Goal: Information Seeking & Learning: Find specific fact

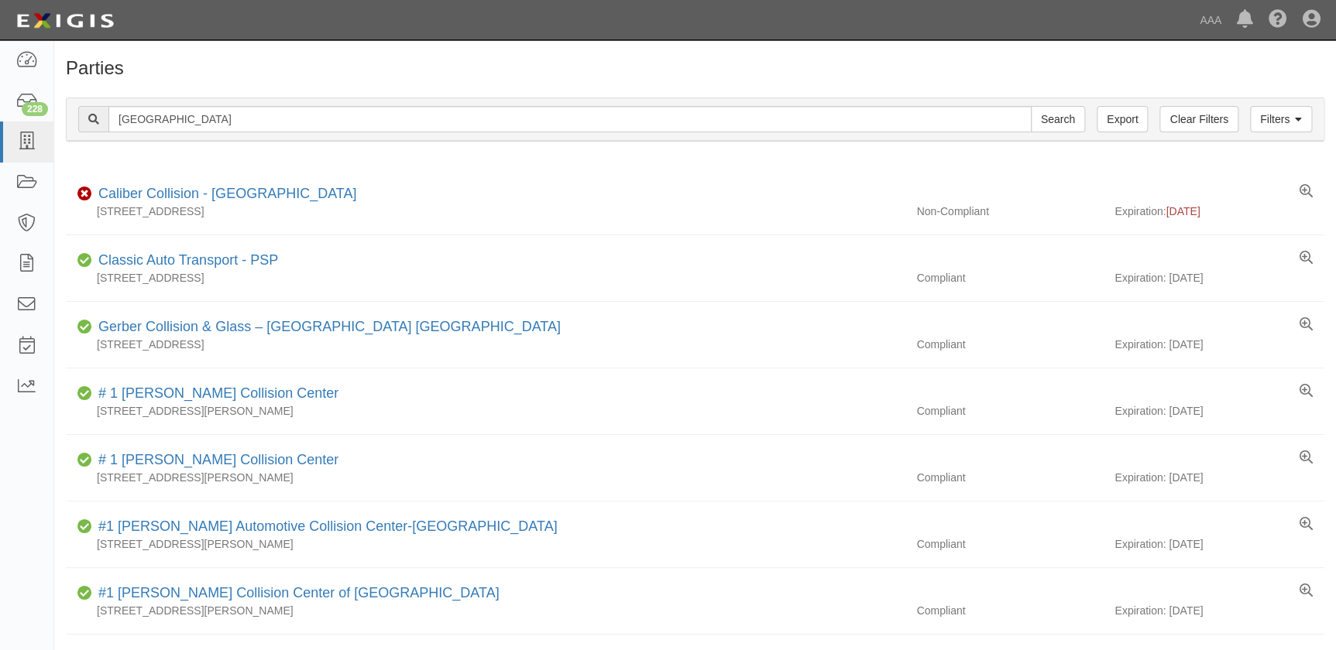
type input "[GEOGRAPHIC_DATA]"
click at [1031, 106] on input "Search" at bounding box center [1058, 119] width 54 height 26
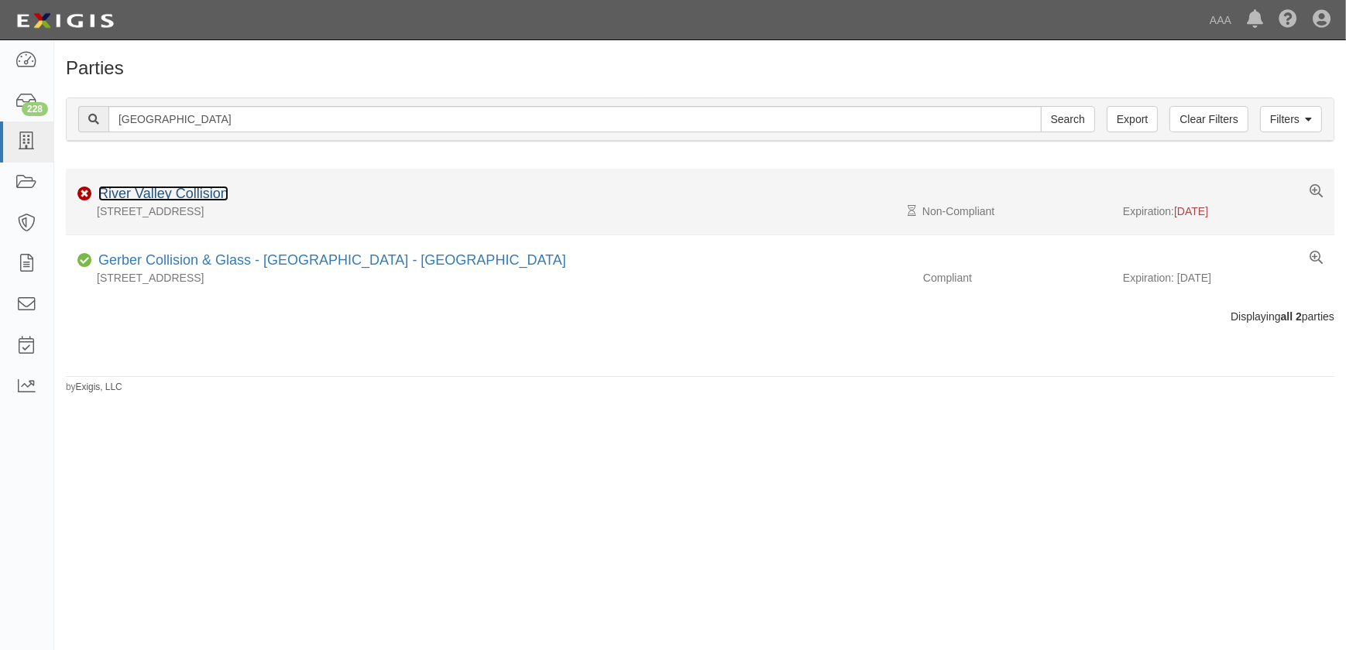
click at [194, 200] on link "River Valley Collision" at bounding box center [163, 193] width 130 height 15
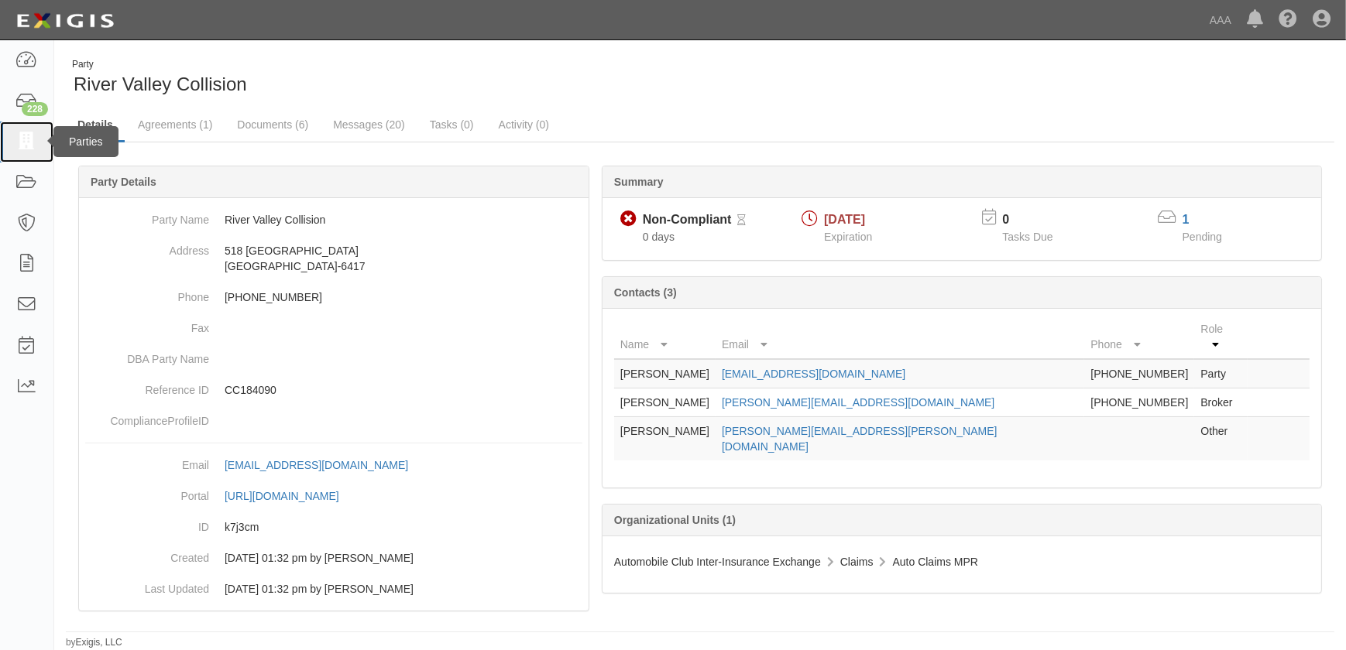
click at [28, 138] on icon at bounding box center [26, 142] width 22 height 18
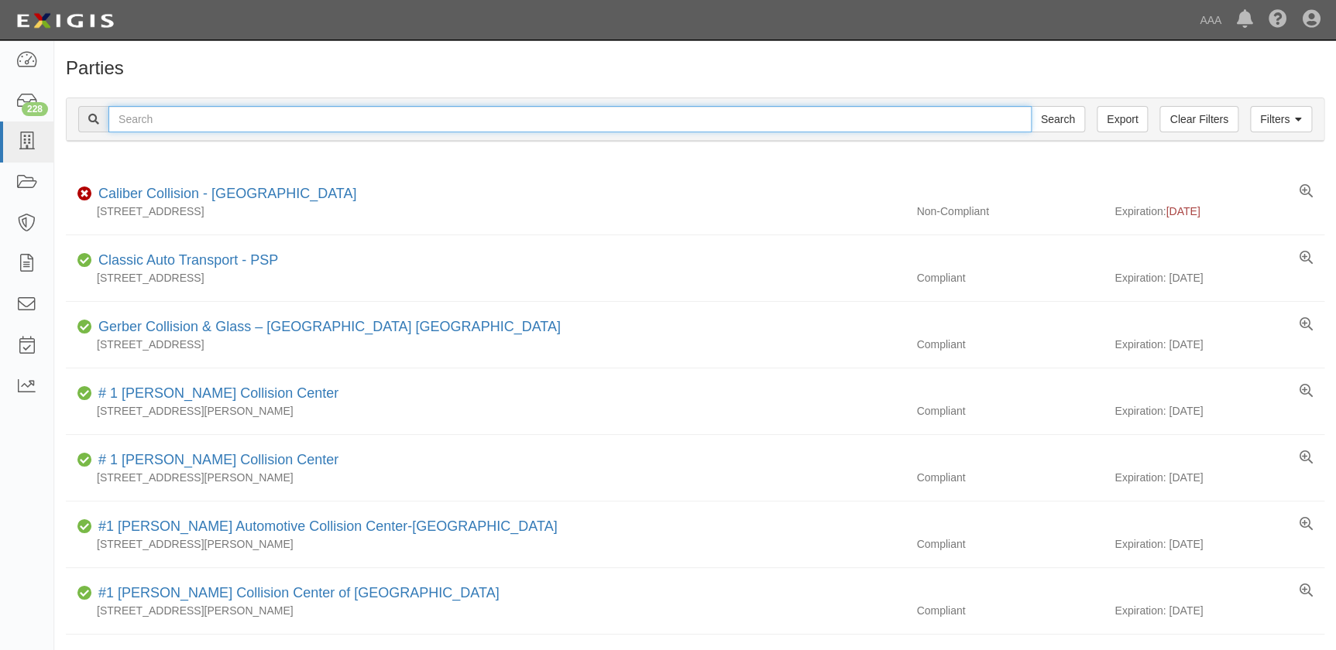
click at [278, 121] on input "text" at bounding box center [569, 119] width 923 height 26
type input "honda"
click at [1031, 106] on input "Search" at bounding box center [1058, 119] width 54 height 26
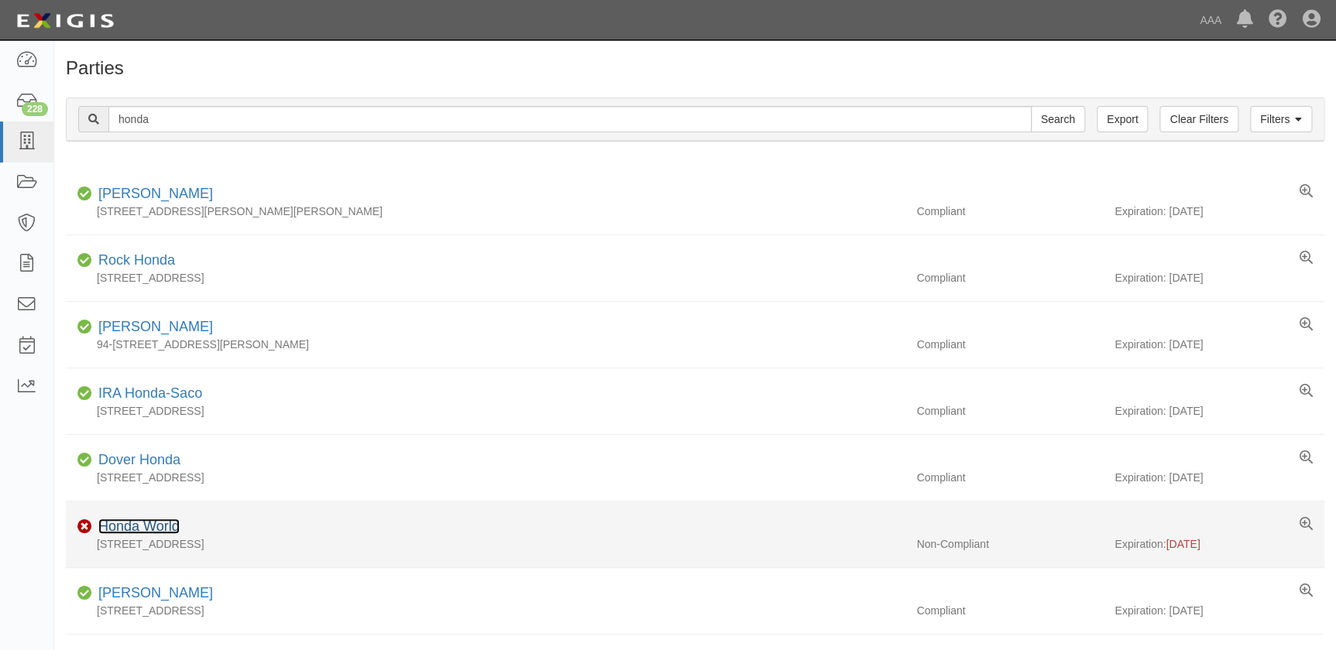
click at [160, 529] on link "Honda World" at bounding box center [138, 526] width 81 height 15
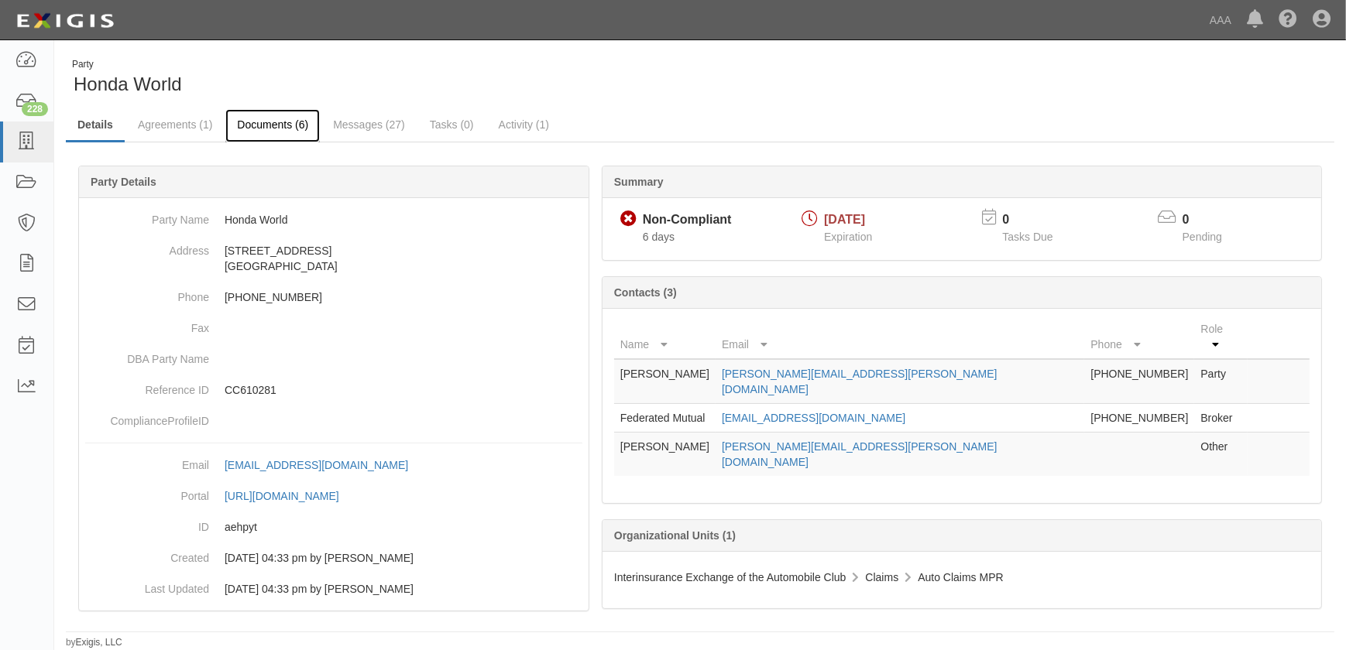
click at [276, 122] on link "Documents (6)" at bounding box center [272, 125] width 94 height 33
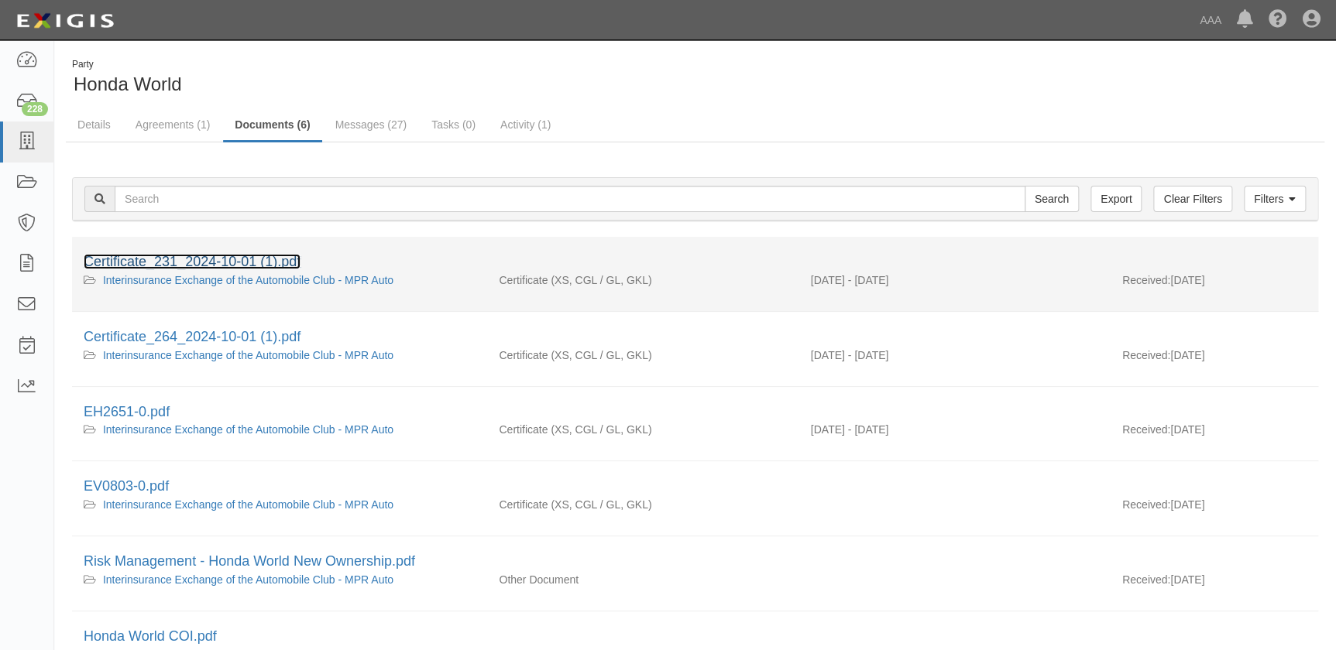
drag, startPoint x: 0, startPoint y: 0, endPoint x: 231, endPoint y: 263, distance: 350.1
click at [231, 263] on link "Certificate_231_2024-10-01 (1).pdf" at bounding box center [192, 261] width 217 height 15
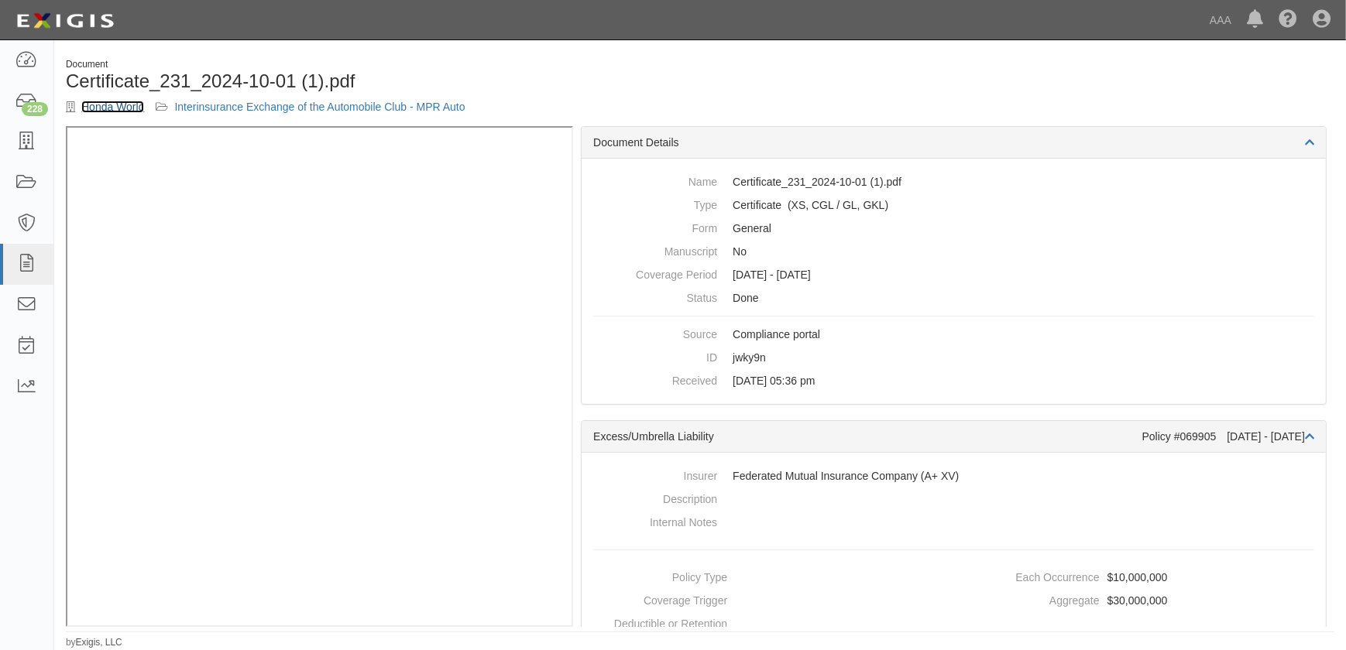
click at [132, 112] on link "Honda World" at bounding box center [112, 107] width 63 height 12
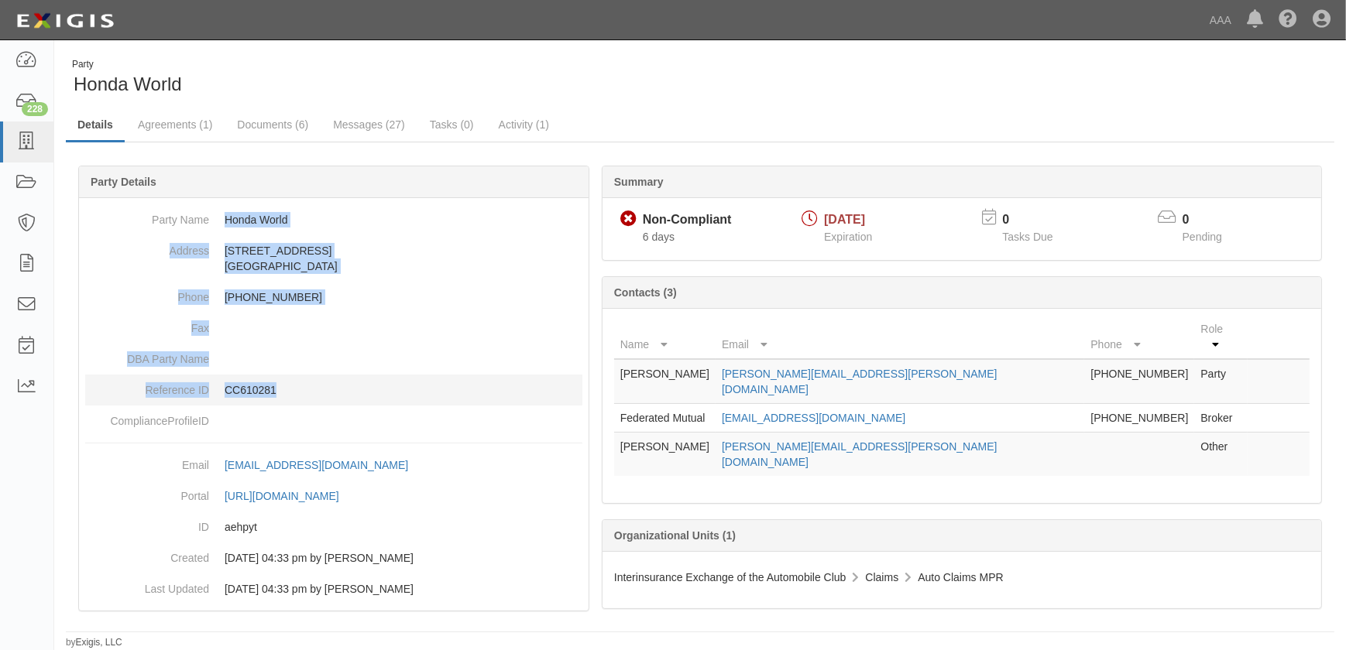
drag, startPoint x: 226, startPoint y: 218, endPoint x: 345, endPoint y: 376, distance: 197.5
click at [345, 376] on dl "Party Name Honda World Address 13600 Beach Blvd Westminster, CA 92683 Phone 714…" at bounding box center [333, 320] width 497 height 232
copy dl "Honda World Address 13600 Beach Blvd Westminster, CA 92683 Phone 714-890-8912 F…"
click at [10, 144] on link at bounding box center [26, 142] width 53 height 41
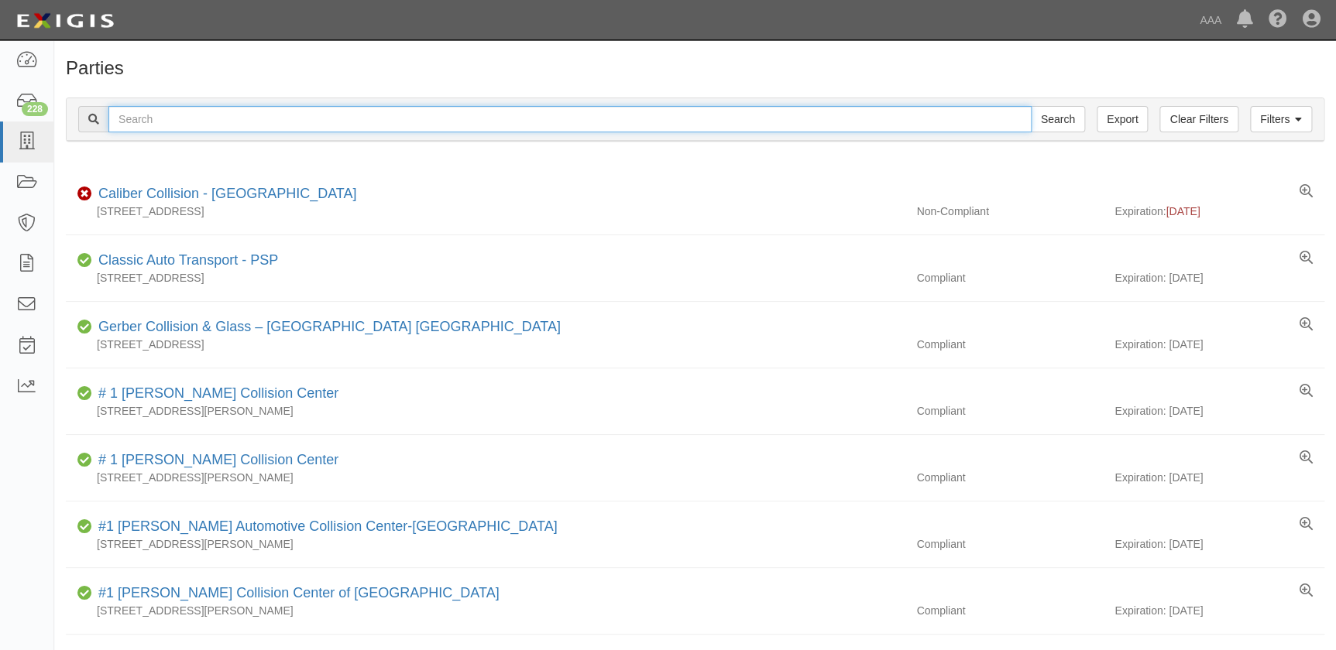
click at [232, 118] on input "text" at bounding box center [569, 119] width 923 height 26
type input "honda world"
click at [1031, 106] on input "Search" at bounding box center [1058, 119] width 54 height 26
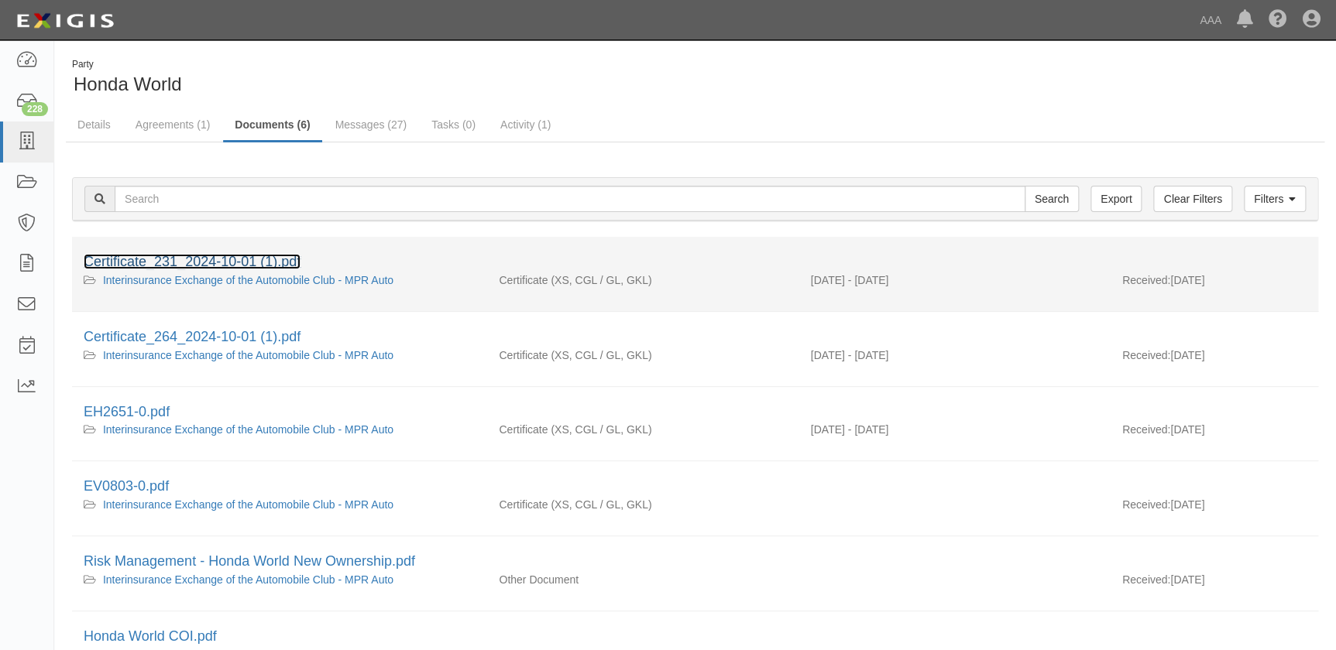
click at [188, 260] on link "Certificate_231_2024-10-01 (1).pdf" at bounding box center [192, 261] width 217 height 15
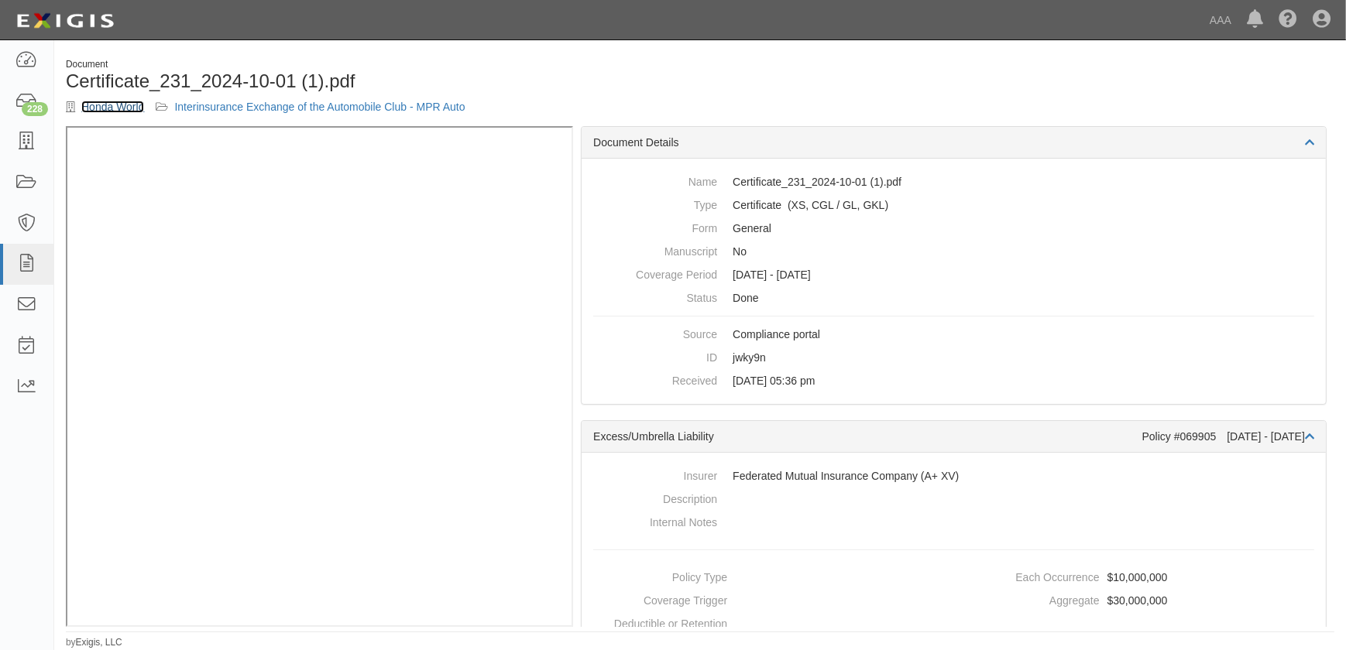
click at [108, 107] on link "Honda World" at bounding box center [112, 107] width 63 height 12
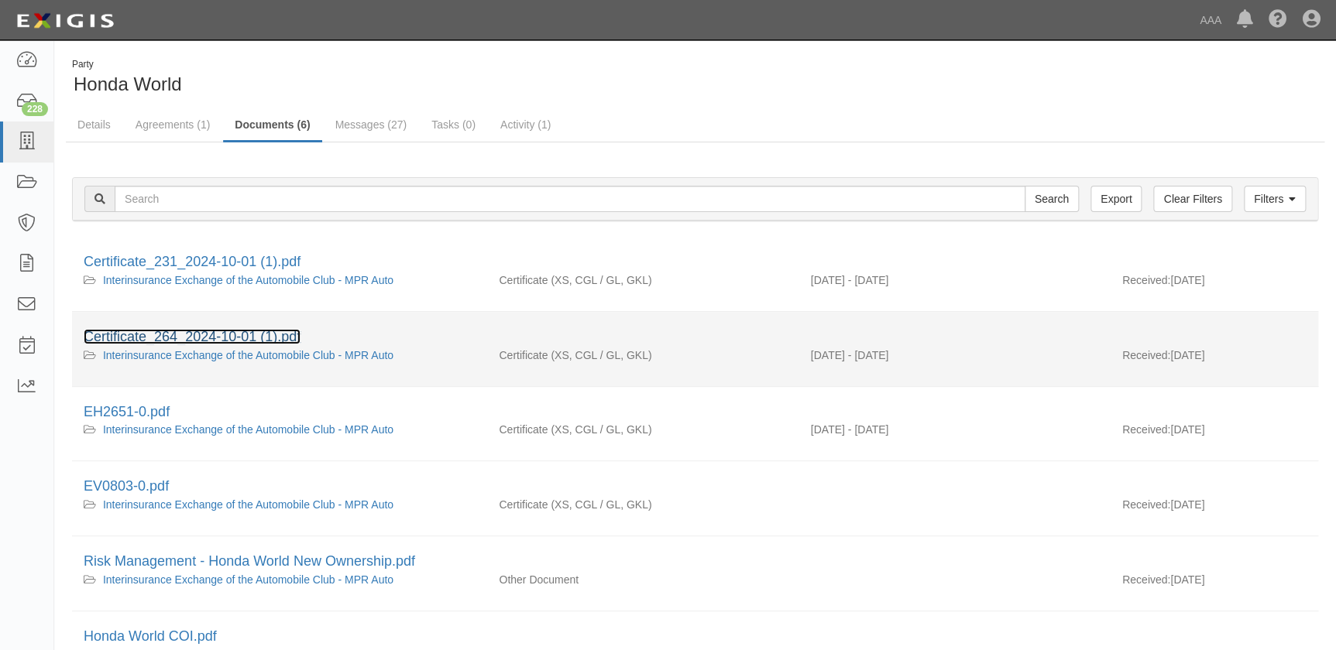
click at [251, 341] on link "Certificate_264_2024-10-01 (1).pdf" at bounding box center [192, 336] width 217 height 15
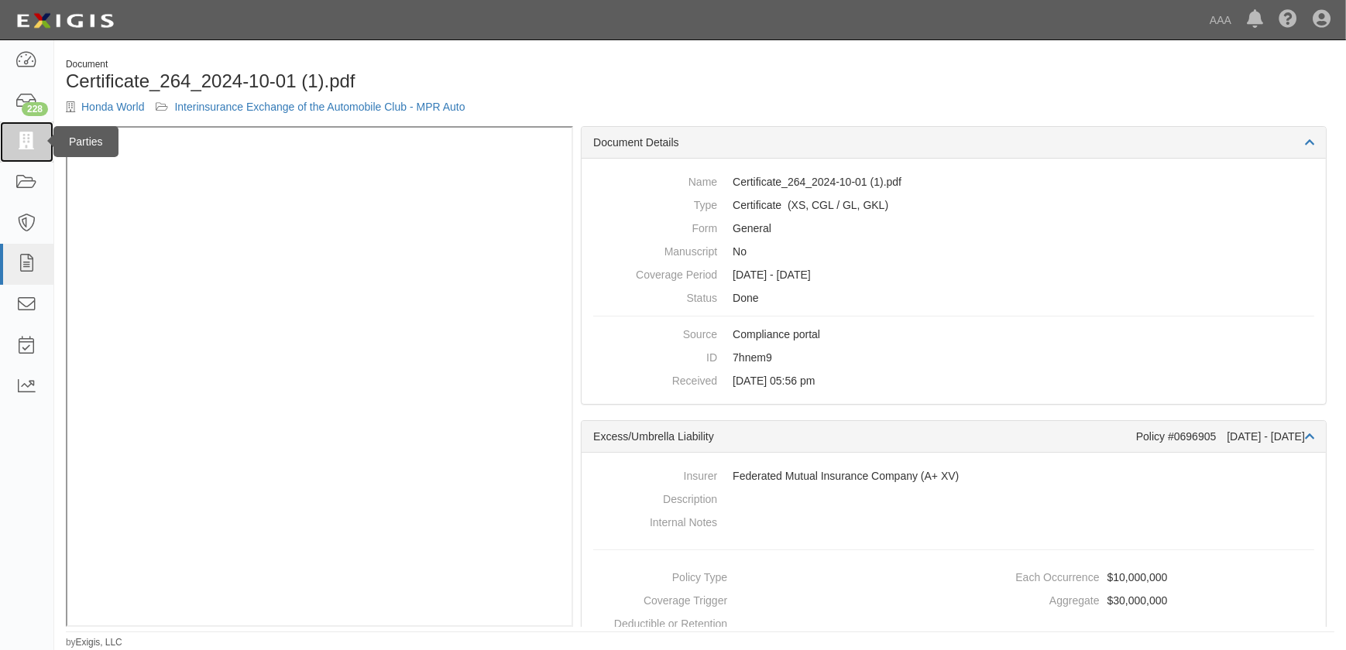
click at [24, 140] on icon at bounding box center [26, 142] width 22 height 18
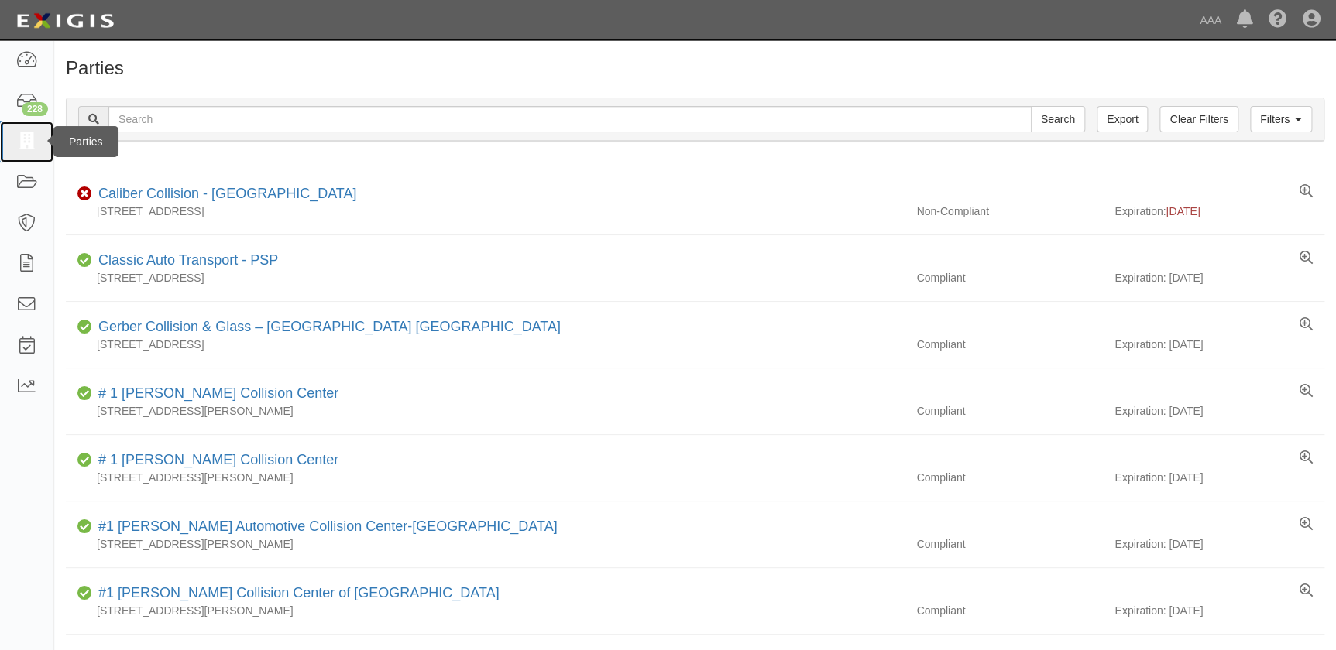
click at [31, 140] on icon at bounding box center [26, 142] width 22 height 18
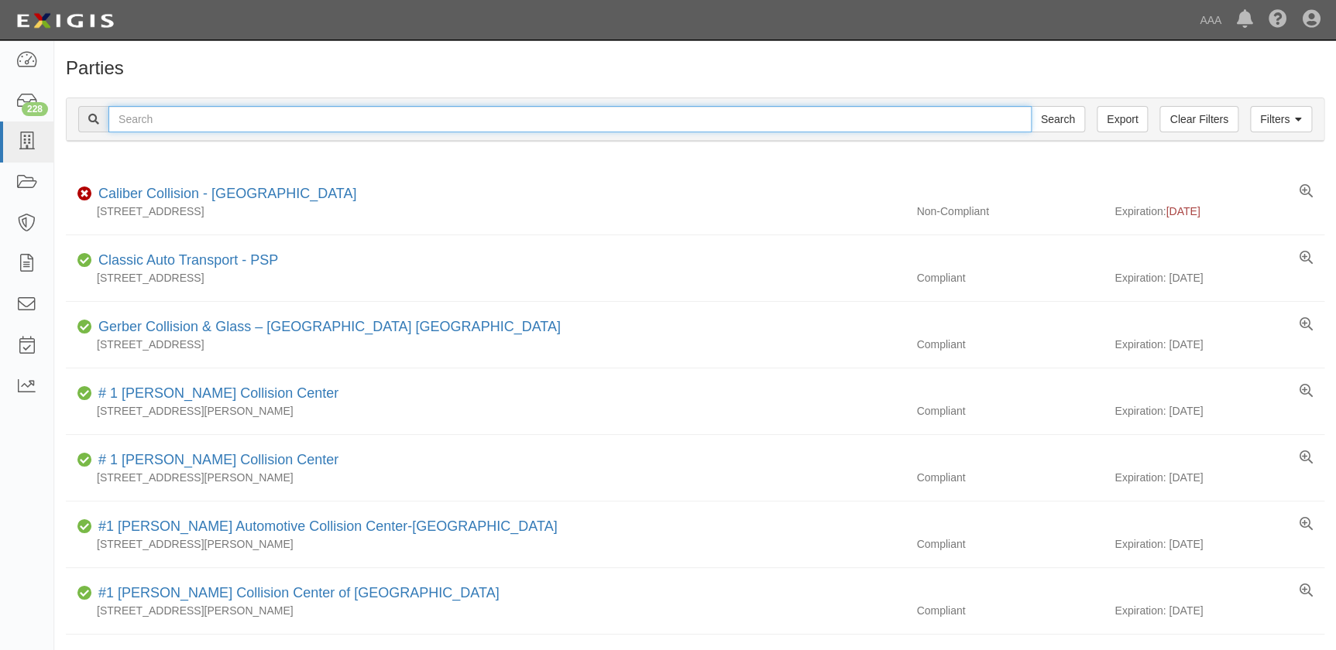
click at [157, 125] on input "text" at bounding box center [569, 119] width 923 height 26
paste input "Cross Auto Body"
type input "Cross Auto Body"
click at [1031, 106] on input "Search" at bounding box center [1058, 119] width 54 height 26
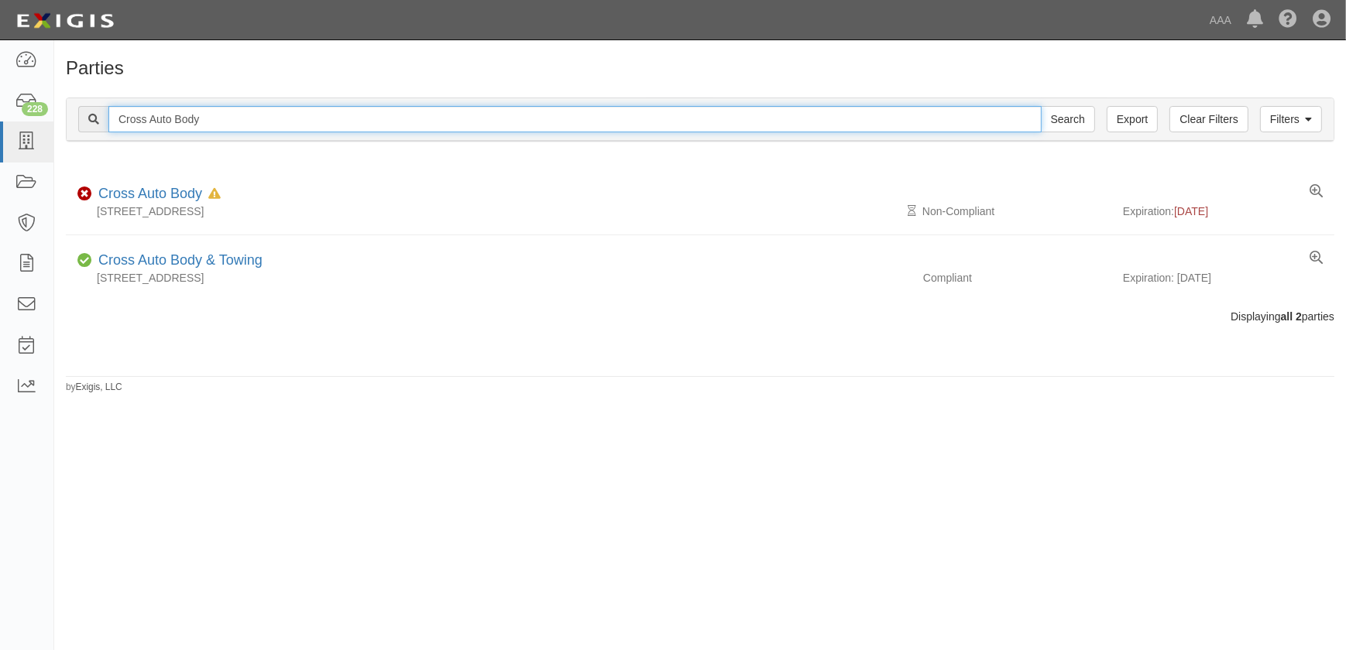
drag, startPoint x: 184, startPoint y: 118, endPoint x: 53, endPoint y: 131, distance: 130.7
click at [53, 131] on body "Toggle navigation Dashboard 228 Inbox Parties Agreements Coverages Documents Me…" at bounding box center [673, 316] width 1346 height 632
paste input "Stone Brothers Collision"
type input "Stone Brothers Collision"
click at [1041, 106] on input "Search" at bounding box center [1068, 119] width 54 height 26
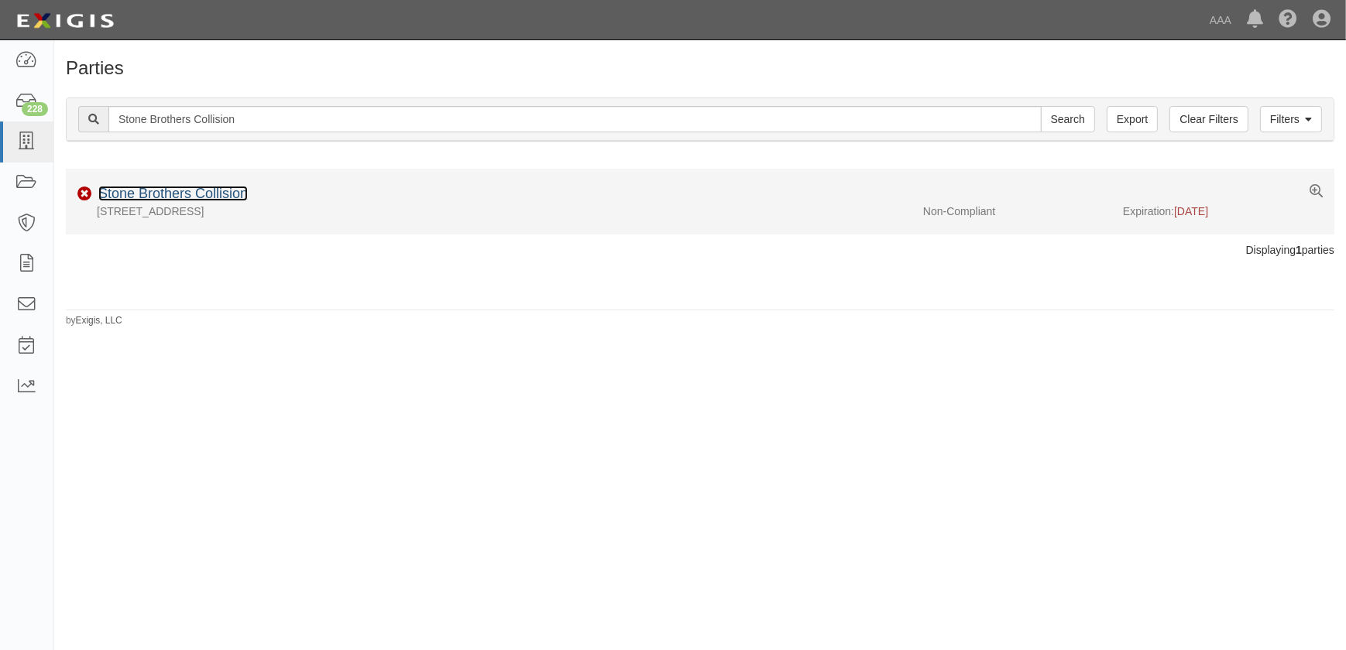
click at [194, 190] on link "Stone Brothers Collision" at bounding box center [172, 193] width 149 height 15
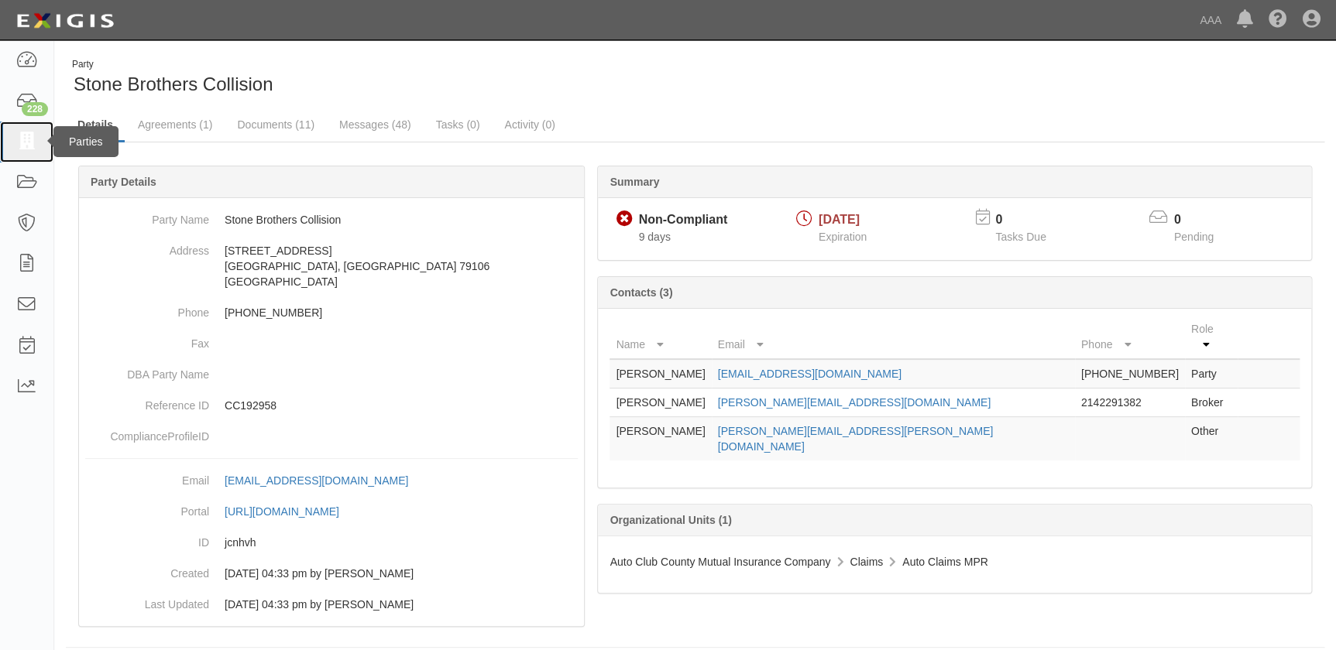
click at [28, 152] on link at bounding box center [26, 142] width 53 height 41
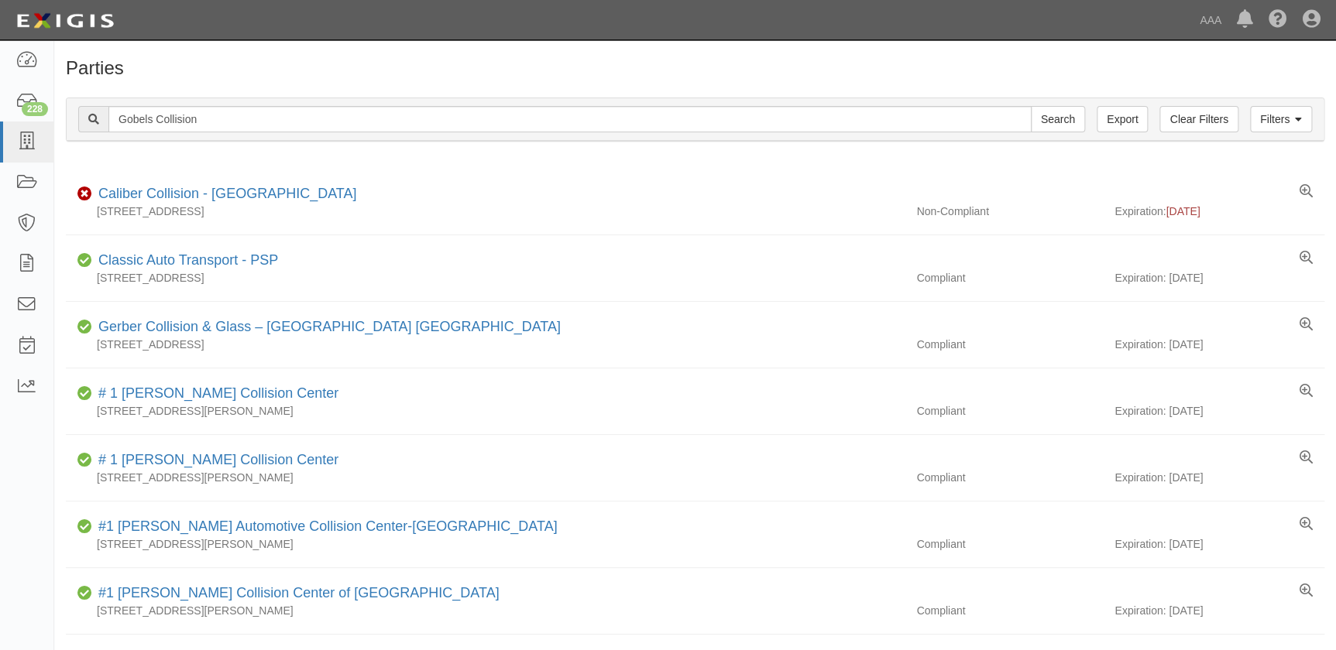
type input "Gobels Collision"
click at [1031, 106] on input "Search" at bounding box center [1058, 119] width 54 height 26
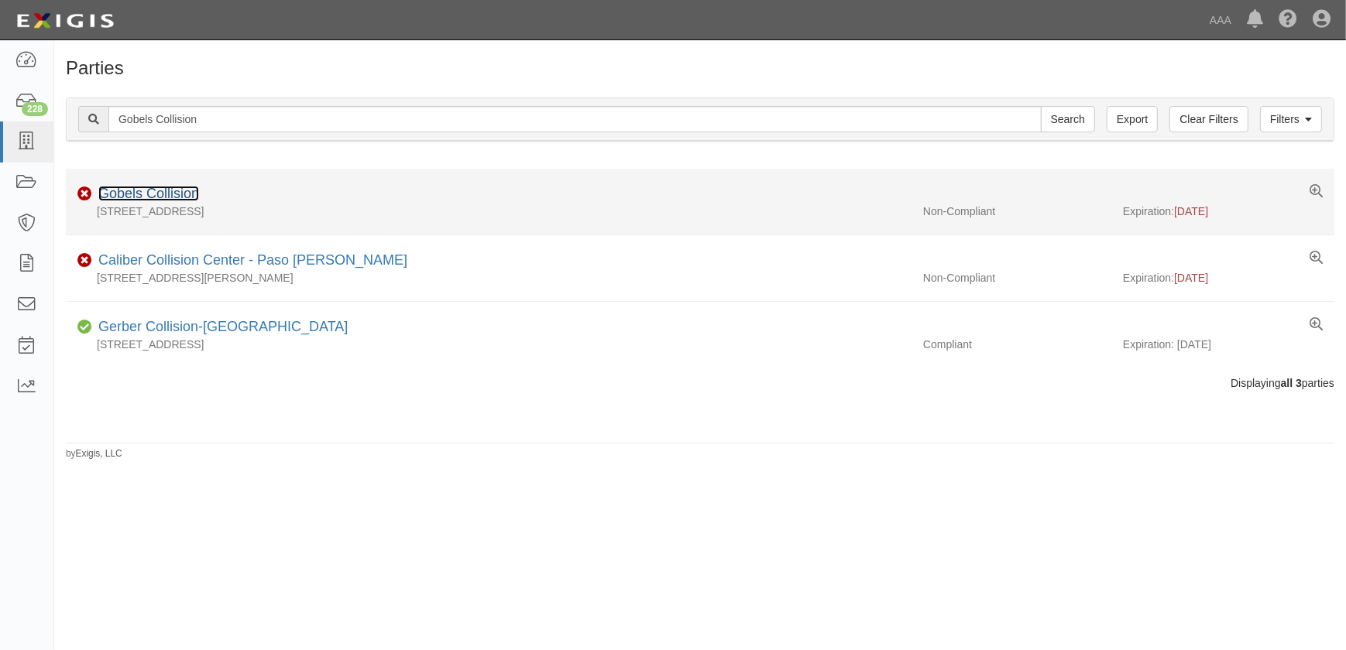
click at [166, 193] on link "Gobels Collision" at bounding box center [148, 193] width 101 height 15
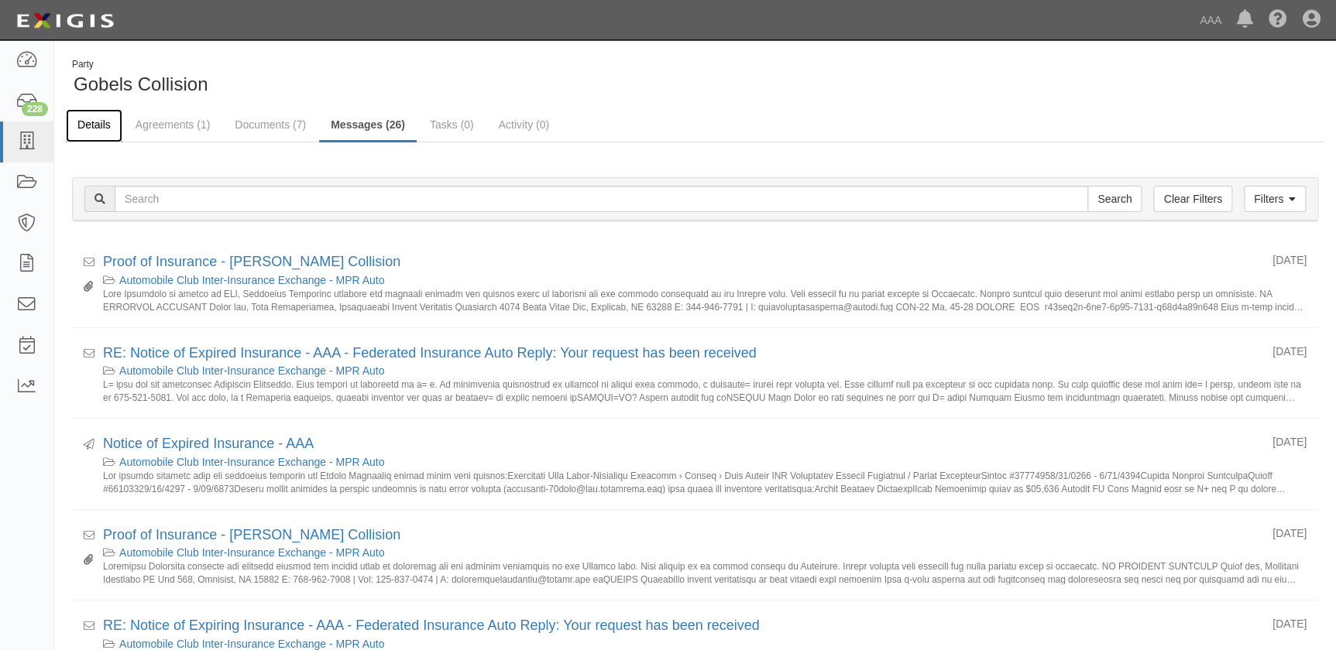
click at [93, 124] on link "Details" at bounding box center [94, 125] width 57 height 33
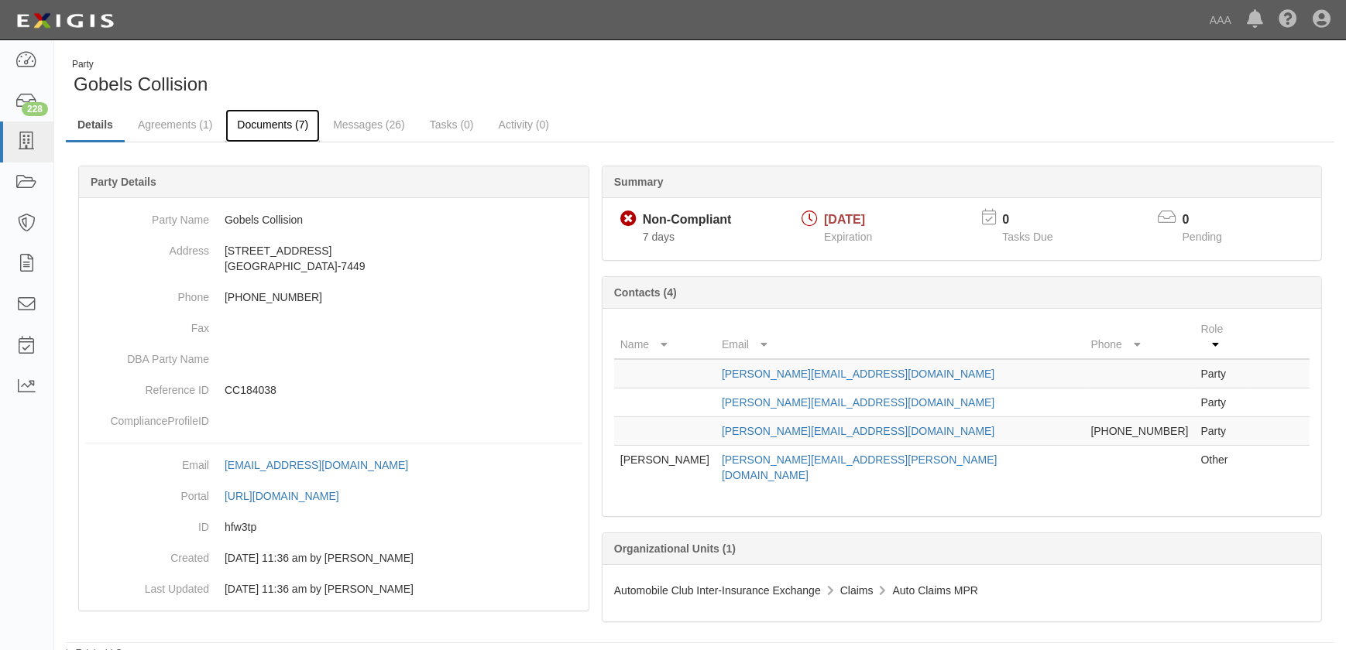
click at [271, 127] on link "Documents (7)" at bounding box center [272, 125] width 94 height 33
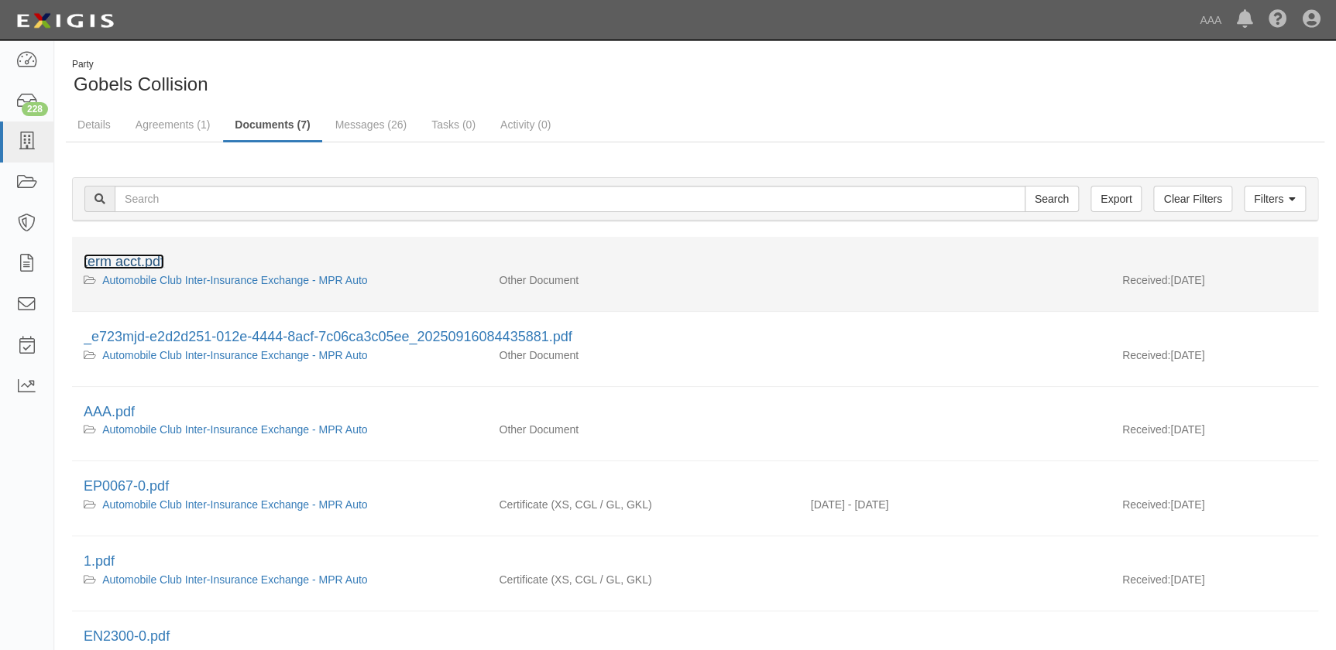
click at [142, 263] on link "term acct.pdf" at bounding box center [124, 261] width 81 height 15
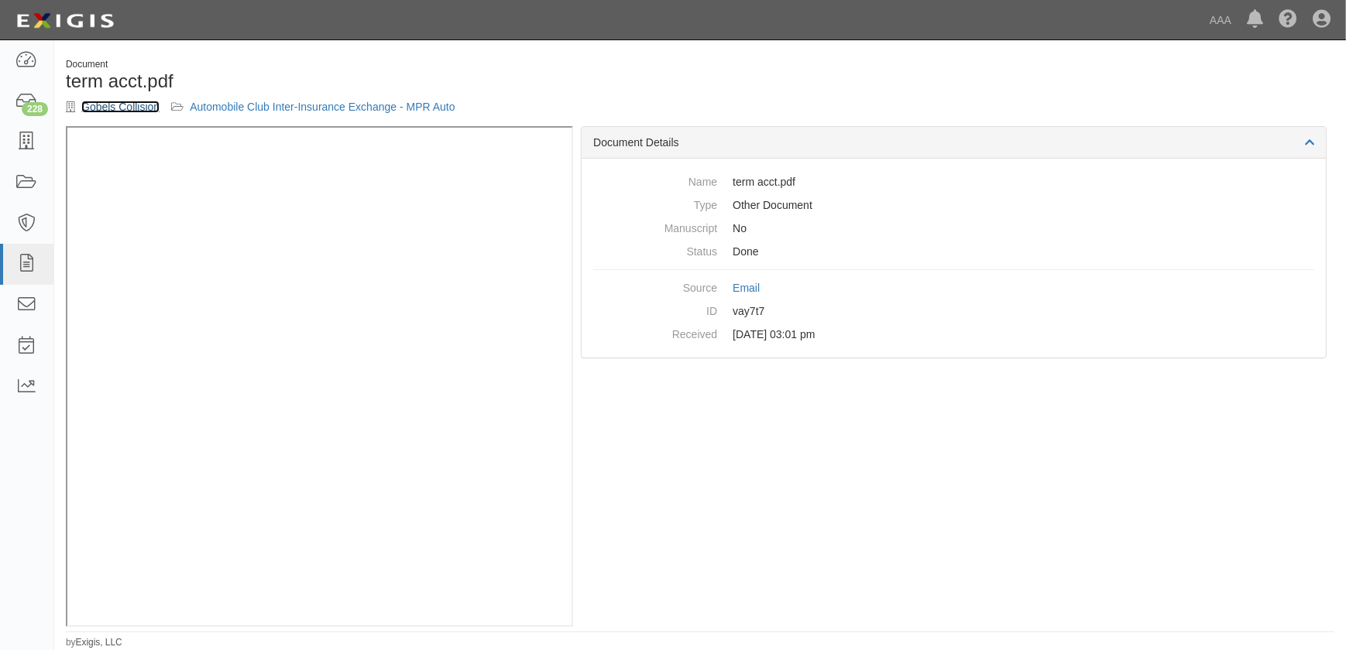
click at [130, 108] on link "Gobels Collision" at bounding box center [120, 107] width 78 height 12
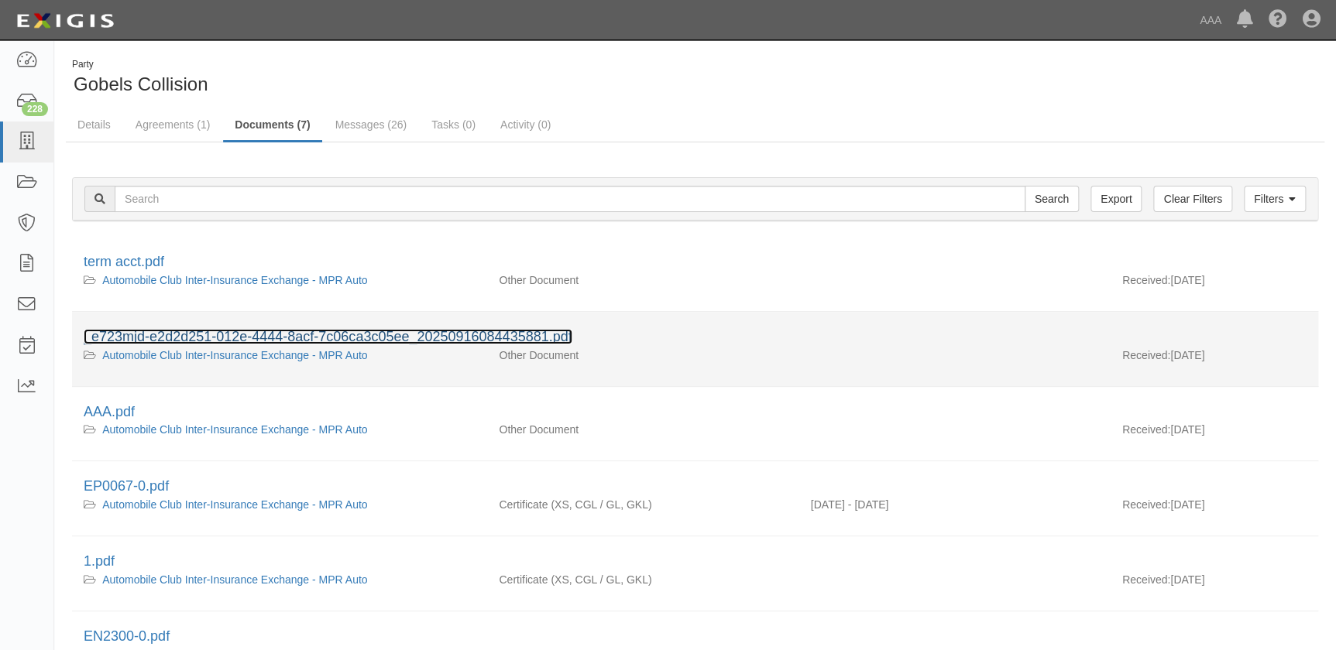
click at [225, 335] on link "_e723mjd-e2d2d251-012e-4444-8acf-7c06ca3c05ee_20250916084435881.pdf" at bounding box center [328, 336] width 489 height 15
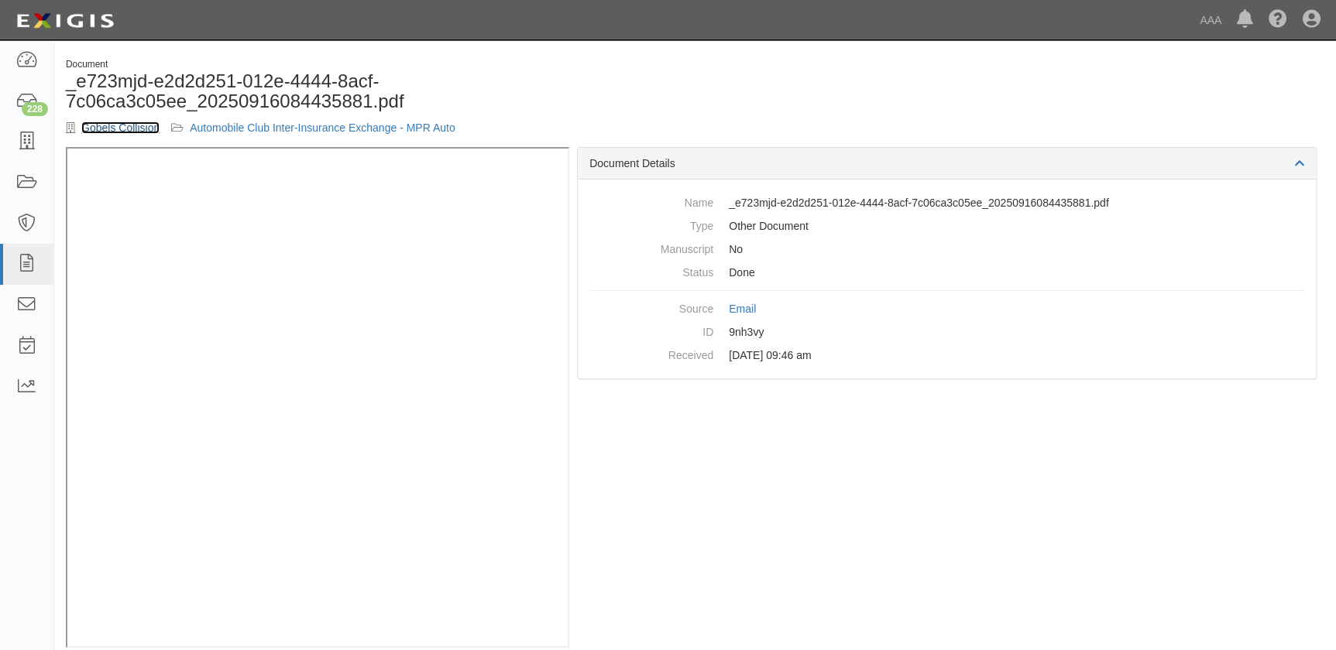
click at [138, 123] on link "Gobels Collision" at bounding box center [120, 128] width 78 height 12
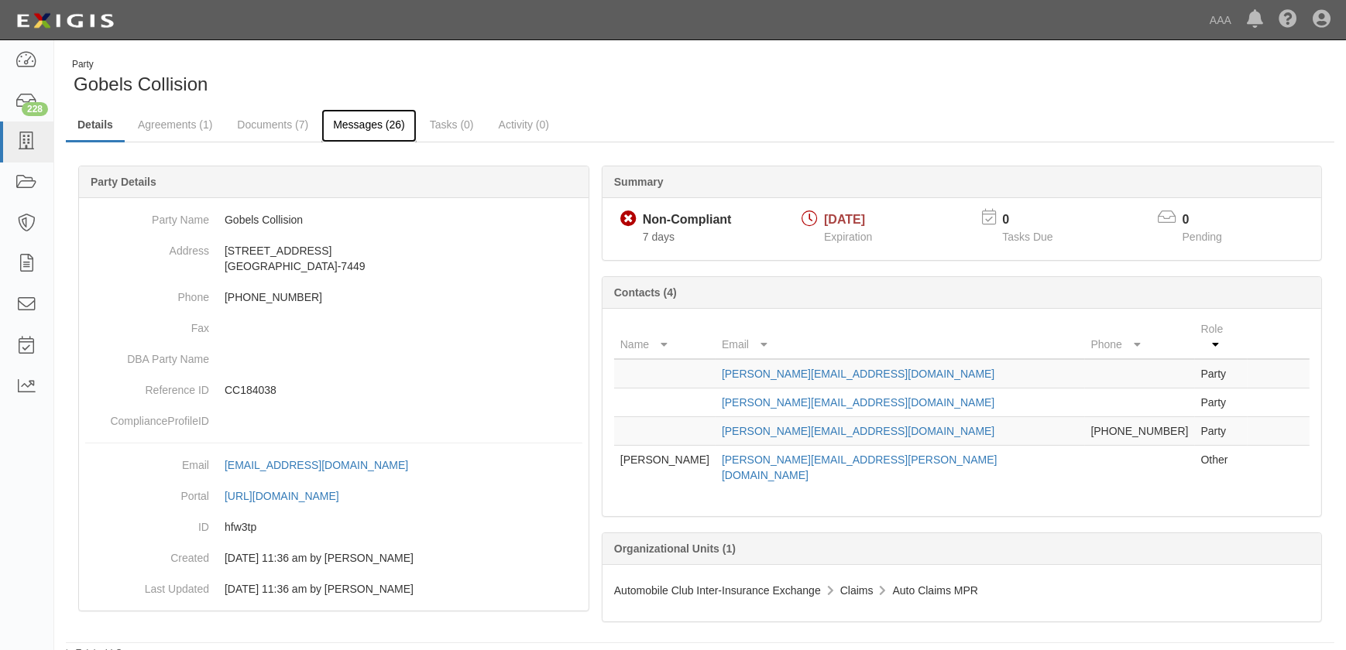
click at [340, 127] on link "Messages (26)" at bounding box center [368, 125] width 95 height 33
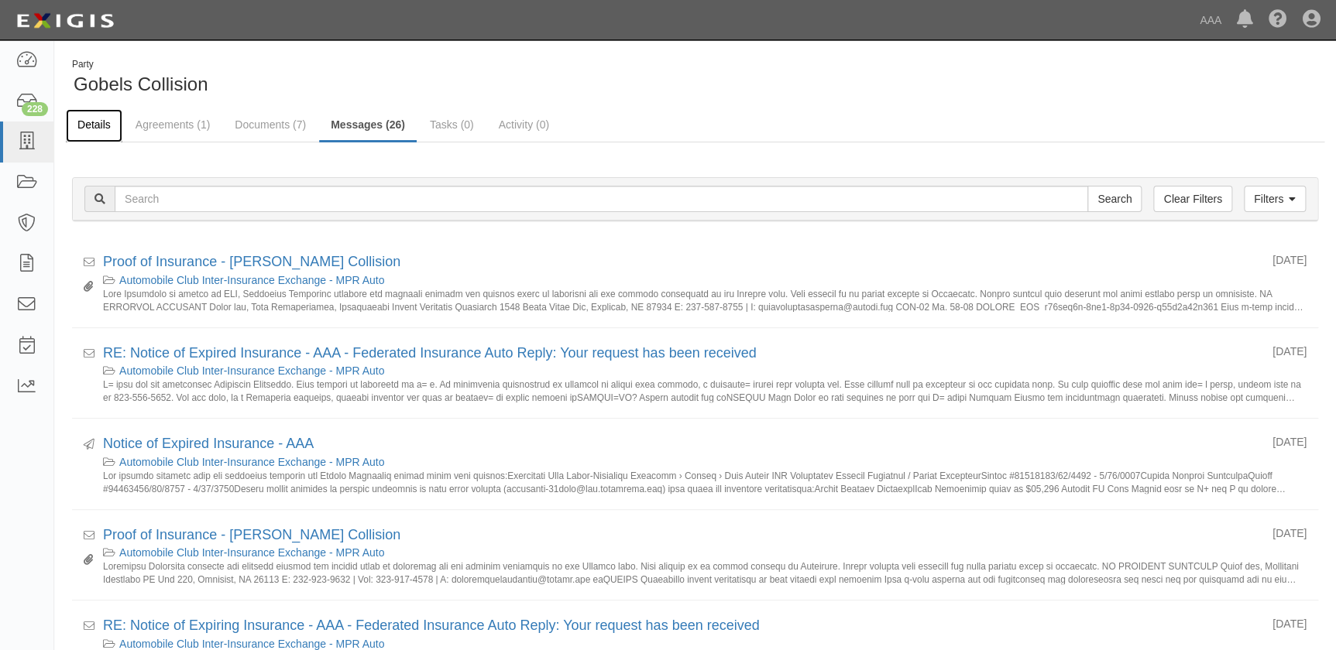
click at [76, 125] on link "Details" at bounding box center [94, 125] width 57 height 33
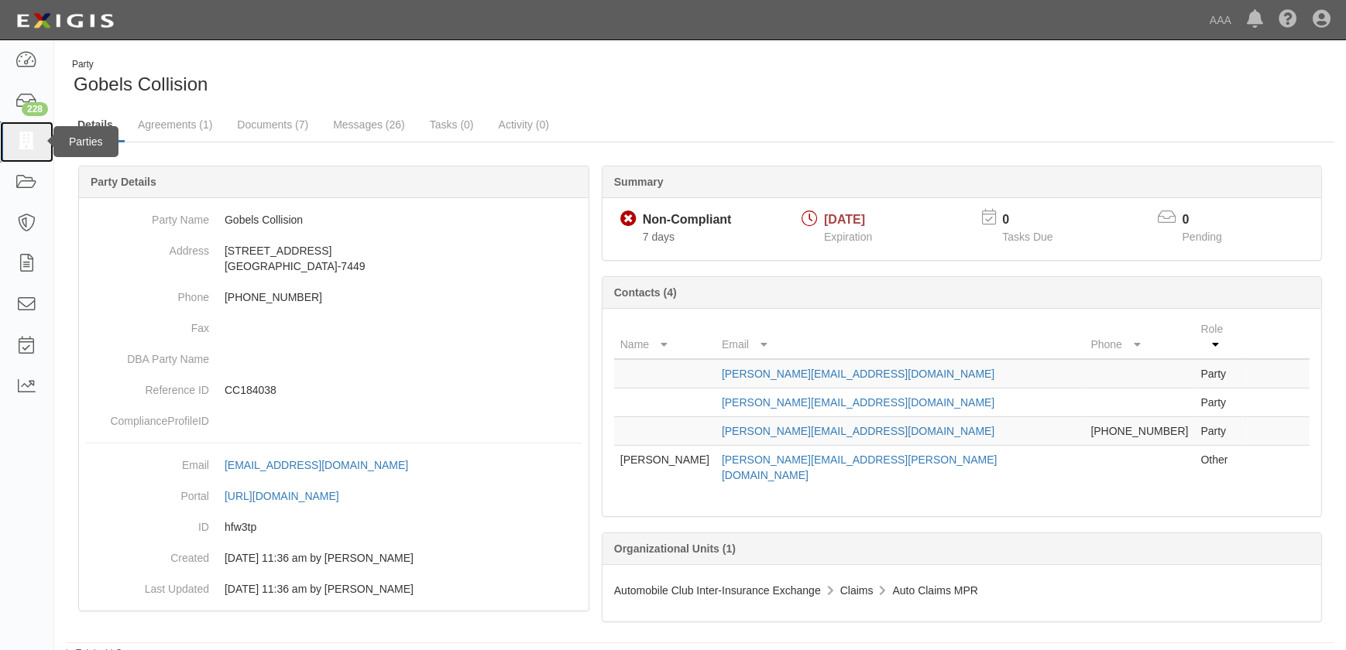
click at [22, 147] on icon at bounding box center [26, 142] width 22 height 18
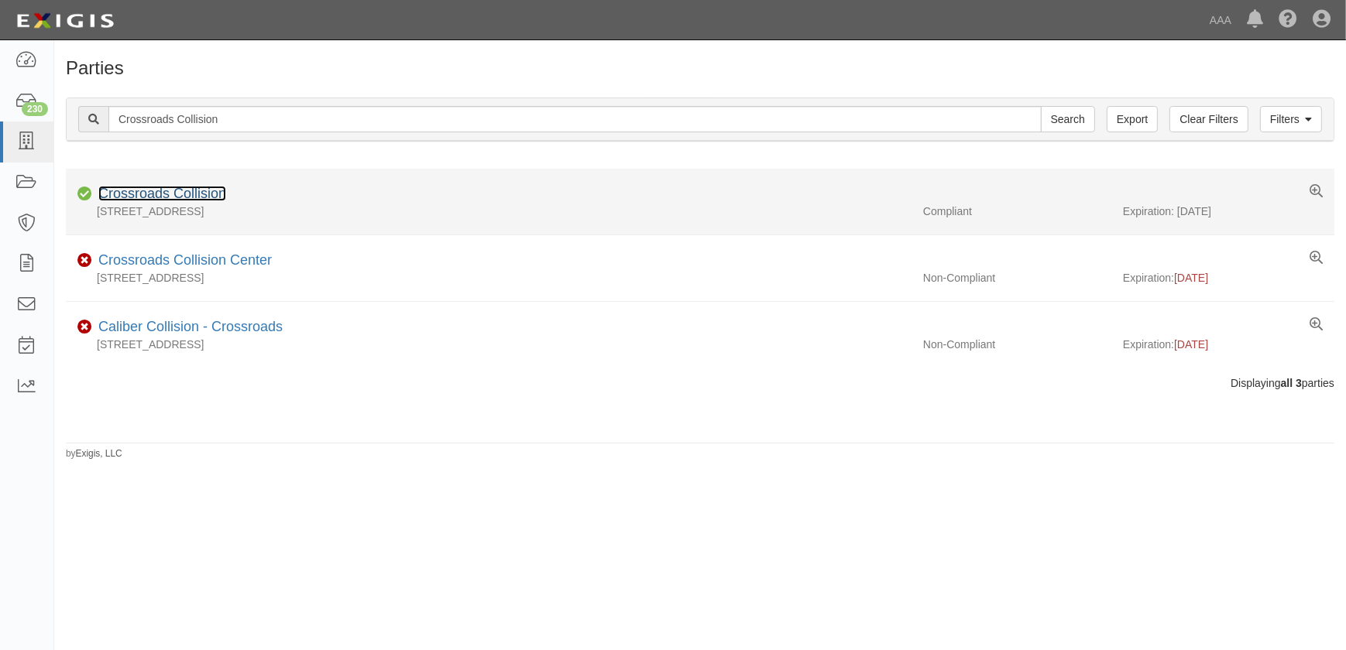
drag, startPoint x: 0, startPoint y: 0, endPoint x: 219, endPoint y: 193, distance: 291.9
click at [219, 193] on link "Crossroads Collision" at bounding box center [162, 193] width 128 height 15
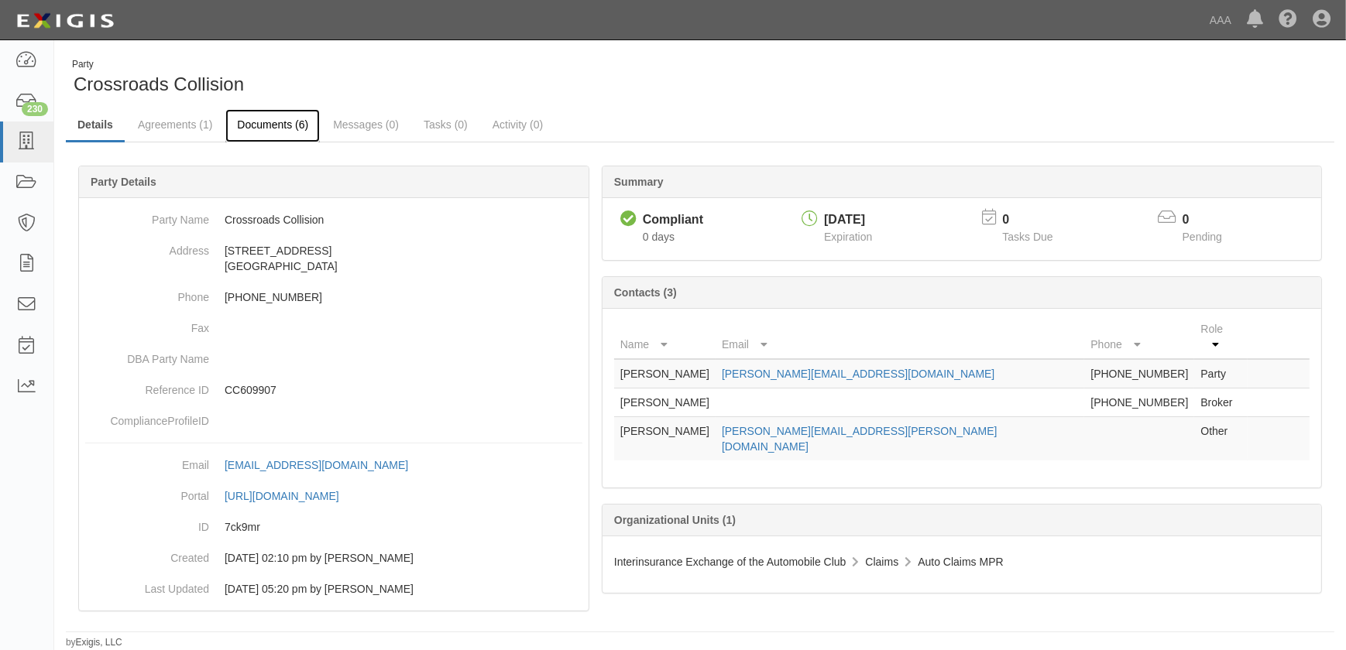
click at [270, 125] on link "Documents (6)" at bounding box center [272, 125] width 94 height 33
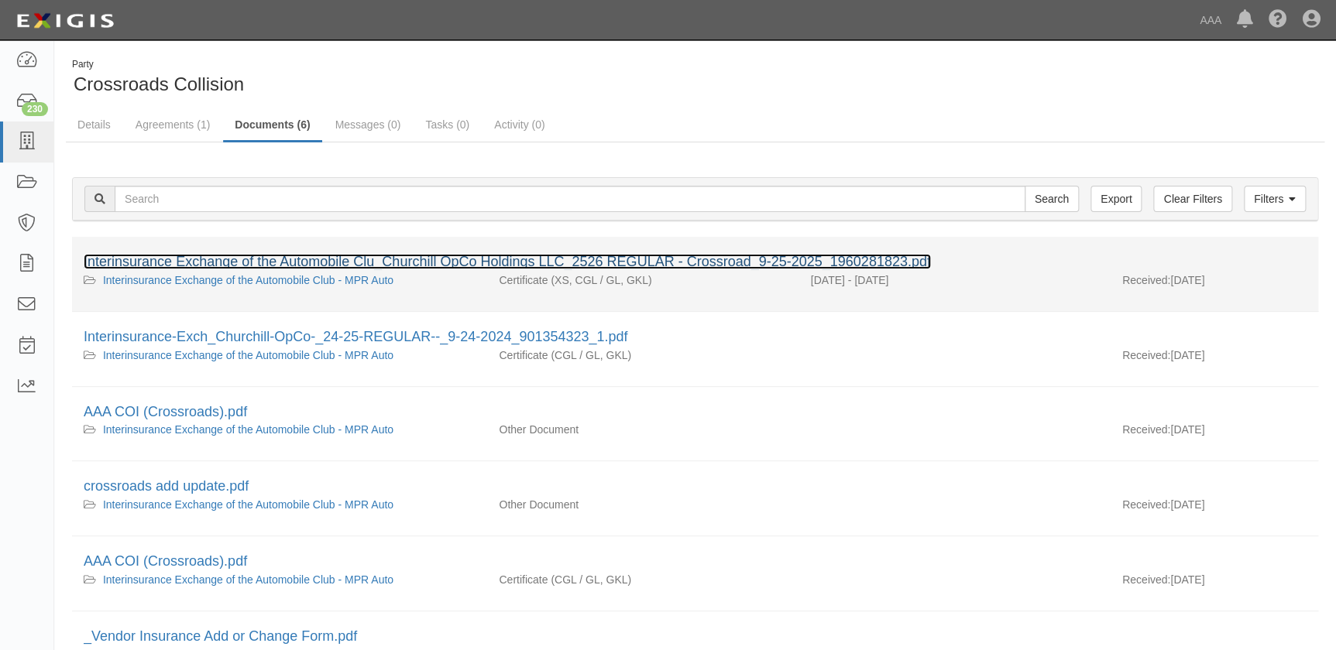
click at [263, 262] on link "Interinsurance Exchange of the Automobile Clu_Churchill OpCo Holdings LLC_2526 …" at bounding box center [507, 261] width 847 height 15
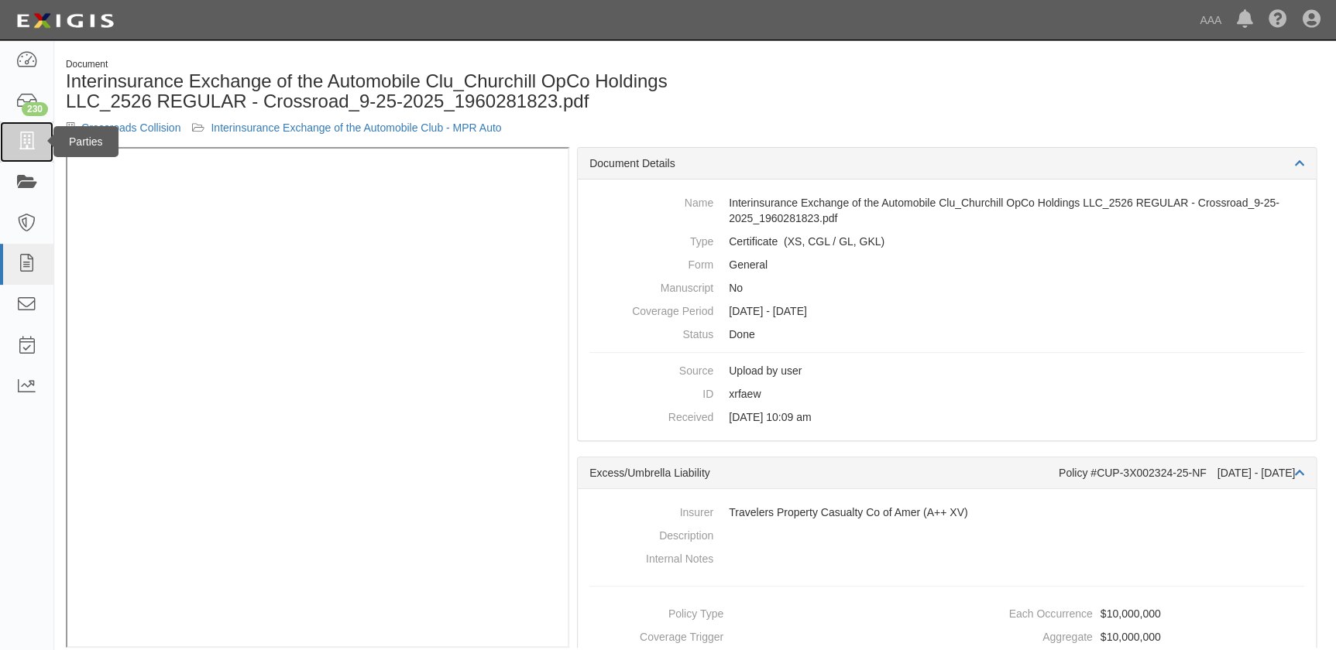
click at [33, 153] on link at bounding box center [26, 142] width 53 height 41
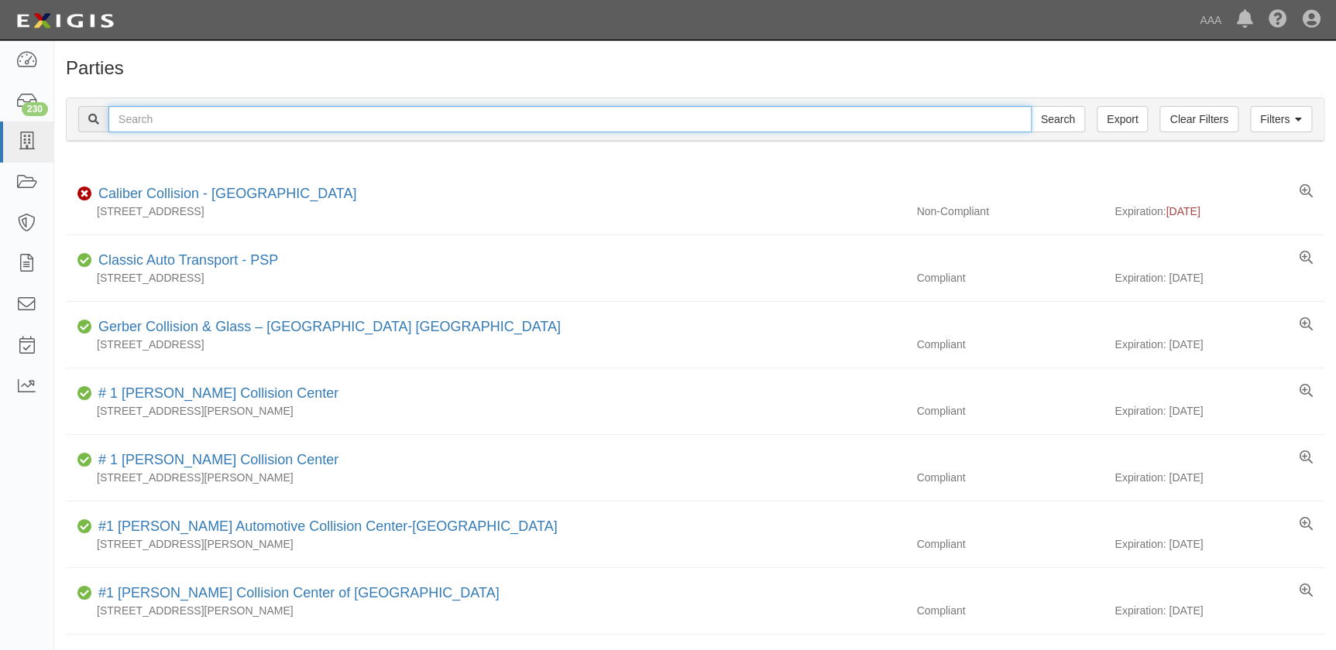
click at [163, 115] on input "text" at bounding box center [569, 119] width 923 height 26
paste input "Caliber Collision Center - [GEOGRAPHIC_DATA]"
type input "Caliber Collision Center - [GEOGRAPHIC_DATA]"
click at [1031, 106] on input "Search" at bounding box center [1058, 119] width 54 height 26
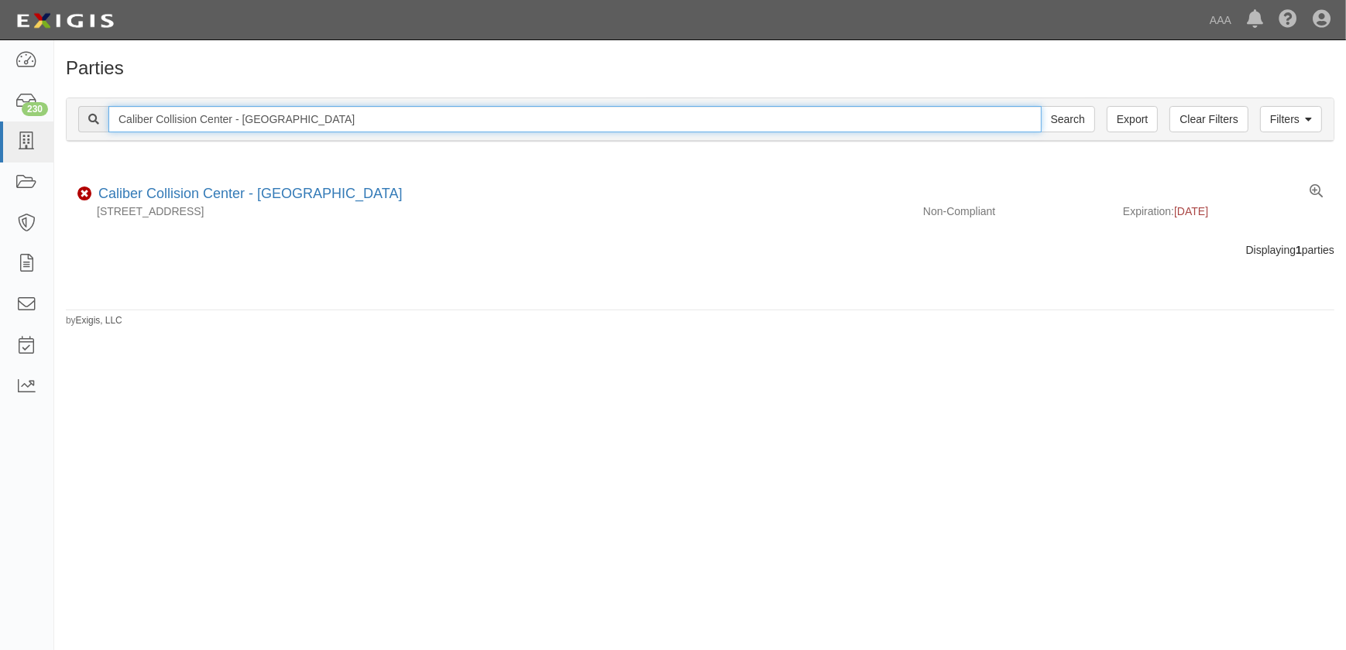
drag, startPoint x: 299, startPoint y: 116, endPoint x: 96, endPoint y: 132, distance: 203.5
click at [96, 132] on div "Filters Clear Filters Export Caliber Collision Center - Montrose Search Filters" at bounding box center [700, 119] width 1267 height 43
paste input "Bachman Collision Center"
type input "Bachman Collision Center"
click at [1041, 106] on input "Search" at bounding box center [1068, 119] width 54 height 26
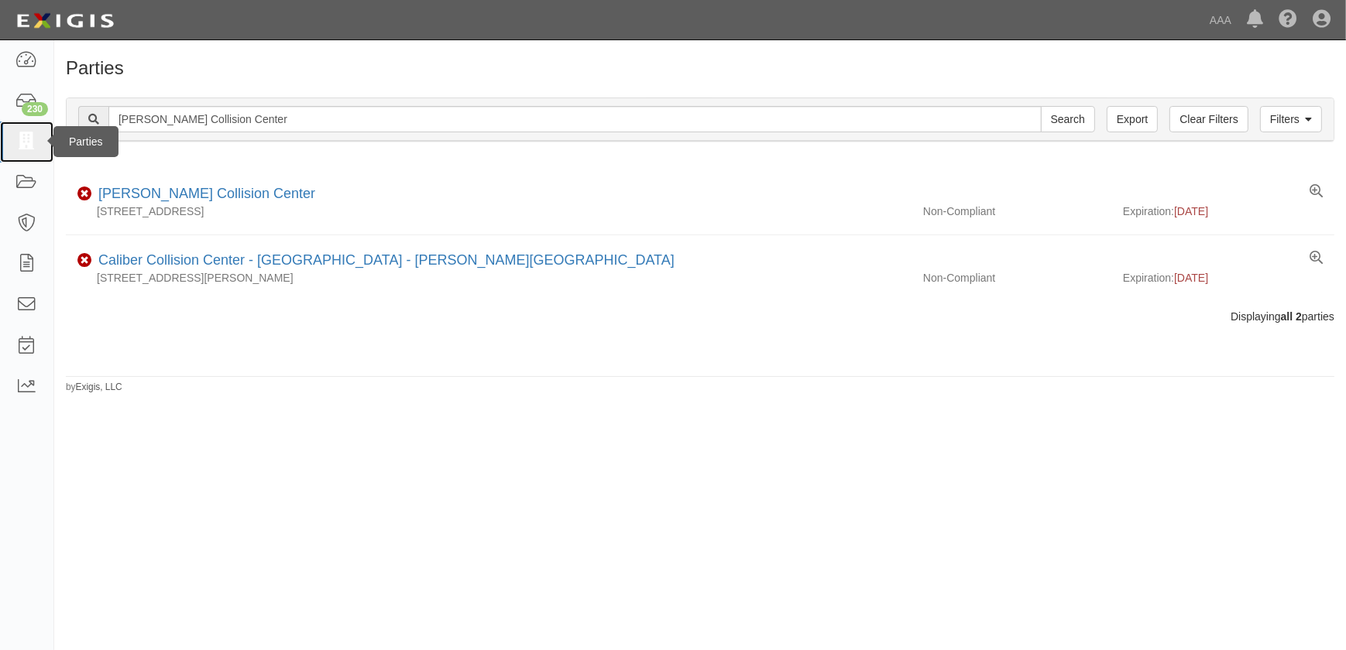
click at [23, 147] on icon at bounding box center [26, 142] width 22 height 18
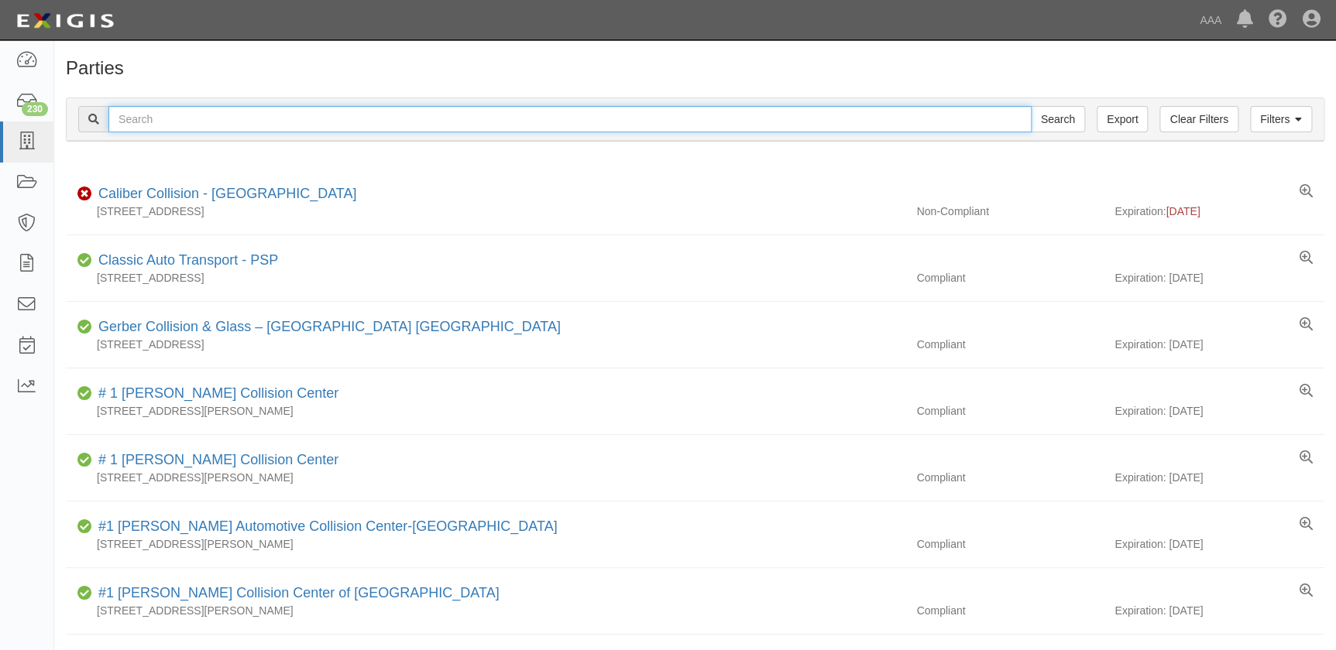
click at [149, 118] on input "text" at bounding box center [569, 119] width 923 height 26
paste input "Barnett's Body Shop-Florence"
type input "Barnett's Body Shop-Florence"
click at [1031, 106] on input "Search" at bounding box center [1058, 119] width 54 height 26
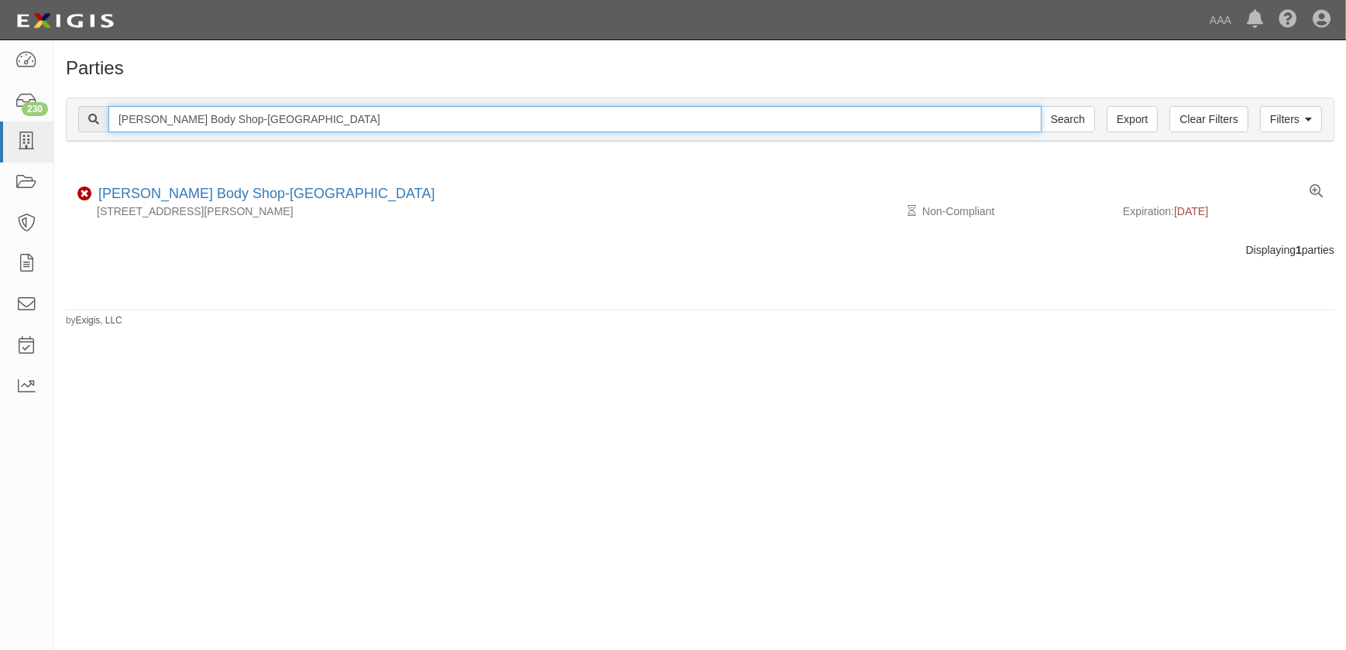
drag, startPoint x: 294, startPoint y: 112, endPoint x: 194, endPoint y: 122, distance: 101.2
click at [194, 122] on input "[PERSON_NAME] Body Shop-[GEOGRAPHIC_DATA]" at bounding box center [574, 119] width 933 height 26
type input "[PERSON_NAME] Body"
click at [1041, 106] on input "Search" at bounding box center [1068, 119] width 54 height 26
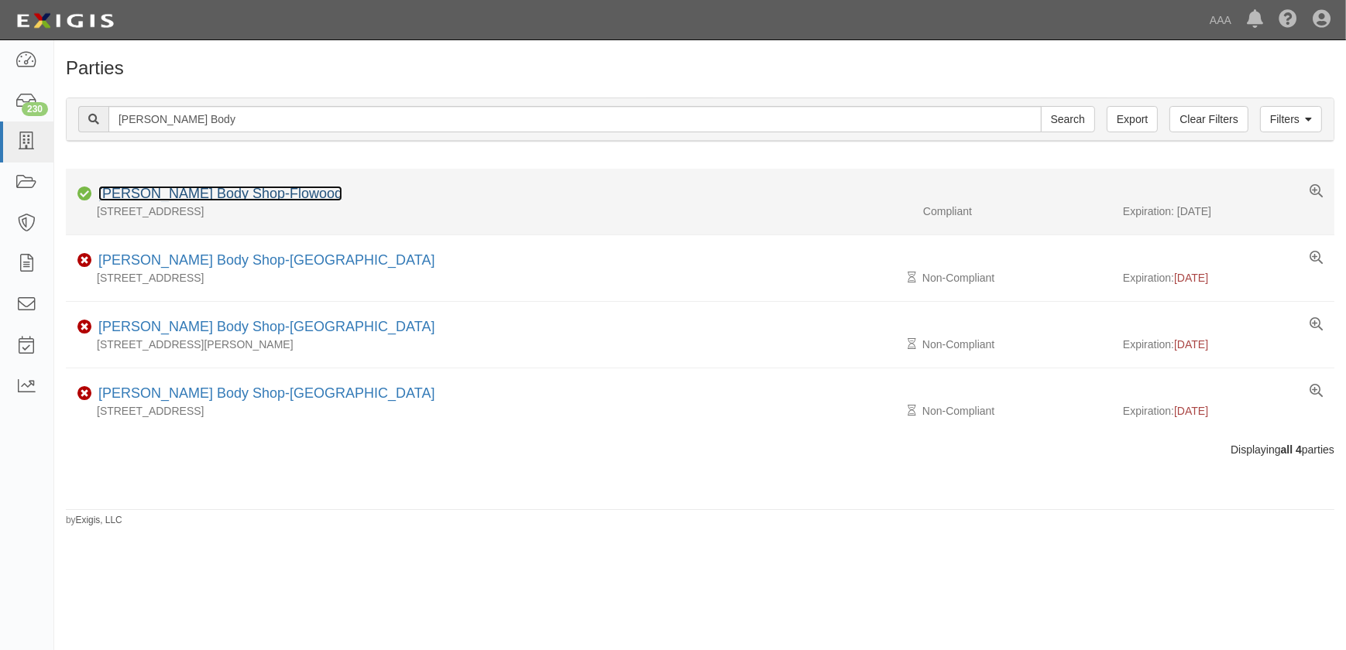
click at [183, 192] on link "[PERSON_NAME] Body Shop-Flowood" at bounding box center [220, 193] width 244 height 15
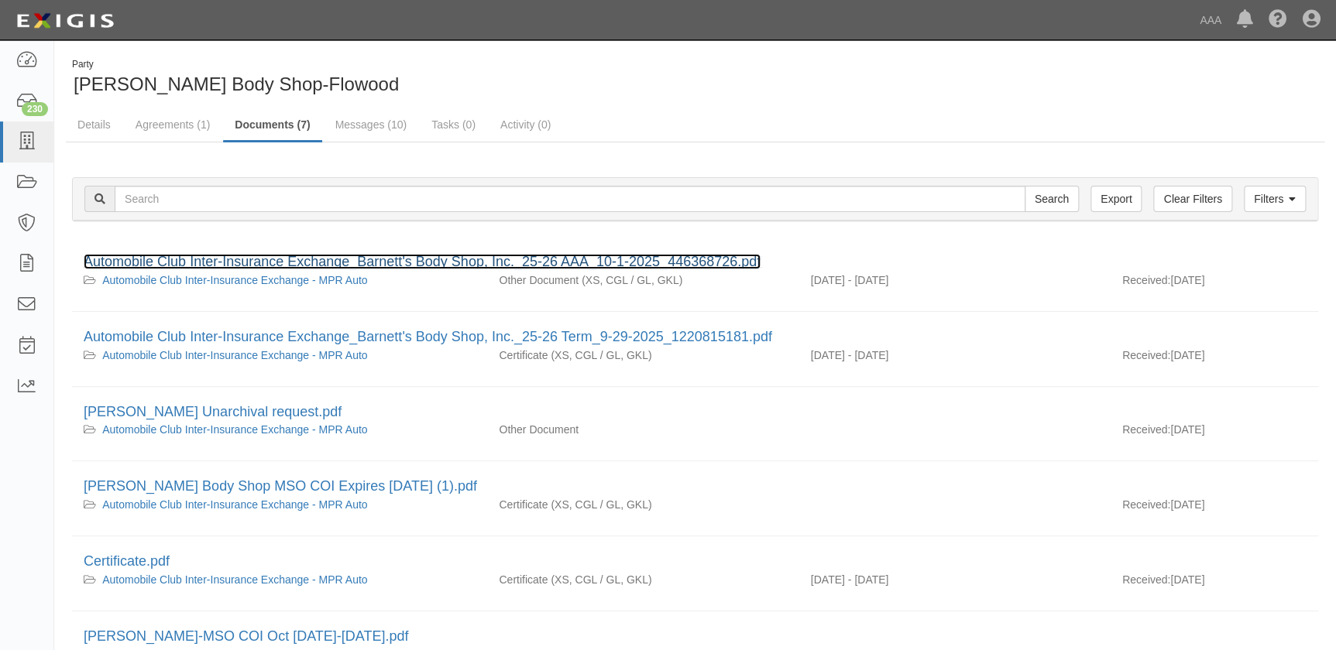
click at [215, 260] on link "Automobile Club Inter-Insurance Exchange_Barnett's Body Shop, Inc._25-26 AAA_10…" at bounding box center [422, 261] width 677 height 15
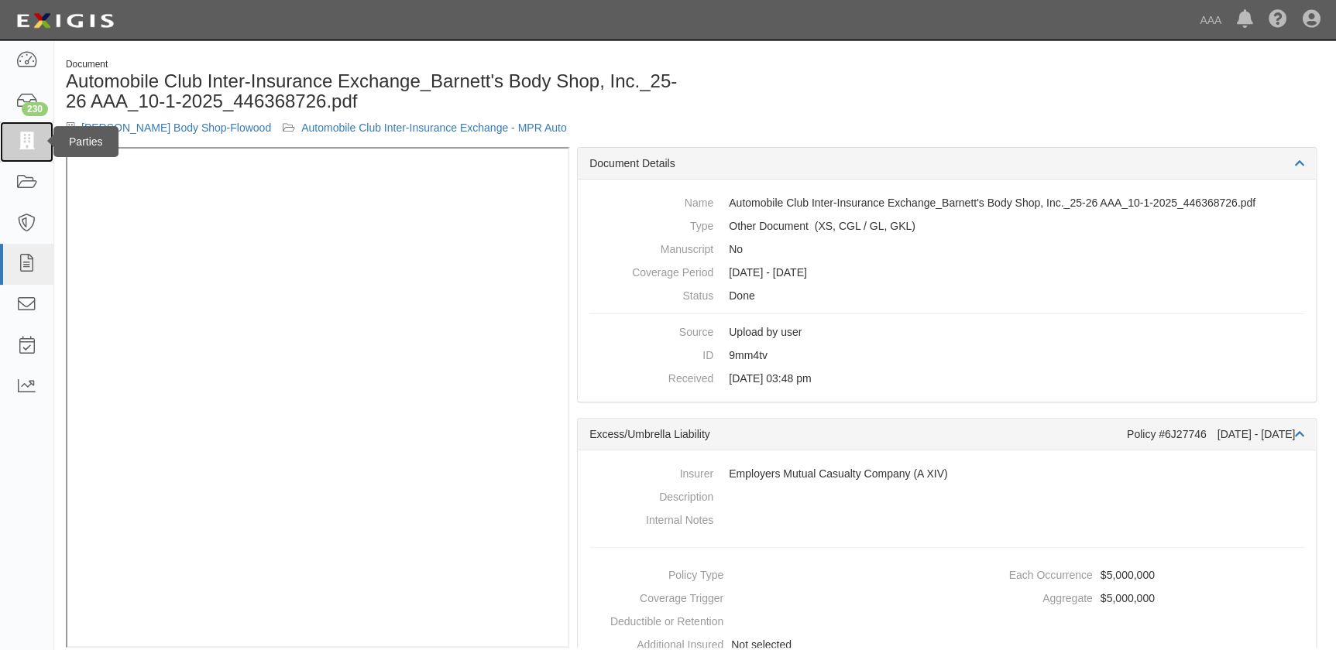
click at [26, 153] on link at bounding box center [26, 142] width 53 height 41
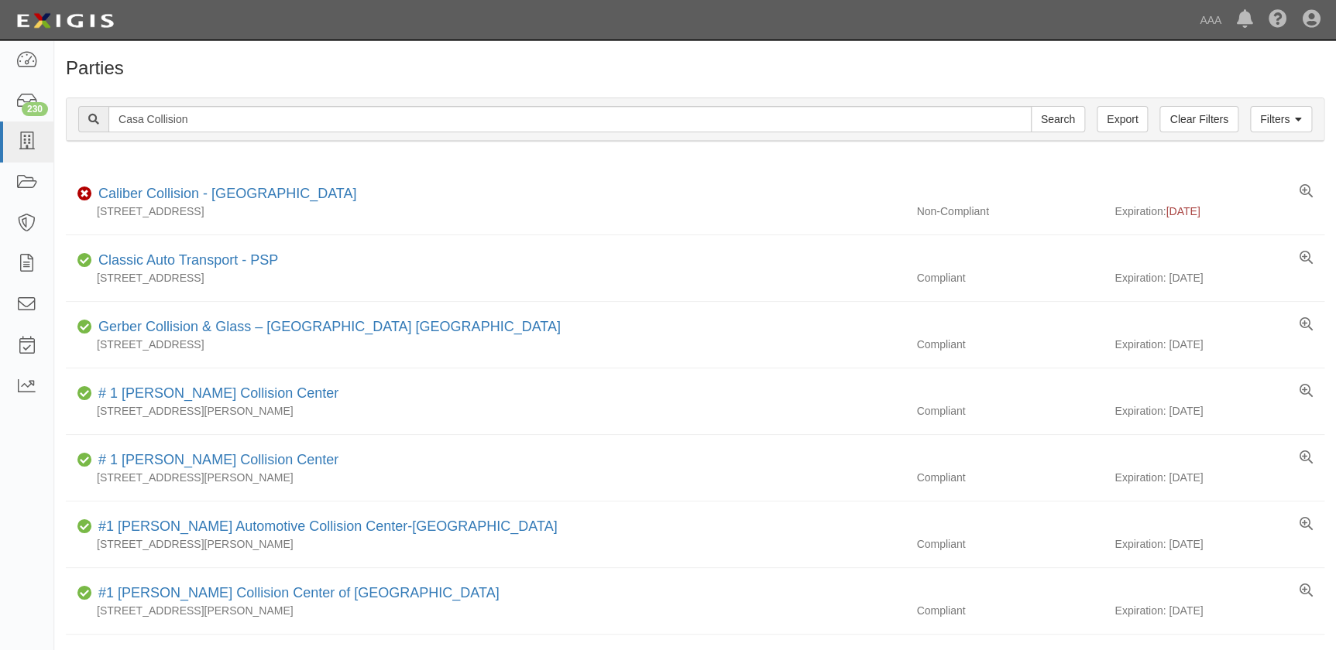
type input "Casa Collision"
click at [1031, 106] on input "Search" at bounding box center [1058, 119] width 54 height 26
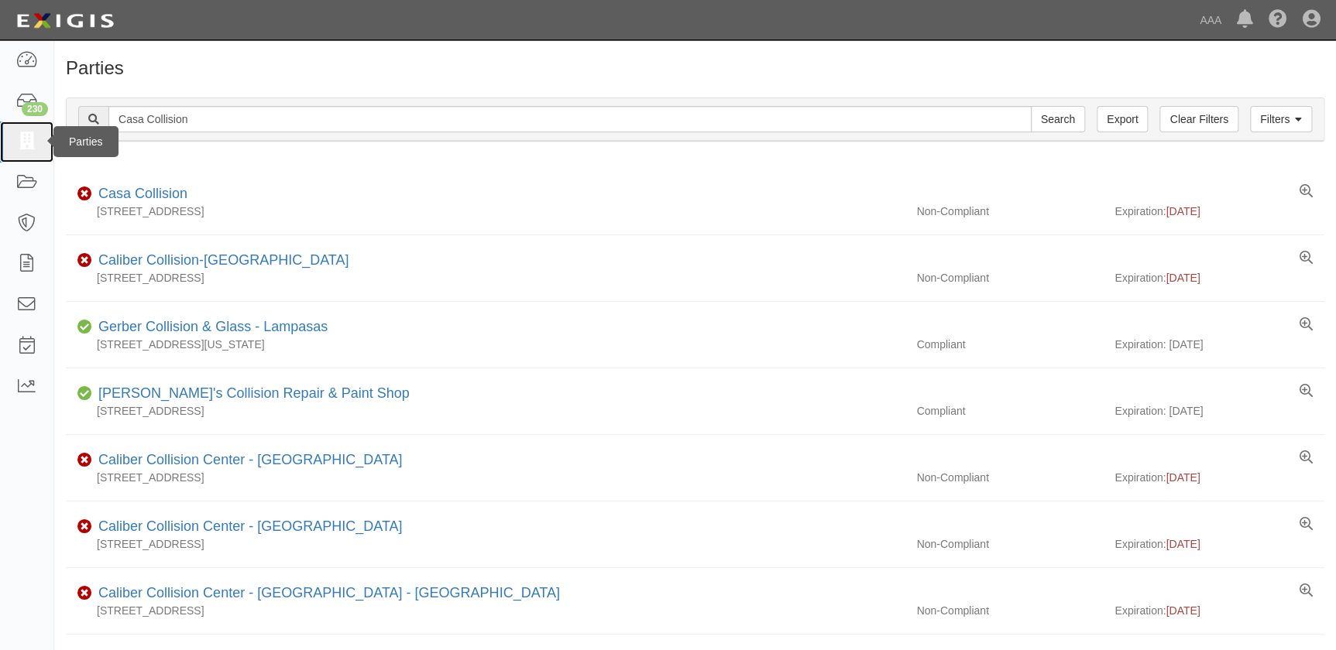
click at [35, 142] on icon at bounding box center [26, 142] width 22 height 18
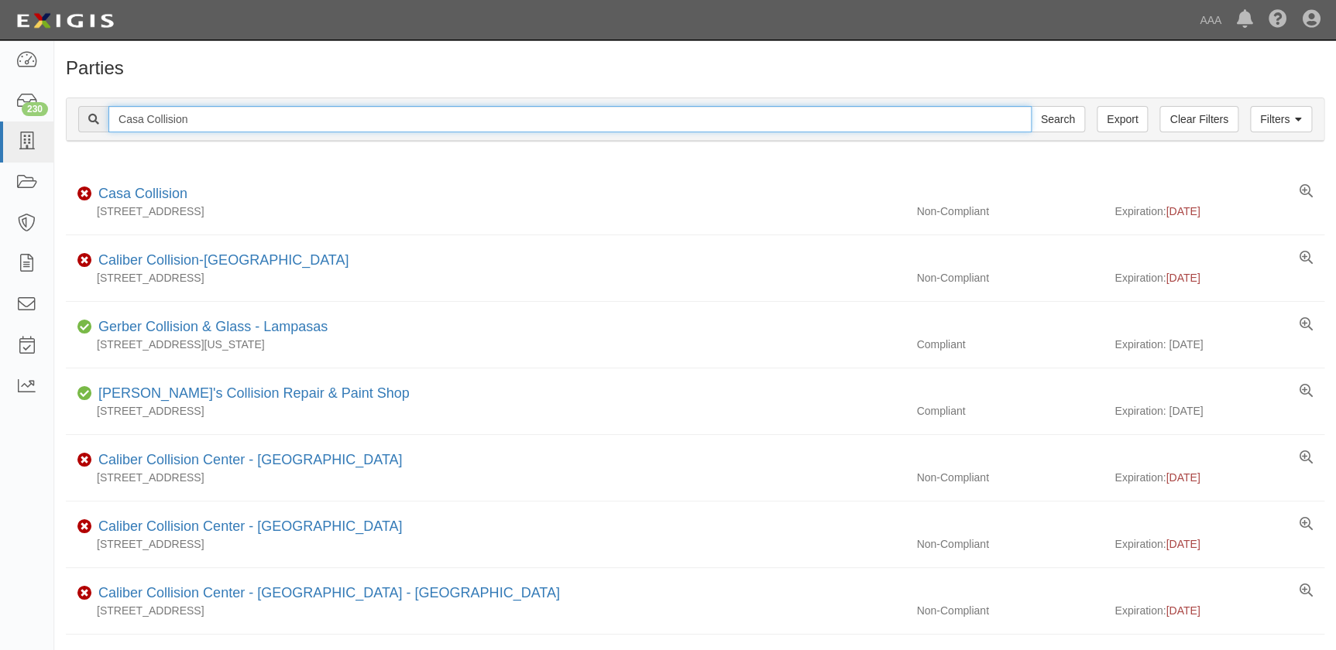
click at [190, 119] on input "Casa Collision" at bounding box center [569, 119] width 923 height 26
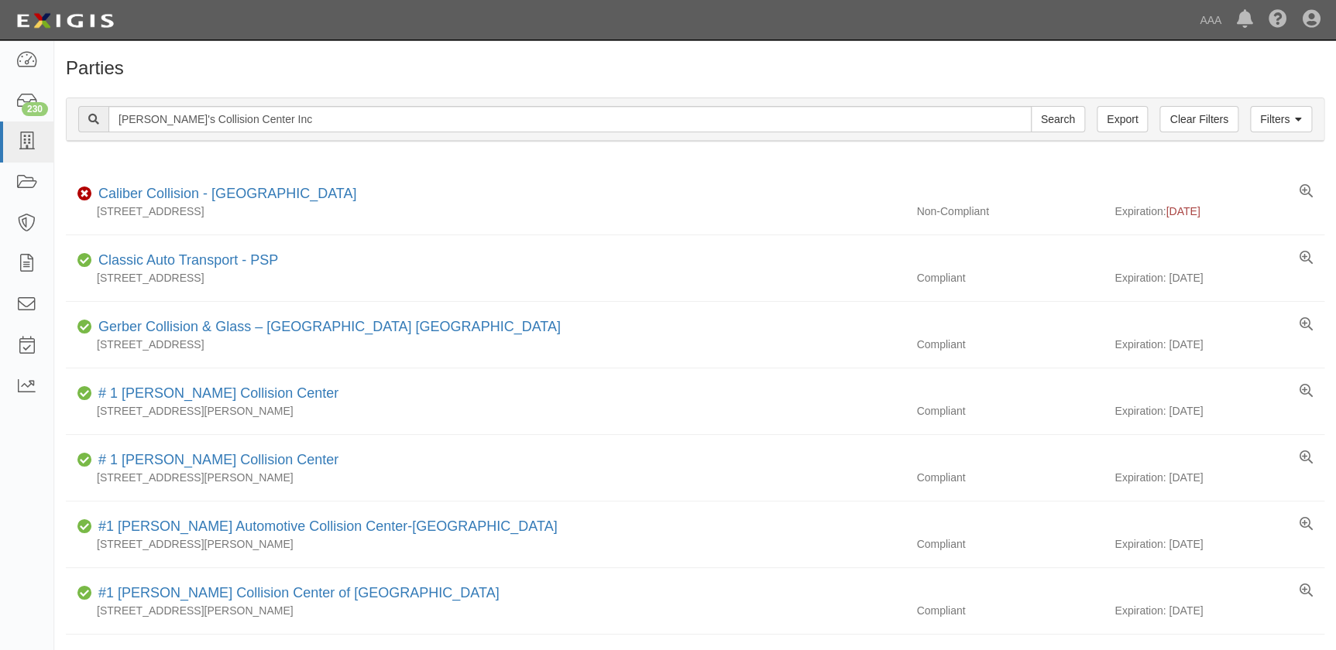
type input "[PERSON_NAME]'s Collision Center Inc"
click at [1031, 106] on input "Search" at bounding box center [1058, 119] width 54 height 26
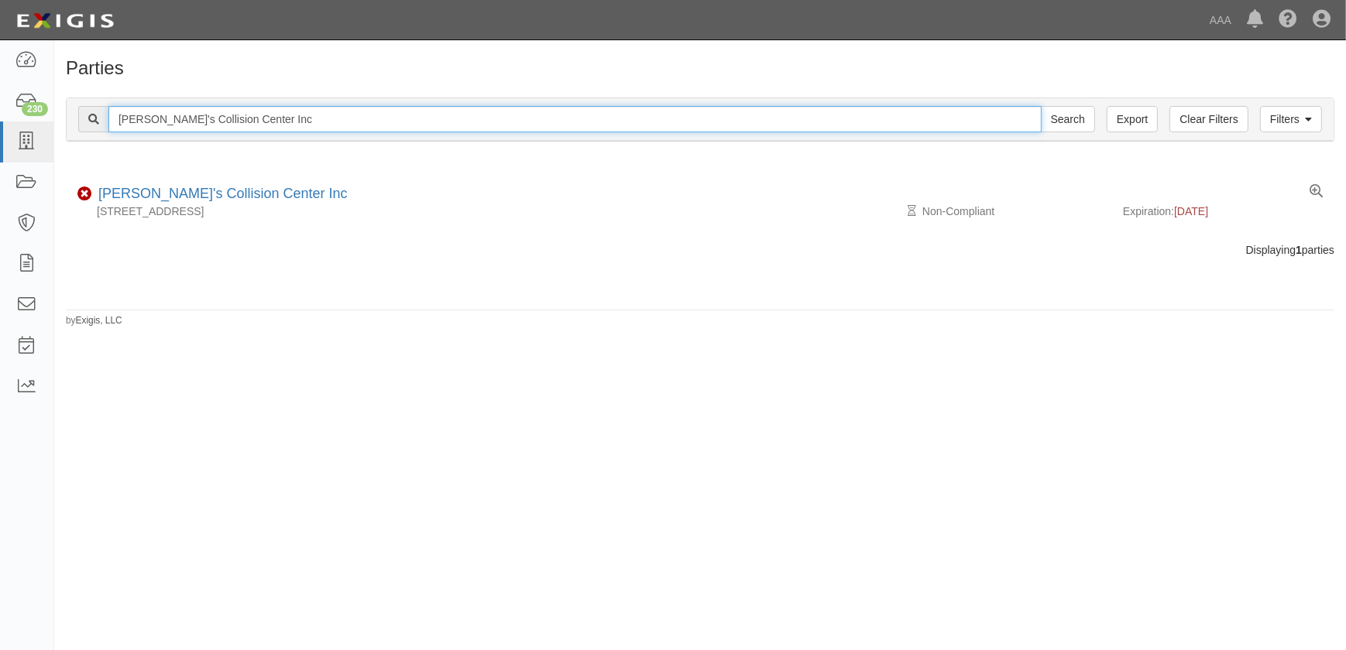
drag, startPoint x: 161, startPoint y: 119, endPoint x: 110, endPoint y: 121, distance: 51.1
click at [110, 121] on input "[PERSON_NAME]'s Collision Center Inc" at bounding box center [574, 119] width 933 height 26
paste input "rown Collision Center-[GEOGRAPHIC_DATA]"
type input "Crown Collision Center-[GEOGRAPHIC_DATA]"
click at [1041, 106] on input "Search" at bounding box center [1068, 119] width 54 height 26
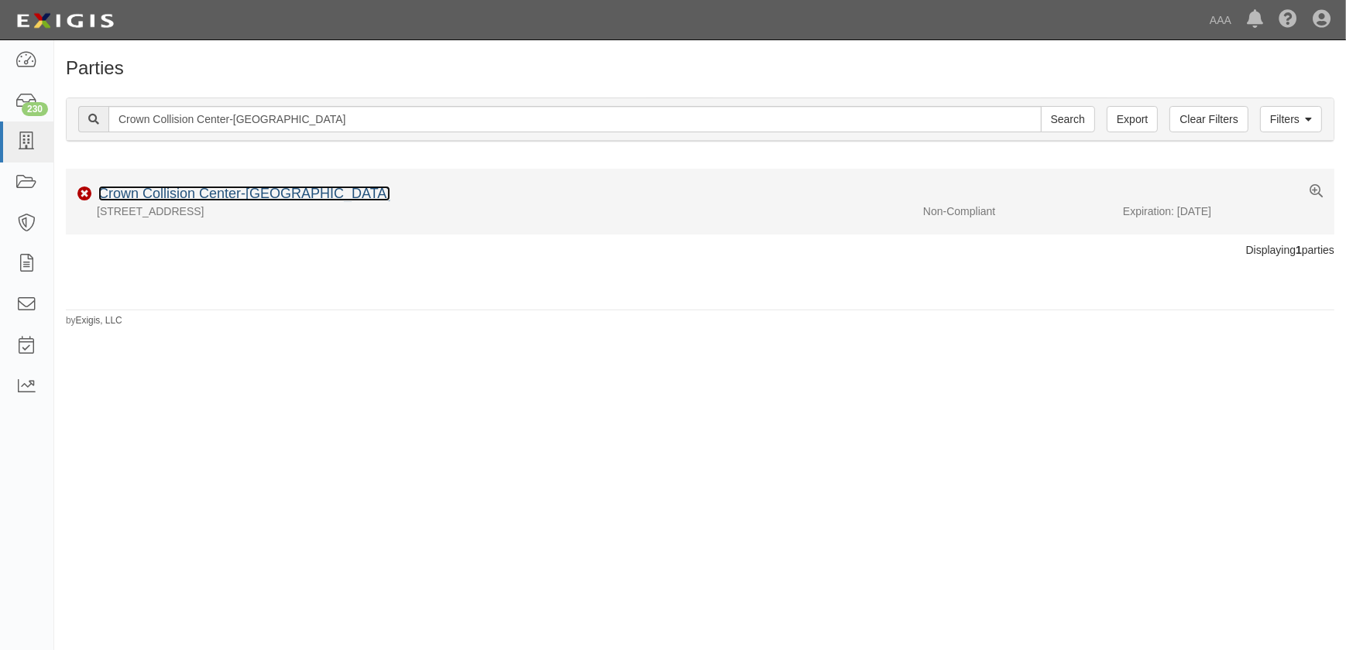
click at [149, 197] on link "Crown Collision Center-[GEOGRAPHIC_DATA]" at bounding box center [244, 193] width 292 height 15
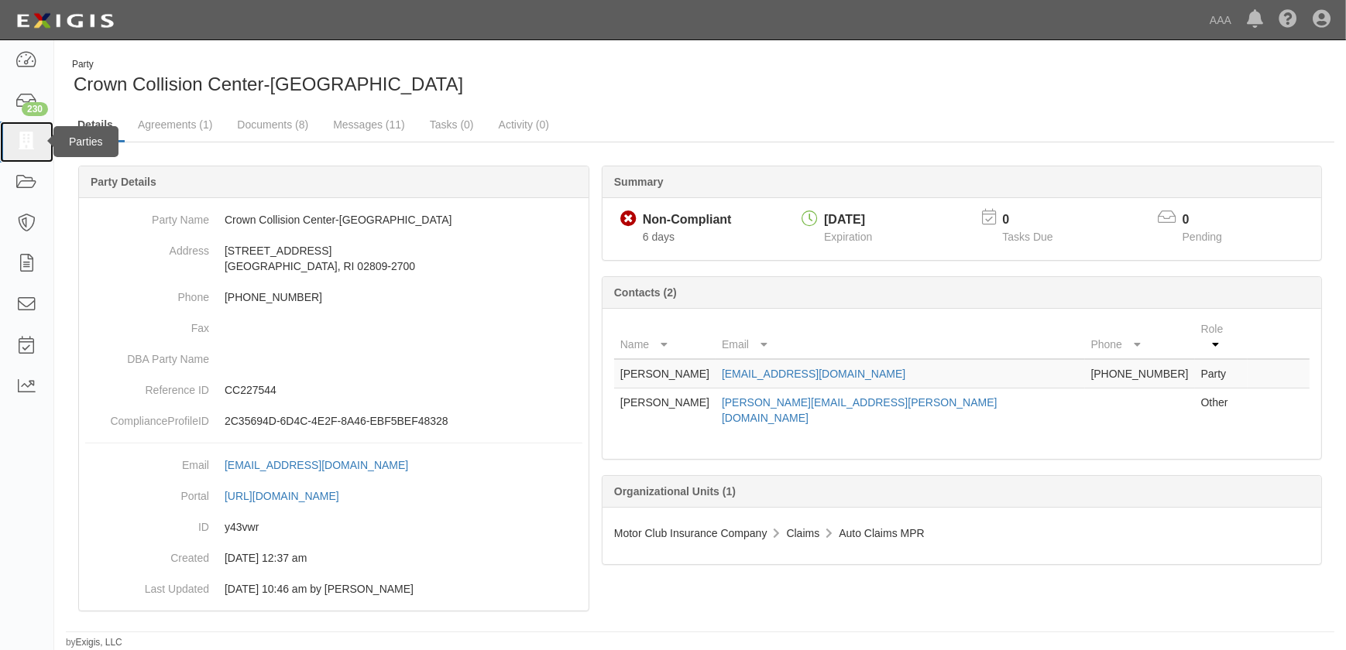
click at [31, 139] on icon at bounding box center [26, 142] width 22 height 18
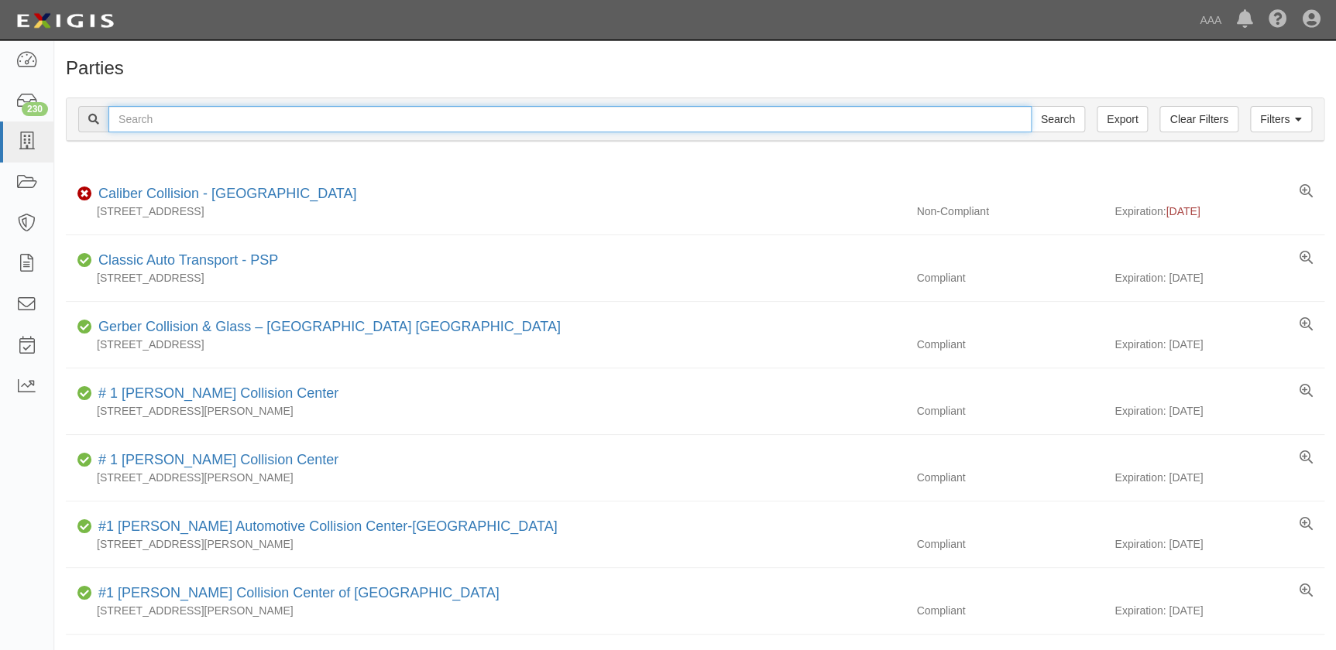
click at [170, 108] on input "text" at bounding box center [569, 119] width 923 height 26
paste input "Crown Collision Center-[GEOGRAPHIC_DATA]"
type input "Crown Collision Center-[GEOGRAPHIC_DATA]"
click at [1031, 106] on input "Search" at bounding box center [1058, 119] width 54 height 26
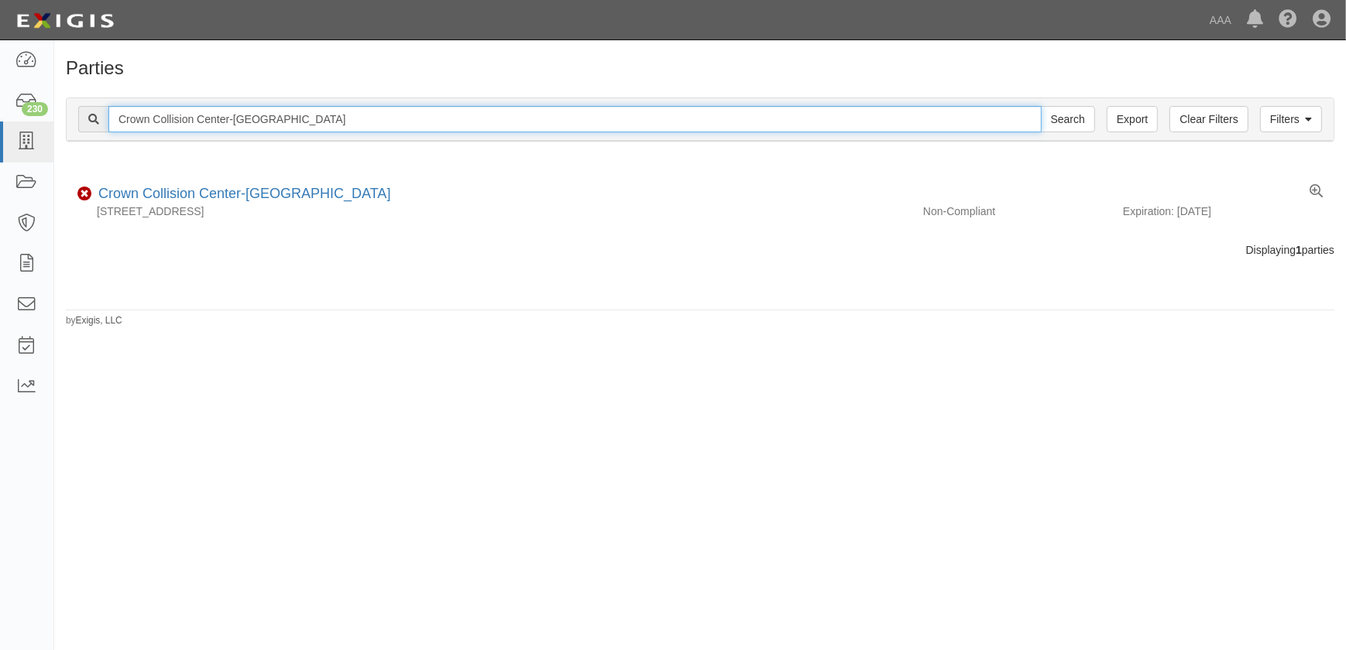
drag, startPoint x: 301, startPoint y: 110, endPoint x: 193, endPoint y: 114, distance: 108.5
click at [193, 114] on input "Crown Collision Center-[GEOGRAPHIC_DATA]" at bounding box center [574, 119] width 933 height 26
type input "Crown Collision"
click at [1041, 106] on input "Search" at bounding box center [1068, 119] width 54 height 26
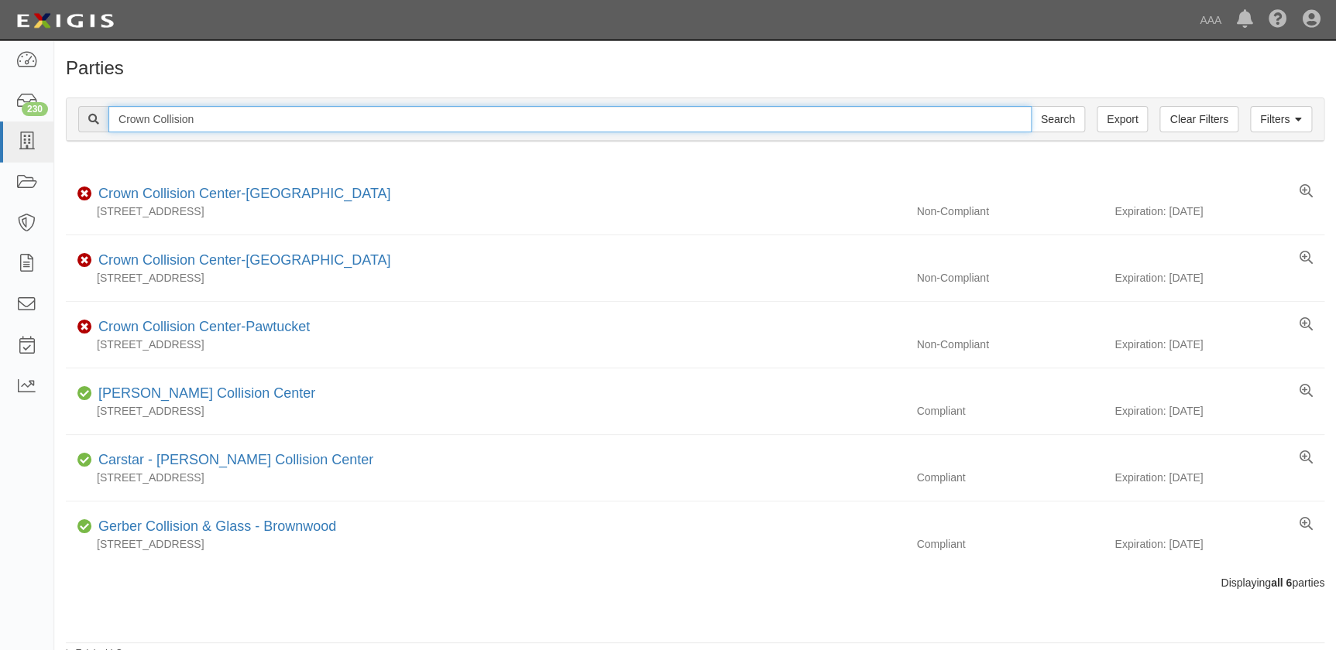
drag, startPoint x: 192, startPoint y: 118, endPoint x: 56, endPoint y: 116, distance: 136.3
click at [56, 116] on div "Filters Clear Filters Export Crown Collision Search Filters Compliance Status C…" at bounding box center [695, 121] width 1282 height 71
paste input "Don Brown Chevrolet"
type input "Don Brown Chevrolet"
click at [1031, 106] on input "Search" at bounding box center [1058, 119] width 54 height 26
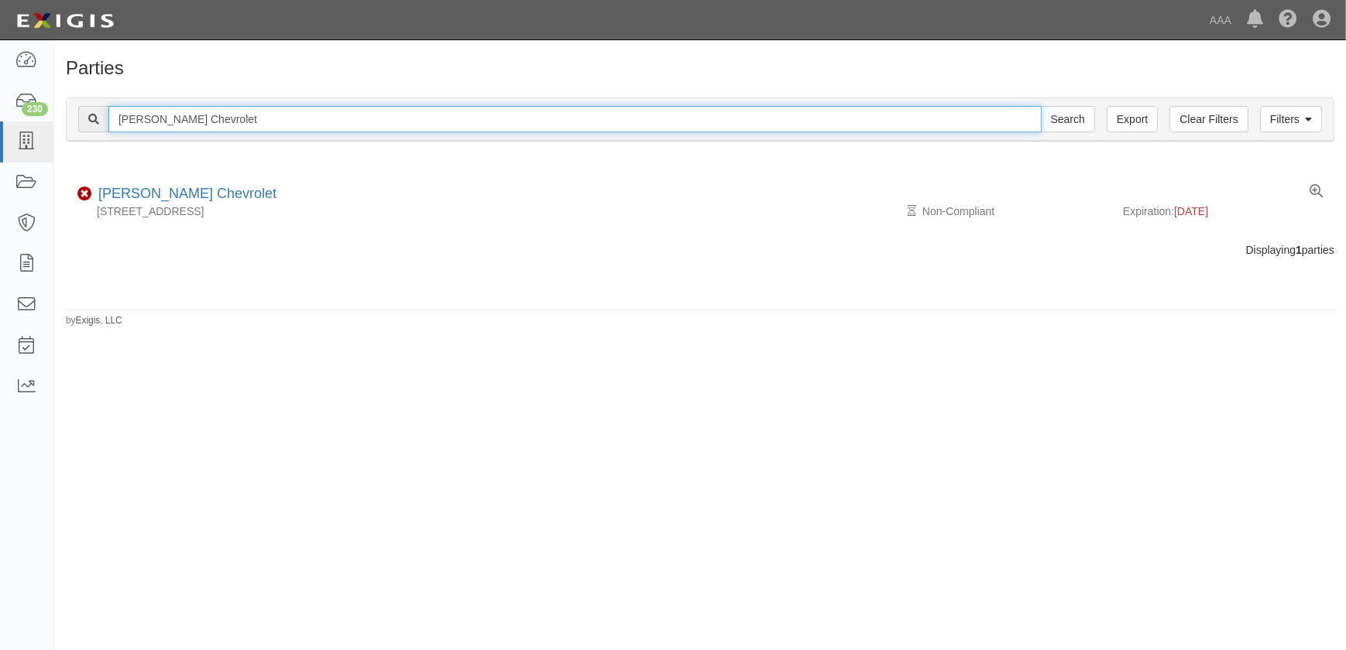
drag, startPoint x: 226, startPoint y: 108, endPoint x: 96, endPoint y: 112, distance: 130.1
click at [96, 112] on div "Don Brown Chevrolet Search" at bounding box center [586, 119] width 1017 height 26
paste input "Fairway Ford"
type input "Fairway Ford"
click at [1041, 106] on input "Search" at bounding box center [1068, 119] width 54 height 26
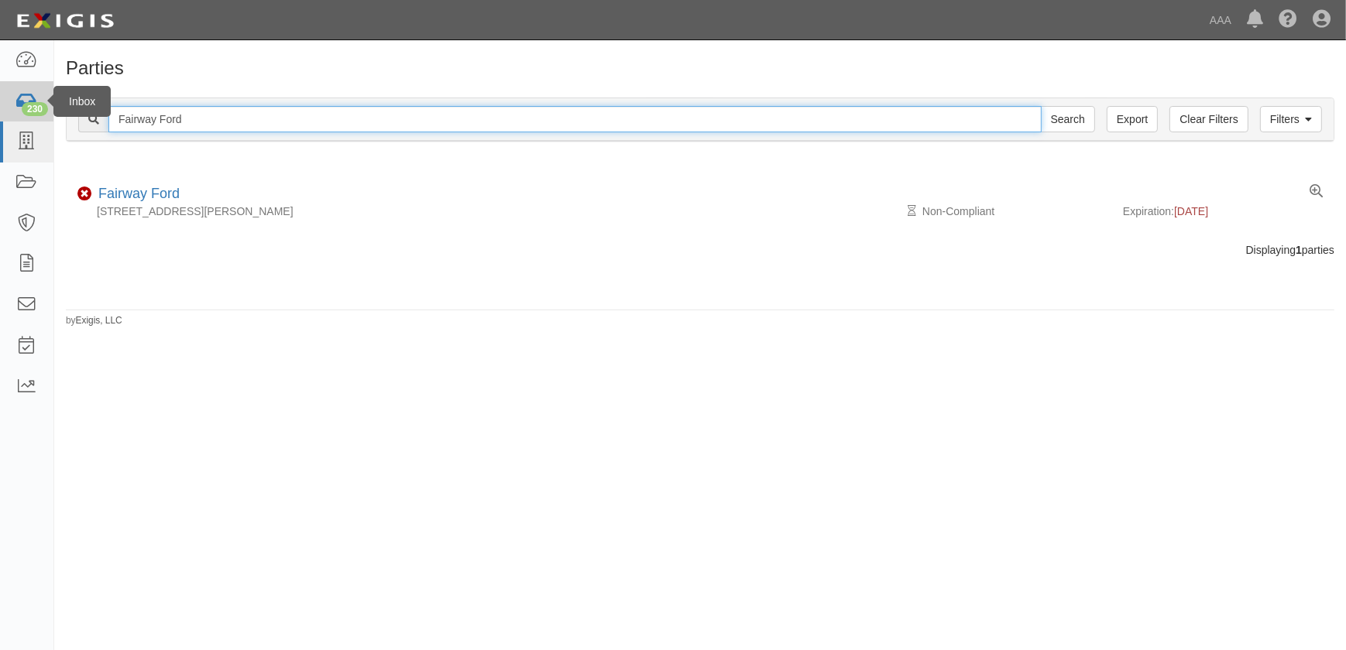
drag, startPoint x: 245, startPoint y: 120, endPoint x: 42, endPoint y: 108, distance: 203.2
click at [42, 110] on body "Toggle navigation Dashboard 230 Inbox Parties Agreements Coverages Documents Me…" at bounding box center [673, 316] width 1346 height 632
paste input "ix Auto - [GEOGRAPHIC_DATA]"
type input "Fix Auto - [GEOGRAPHIC_DATA]"
click at [1041, 106] on input "Search" at bounding box center [1068, 119] width 54 height 26
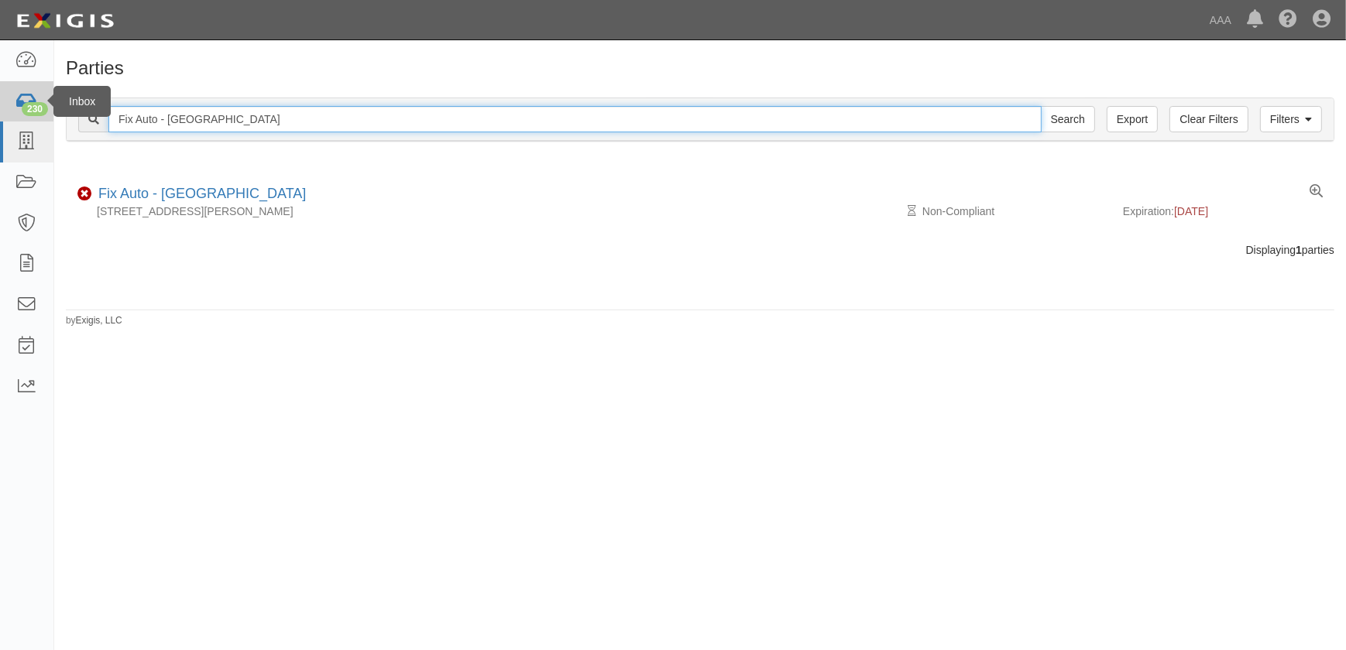
drag, startPoint x: 263, startPoint y: 112, endPoint x: 36, endPoint y: 108, distance: 227.7
click at [36, 108] on body "Toggle navigation Dashboard 230 Inbox Parties Agreements Coverages Documents Me…" at bounding box center [673, 316] width 1346 height 632
paste input "[GEOGRAPHIC_DATA]"
type input "Fix Auto - [GEOGRAPHIC_DATA]"
click at [1041, 106] on input "Search" at bounding box center [1068, 119] width 54 height 26
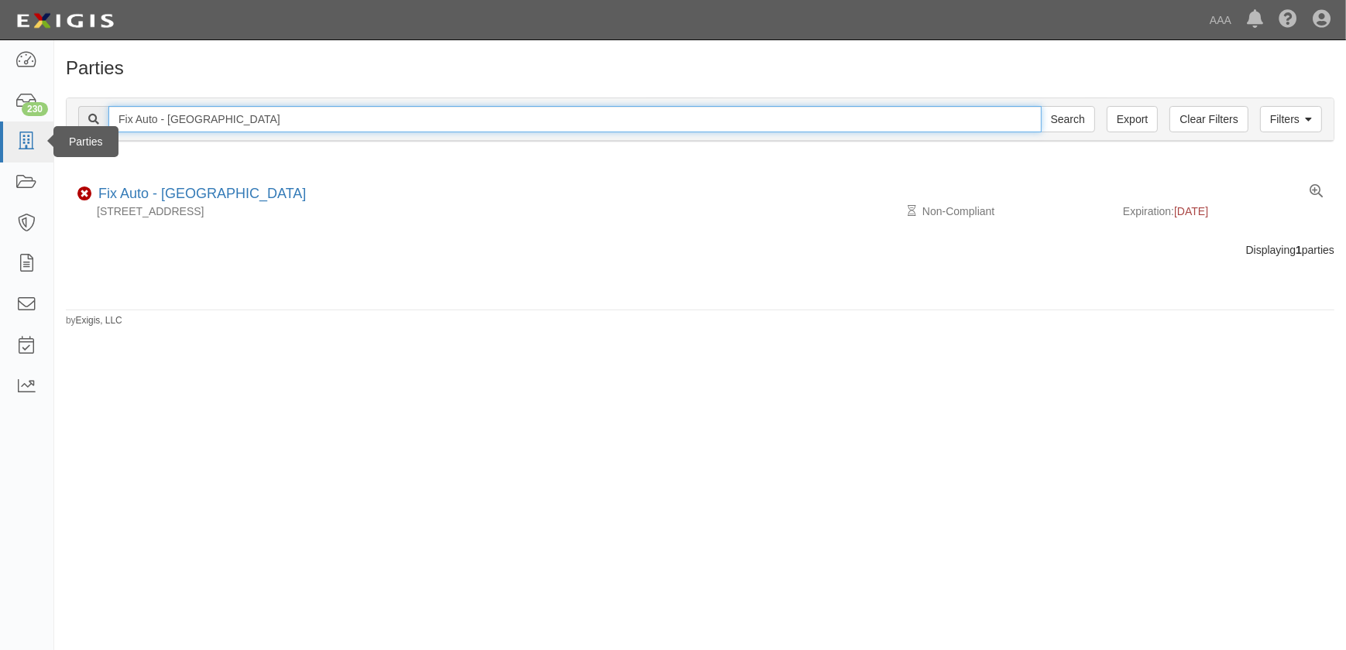
drag, startPoint x: 281, startPoint y: 121, endPoint x: 41, endPoint y: 124, distance: 240.1
click at [45, 126] on body "Toggle navigation Dashboard 230 Inbox Parties Agreements Coverages Documents Me…" at bounding box center [673, 316] width 1346 height 632
paste input "Poway"
type input "Fix Auto - Poway"
click at [1041, 106] on input "Search" at bounding box center [1068, 119] width 54 height 26
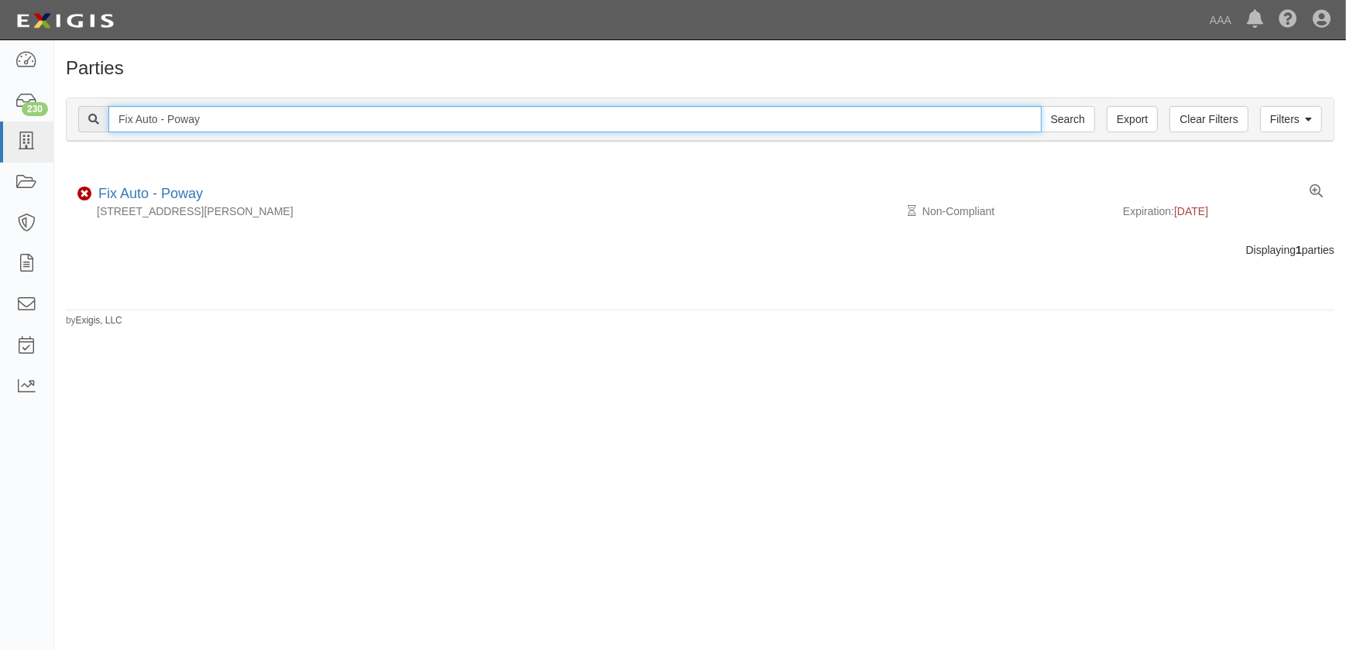
drag, startPoint x: 232, startPoint y: 122, endPoint x: 77, endPoint y: 121, distance: 154.9
click at [77, 121] on div "Filters Clear Filters Export Fix Auto - Poway Search Filters" at bounding box center [700, 119] width 1267 height 43
paste input "Jays Auto Sales Inc"
type input "Jays Auto Sales Inc"
click at [1041, 106] on input "Search" at bounding box center [1068, 119] width 54 height 26
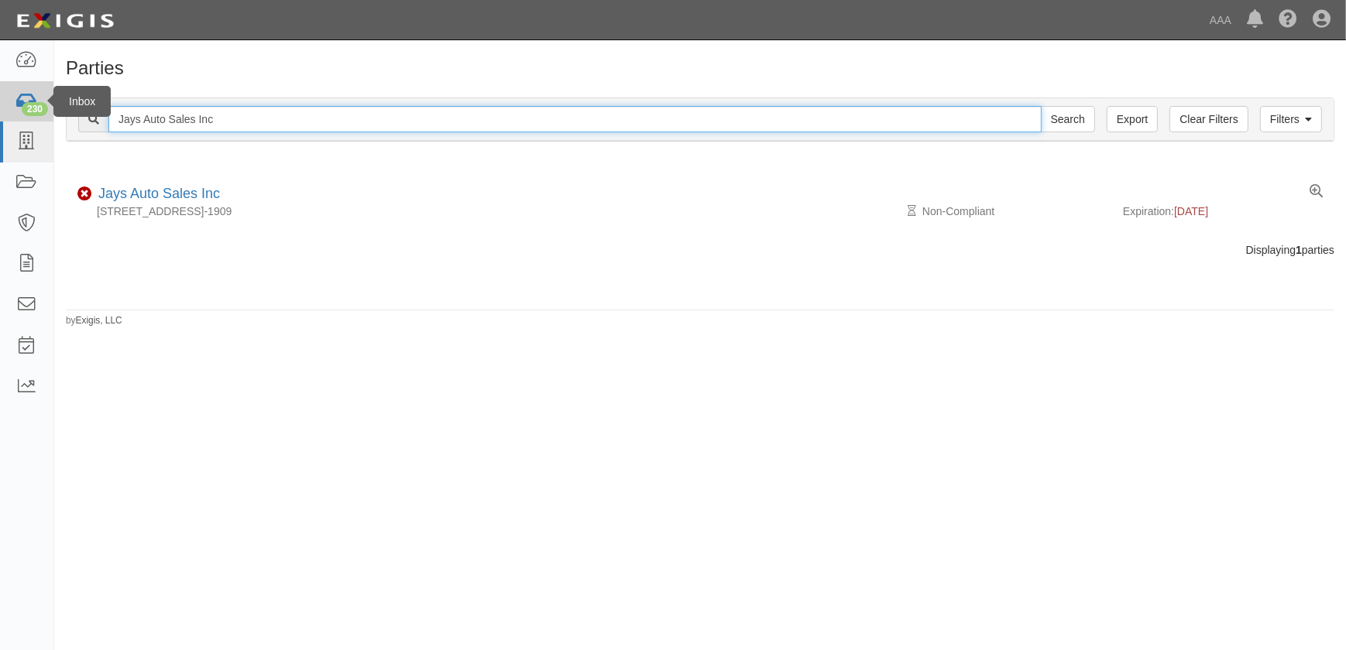
drag, startPoint x: 235, startPoint y: 122, endPoint x: 19, endPoint y: 118, distance: 215.3
click at [19, 118] on body "Toggle navigation Dashboard 230 Inbox Parties Agreements Coverages Documents Me…" at bounding box center [673, 316] width 1346 height 632
paste input "im Butler Linn Chevrolet"
type input "Jim Butler Linn Chevrolet"
click at [1041, 106] on input "Search" at bounding box center [1068, 119] width 54 height 26
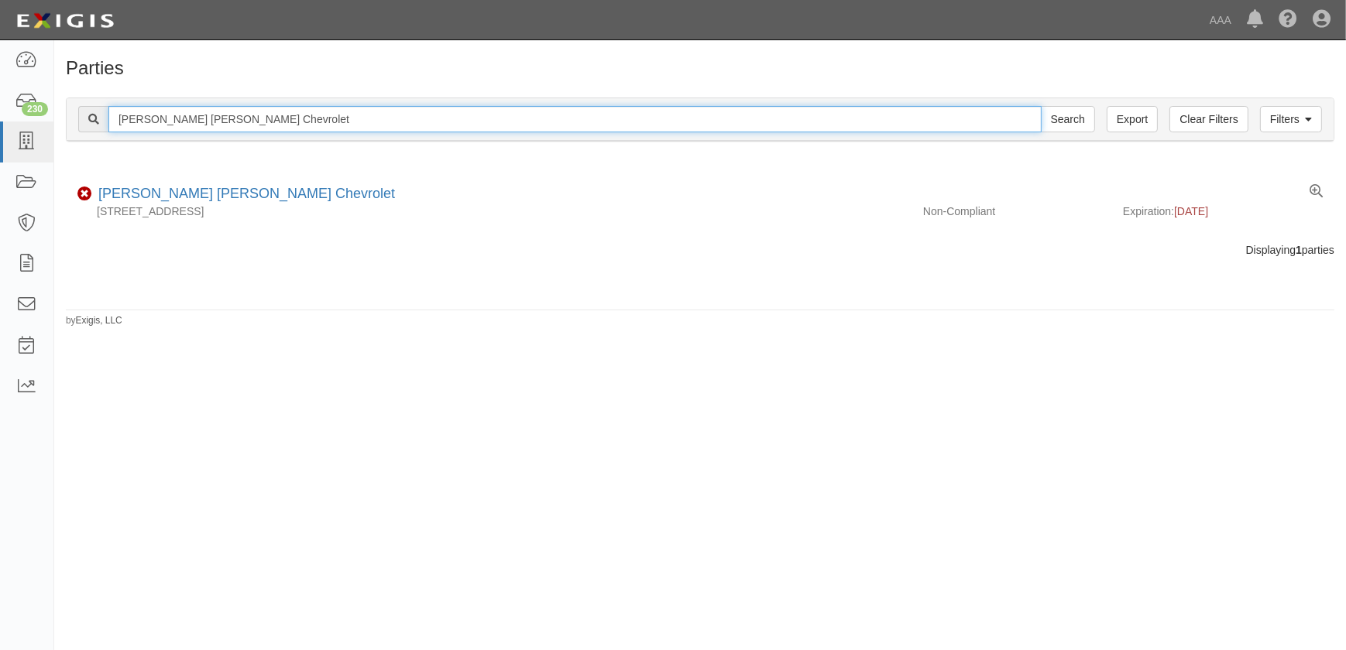
drag, startPoint x: 235, startPoint y: 115, endPoint x: 60, endPoint y: 112, distance: 175.8
click at [67, 115] on div "Filters Clear Filters Export Jim Butler Linn Chevrolet Search Filters" at bounding box center [700, 119] width 1267 height 43
paste input "Kraftsman Autobody"
type input "Kraftsman Autobody"
click at [1041, 106] on input "Search" at bounding box center [1068, 119] width 54 height 26
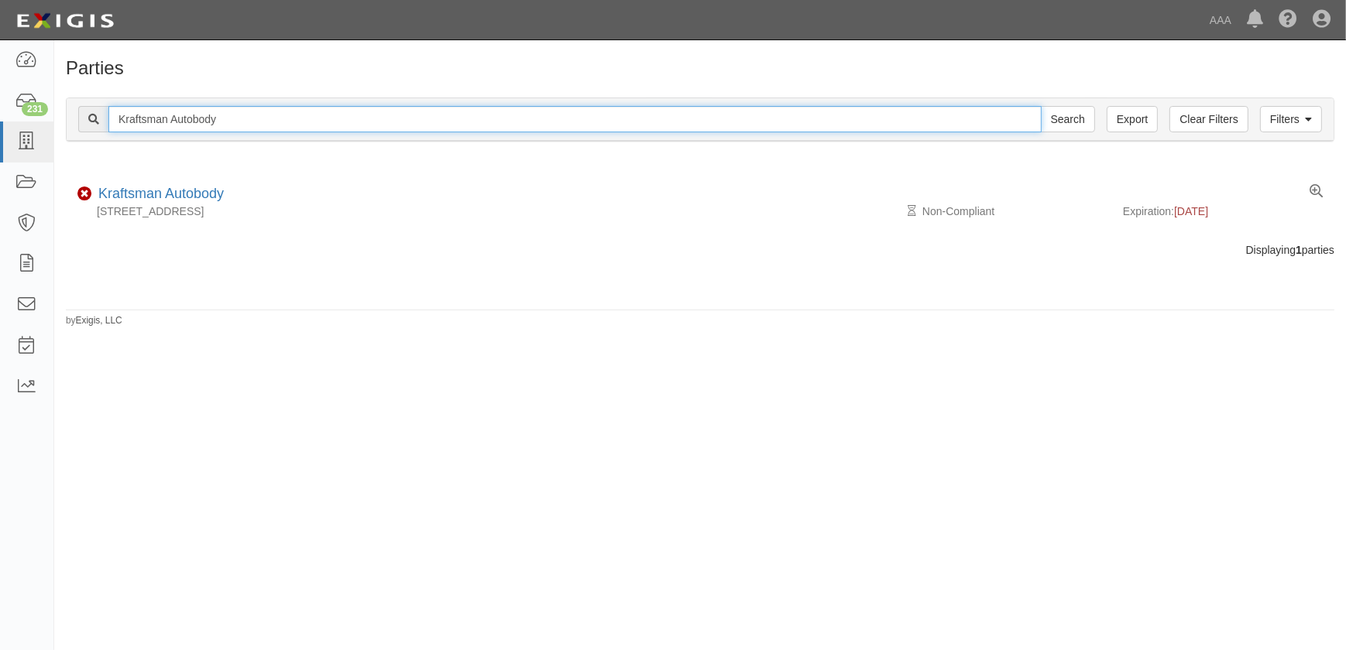
drag, startPoint x: 238, startPoint y: 122, endPoint x: 85, endPoint y: 120, distance: 152.6
click at [86, 119] on div "Kraftsman Autobody Search" at bounding box center [586, 119] width 1017 height 26
paste input "text"
click at [205, 125] on input "text" at bounding box center [574, 119] width 933 height 26
paste input "text"
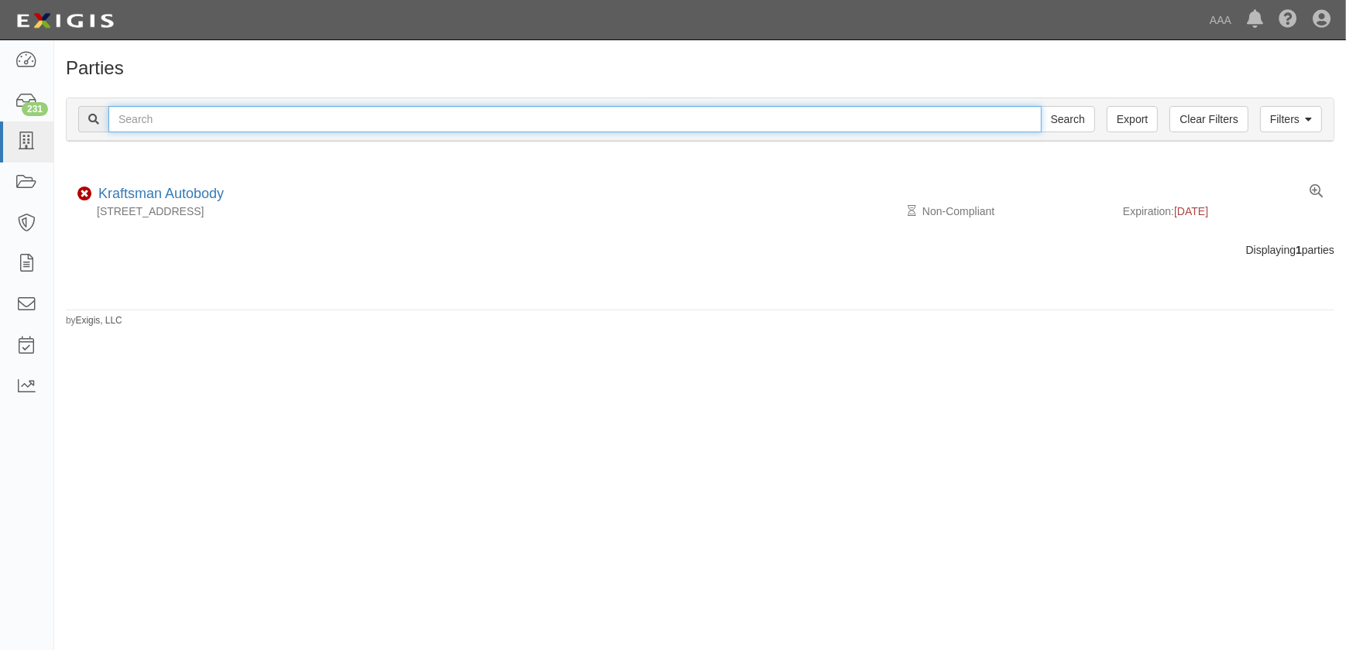
click at [134, 115] on input "text" at bounding box center [574, 119] width 933 height 26
paste input "Norm Reeves Collision - Irvine"
type input "Norm Reeves Collision - Irvine"
click at [1041, 106] on input "Search" at bounding box center [1068, 119] width 54 height 26
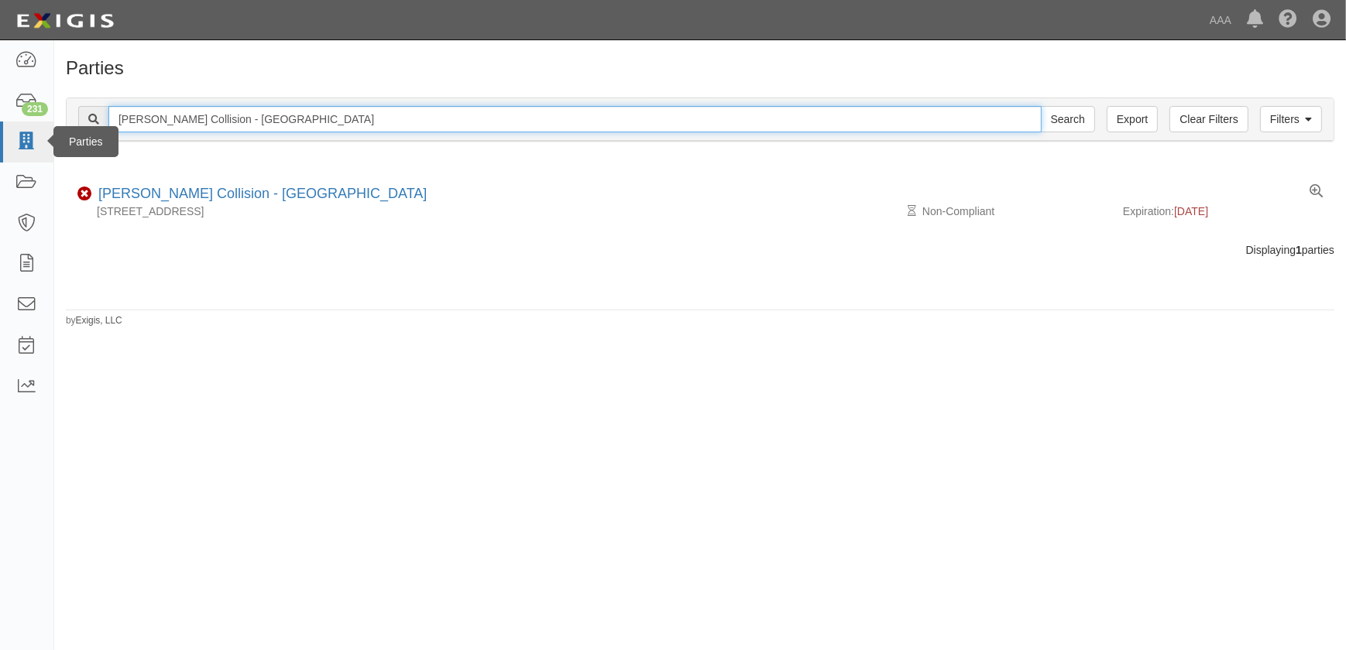
drag, startPoint x: 317, startPoint y: 120, endPoint x: 8, endPoint y: 123, distance: 309.8
click at [8, 123] on body "Toggle navigation Dashboard 231 Inbox Parties Agreements Coverages Documents Me…" at bounding box center [673, 316] width 1346 height 632
paste input "Toyota - San Diego"
type input "[PERSON_NAME] Toyota - [GEOGRAPHIC_DATA]"
click at [1041, 106] on input "Search" at bounding box center [1068, 119] width 54 height 26
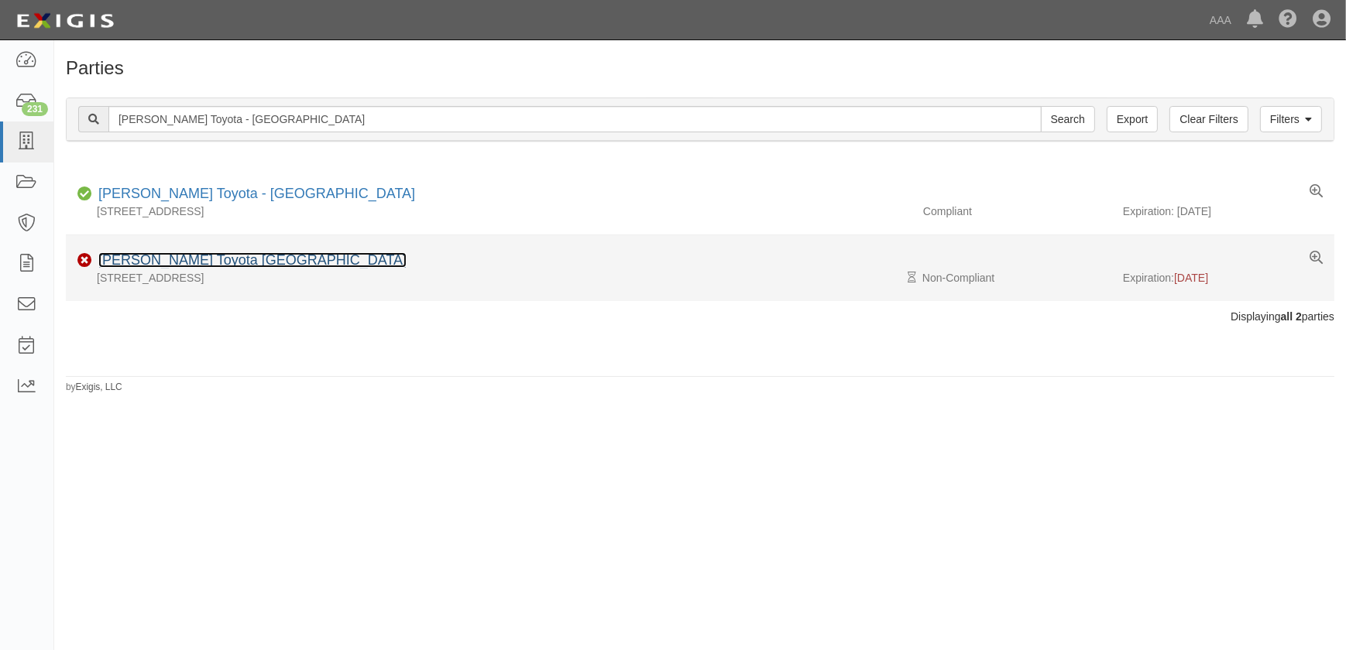
click at [129, 263] on link "[PERSON_NAME] Toyota [GEOGRAPHIC_DATA]" at bounding box center [252, 259] width 308 height 15
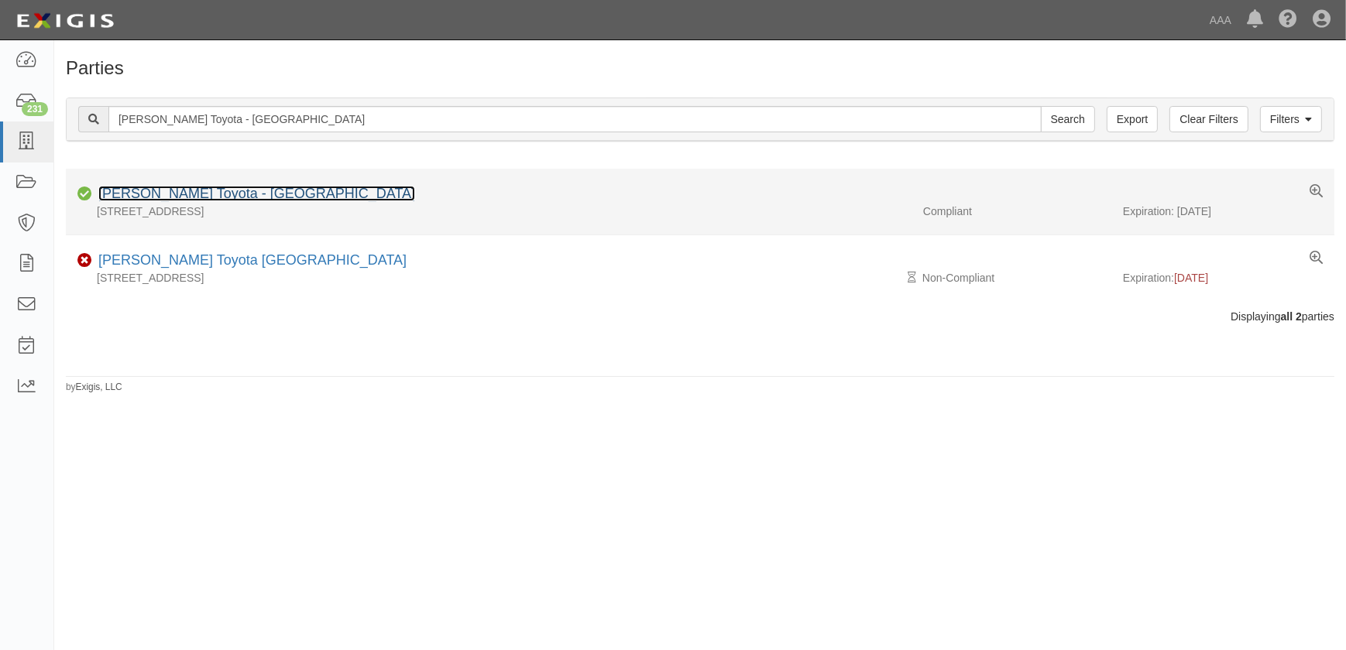
click at [203, 194] on link "[PERSON_NAME] Toyota - [GEOGRAPHIC_DATA]" at bounding box center [256, 193] width 317 height 15
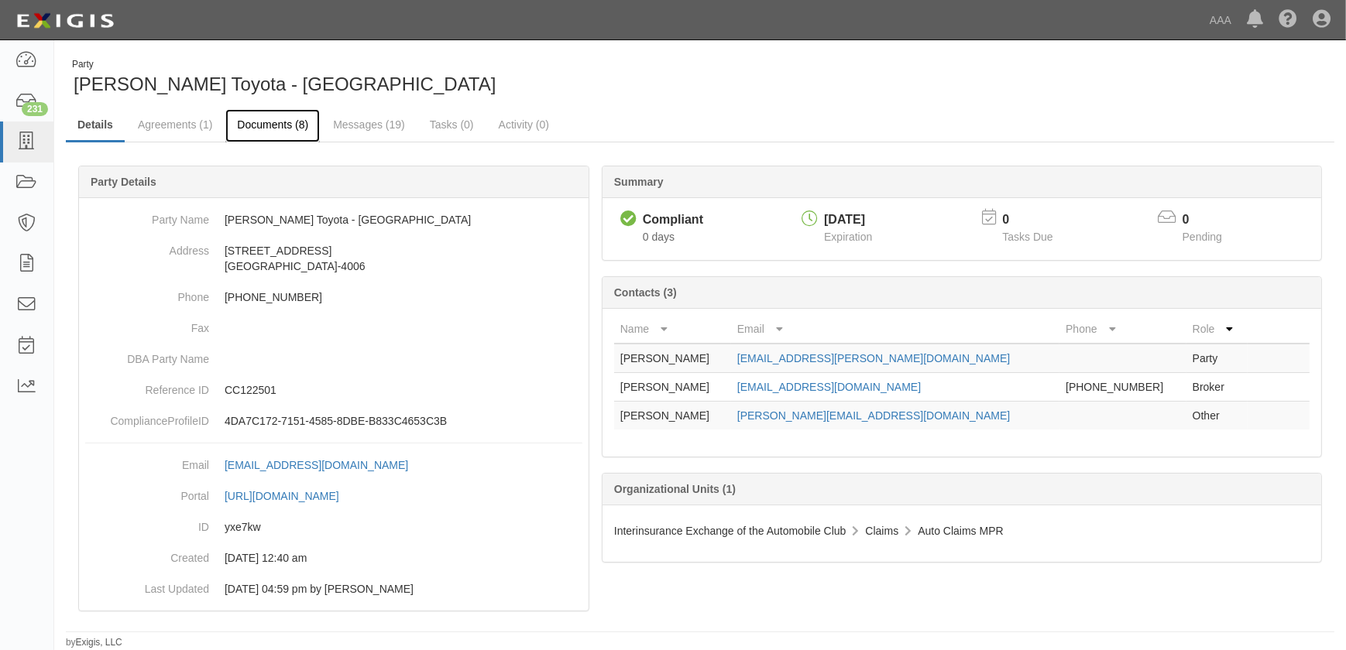
click at [273, 128] on link "Documents (8)" at bounding box center [272, 125] width 94 height 33
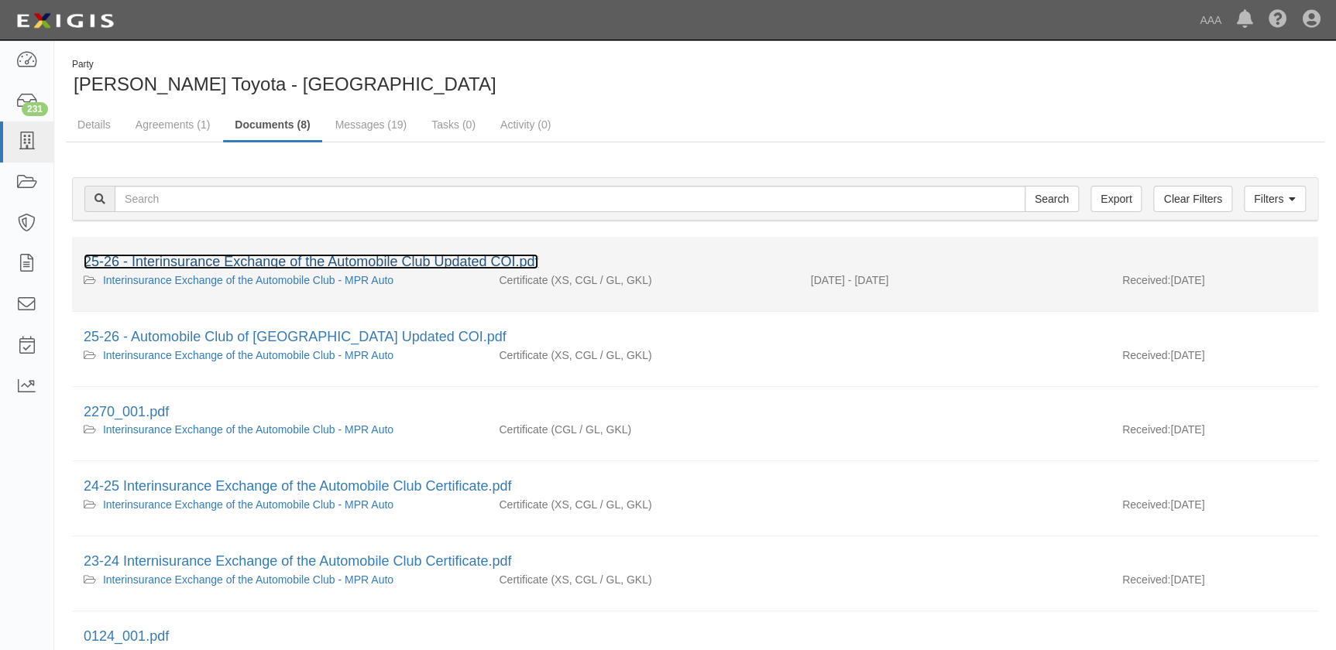
drag, startPoint x: 0, startPoint y: 0, endPoint x: 264, endPoint y: 261, distance: 371.3
click at [264, 261] on link "25-26 - Interinsurance Exchange of the Automobile Club Updated COI.pdf" at bounding box center [311, 261] width 455 height 15
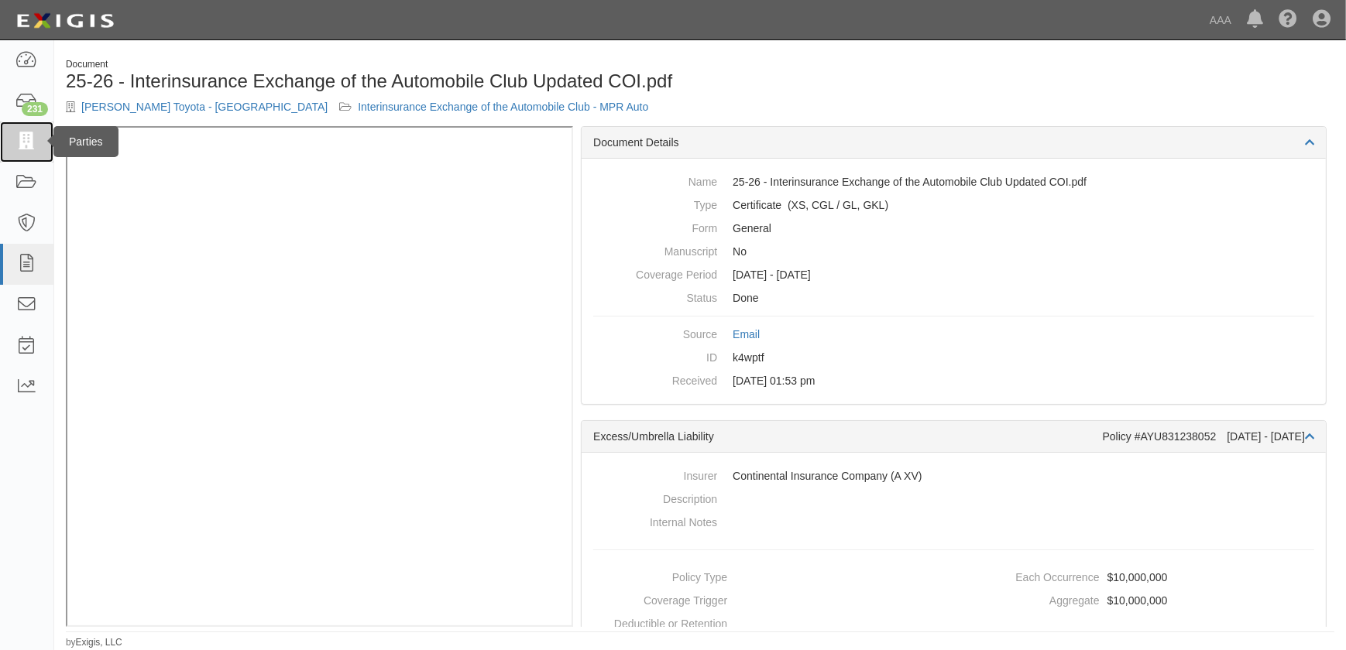
click at [35, 140] on icon at bounding box center [26, 142] width 22 height 18
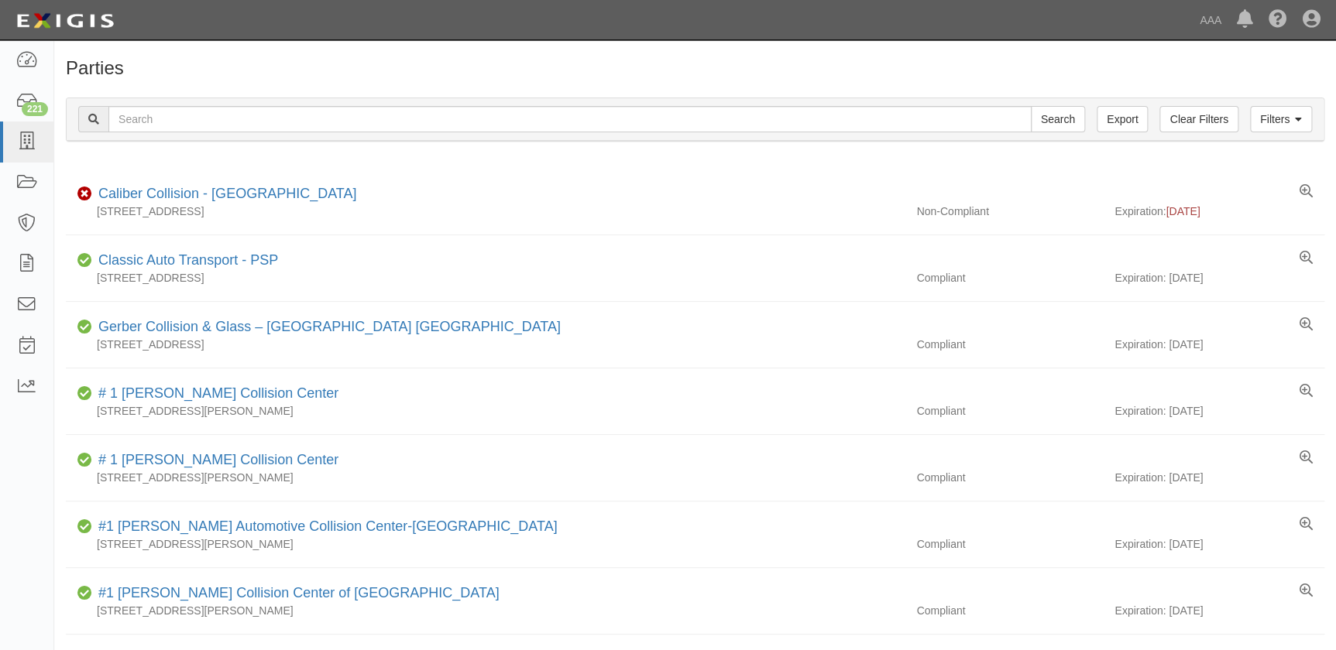
click at [278, 105] on div "Filters Clear Filters Export Search Filters" at bounding box center [695, 119] width 1257 height 43
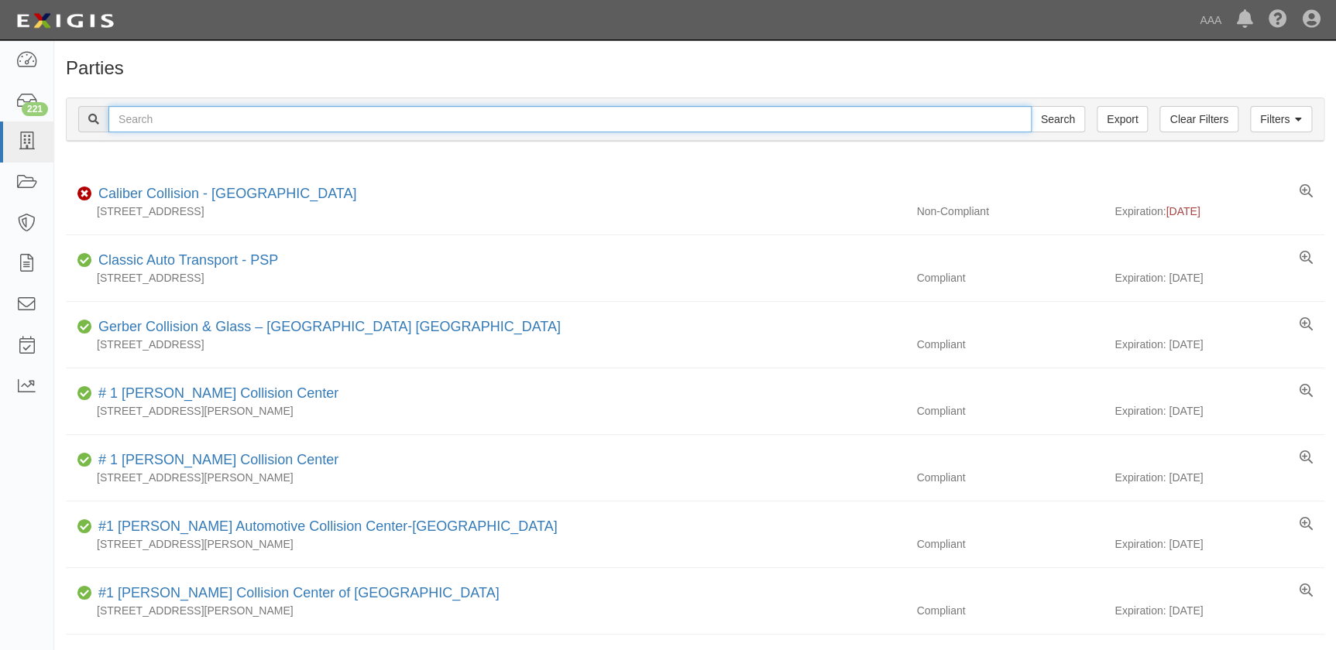
click at [273, 121] on input "text" at bounding box center [569, 119] width 923 height 26
paste input "[PERSON_NAME] GMC"
type input "[PERSON_NAME] GMC"
click at [1031, 106] on input "Search" at bounding box center [1058, 119] width 54 height 26
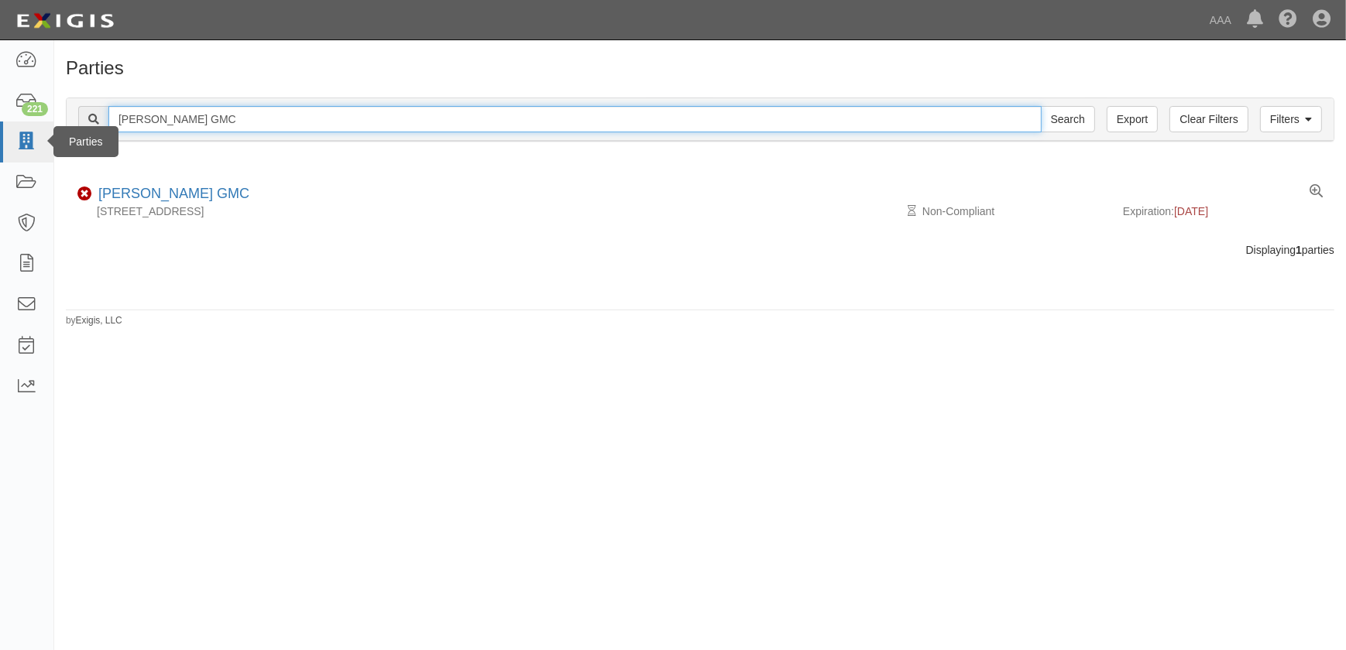
drag, startPoint x: 252, startPoint y: 122, endPoint x: 19, endPoint y: 131, distance: 232.5
click at [20, 136] on body "Toggle navigation Dashboard 221 Inbox Parties Agreements Coverages Documents Me…" at bounding box center [673, 316] width 1346 height 632
paste input "[PERSON_NAME] Ford"
type input "[PERSON_NAME] Ford"
click at [1041, 106] on input "Search" at bounding box center [1068, 119] width 54 height 26
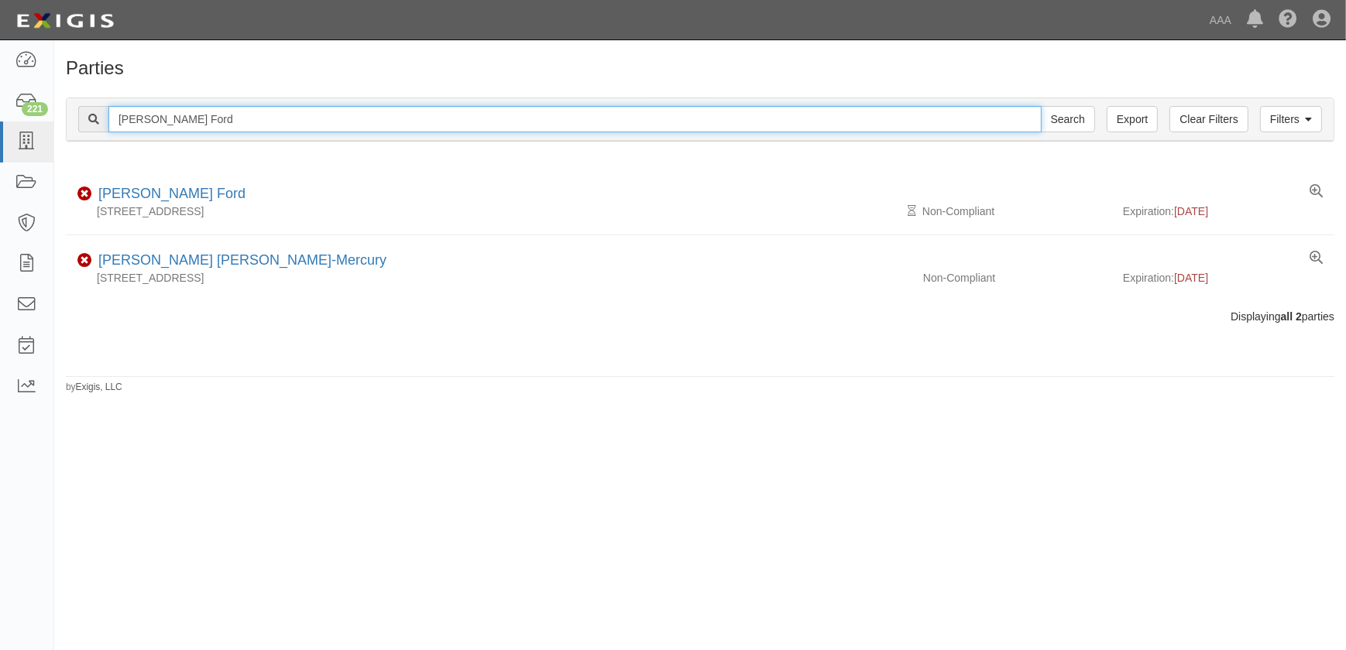
drag, startPoint x: 201, startPoint y: 118, endPoint x: 60, endPoint y: 124, distance: 140.3
click at [60, 124] on div "Filters Clear Filters Export [PERSON_NAME] Ford Search Filters Compliance Statu…" at bounding box center [700, 121] width 1292 height 71
paste input "ortsmouth Autobody"
type input "Portsmouth Autobody"
click at [1041, 106] on input "Search" at bounding box center [1068, 119] width 54 height 26
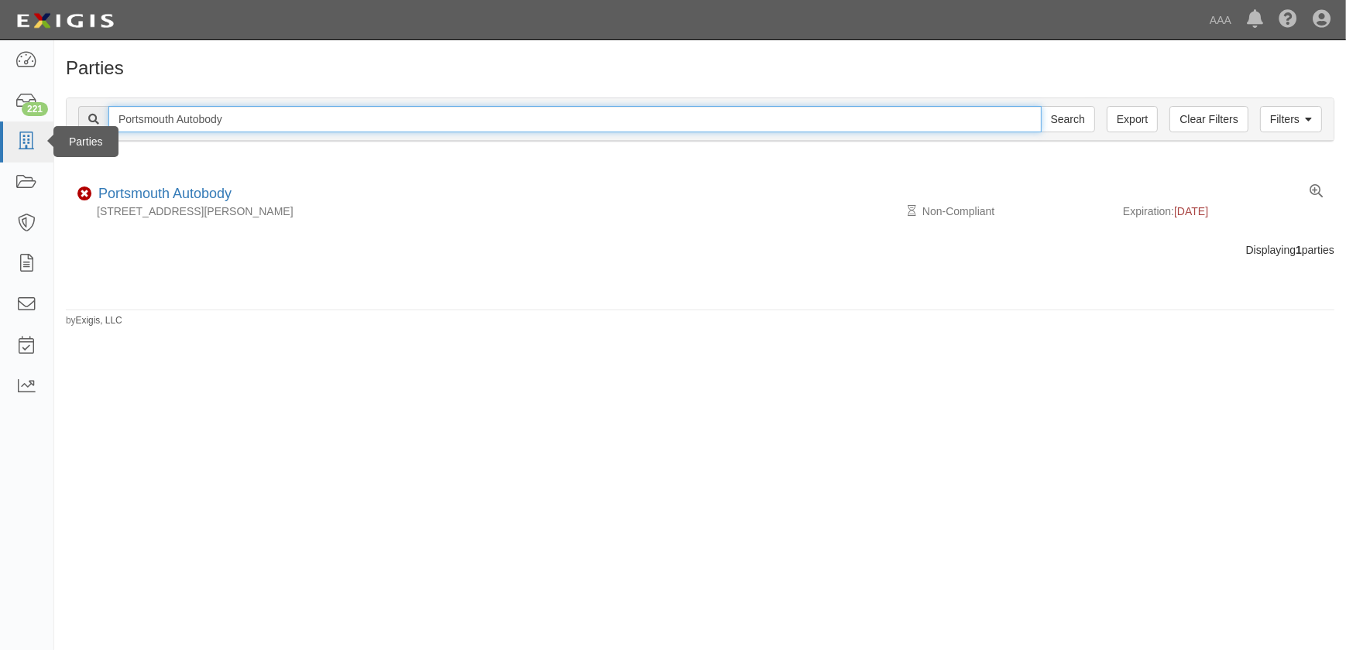
drag, startPoint x: 232, startPoint y: 122, endPoint x: 8, endPoint y: 122, distance: 224.6
click at [8, 122] on body "Toggle navigation Dashboard 221 Inbox Parties Agreements Coverages Documents Me…" at bounding box center [673, 316] width 1346 height 632
paste input "rotech Electronics"
type input "Protech Electronics"
click at [1041, 106] on input "Search" at bounding box center [1068, 119] width 54 height 26
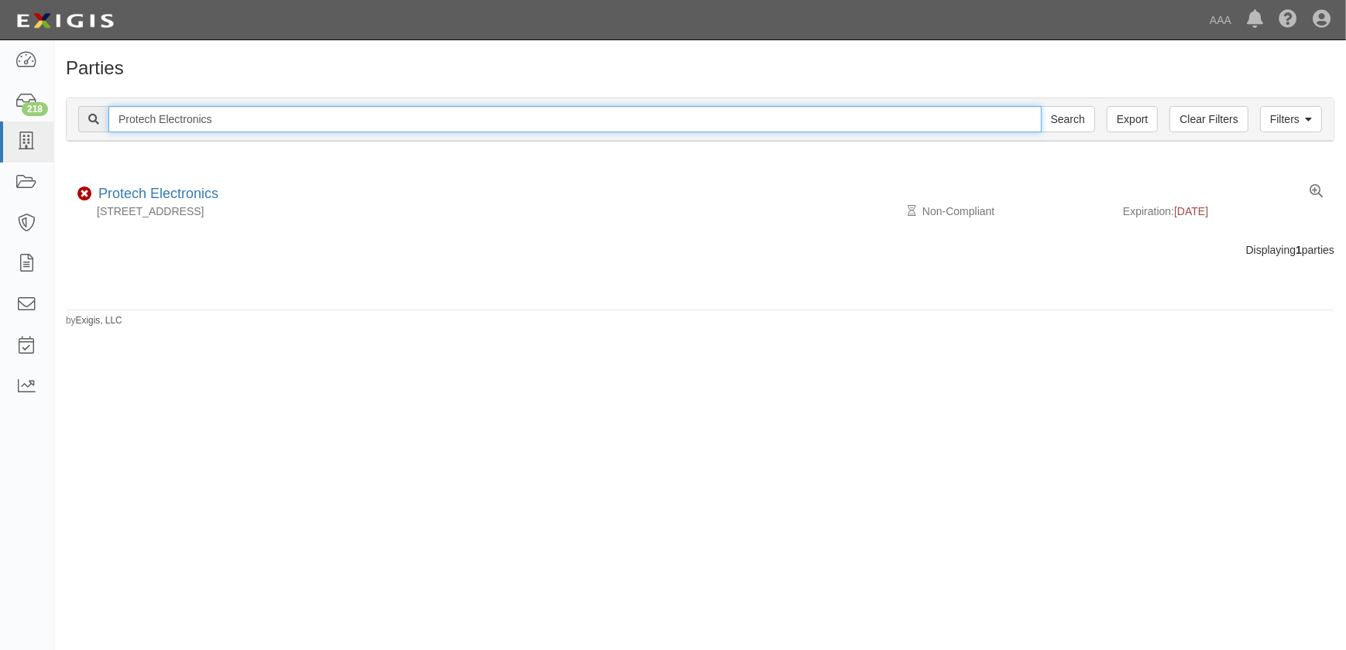
drag, startPoint x: 261, startPoint y: 120, endPoint x: 93, endPoint y: 114, distance: 168.2
click at [91, 119] on div "Protech Electronics Search" at bounding box center [586, 119] width 1017 height 26
paste input "Sunroad Collision Center"
type input "Sunroad Collision Center"
click at [1041, 106] on input "Search" at bounding box center [1068, 119] width 54 height 26
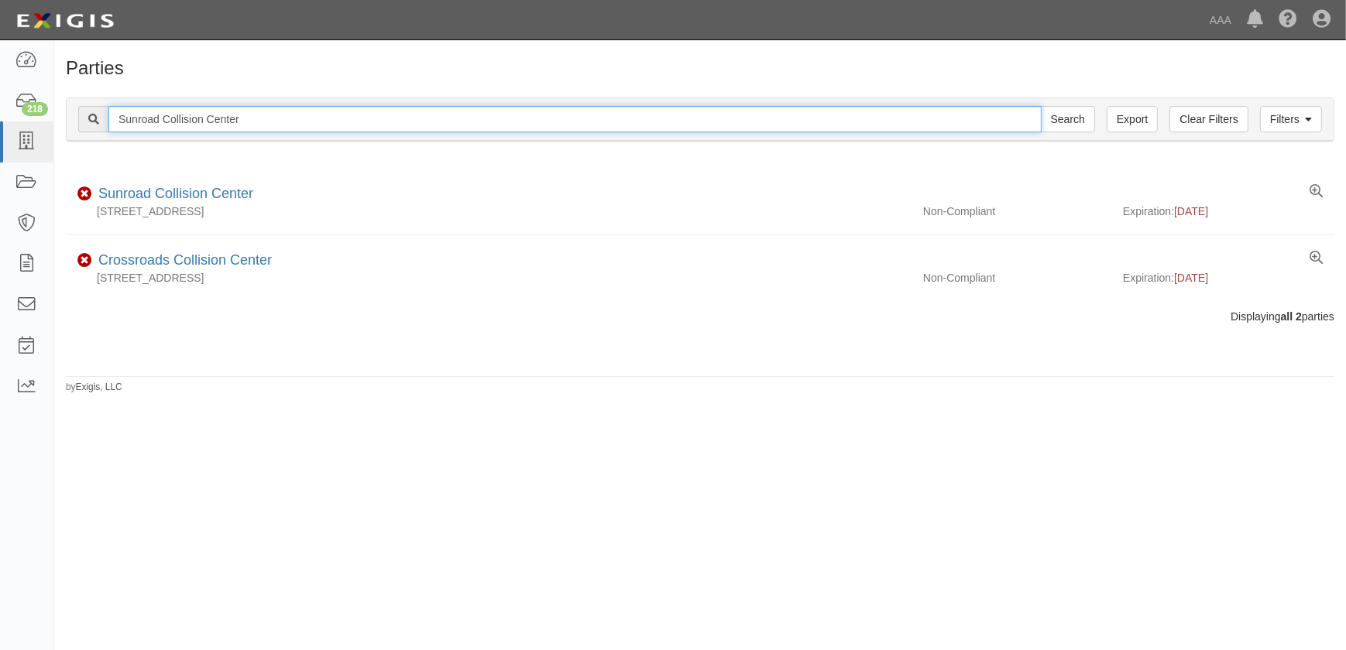
drag, startPoint x: 272, startPoint y: 119, endPoint x: 108, endPoint y: 137, distance: 165.1
click at [108, 137] on div "Filters Clear Filters Export Sunroad Collision Center Search Filters" at bounding box center [700, 119] width 1267 height 43
paste input "Toyota of [GEOGRAPHIC_DATA]"
type input "Toyota of [GEOGRAPHIC_DATA]"
click at [1041, 106] on input "Search" at bounding box center [1068, 119] width 54 height 26
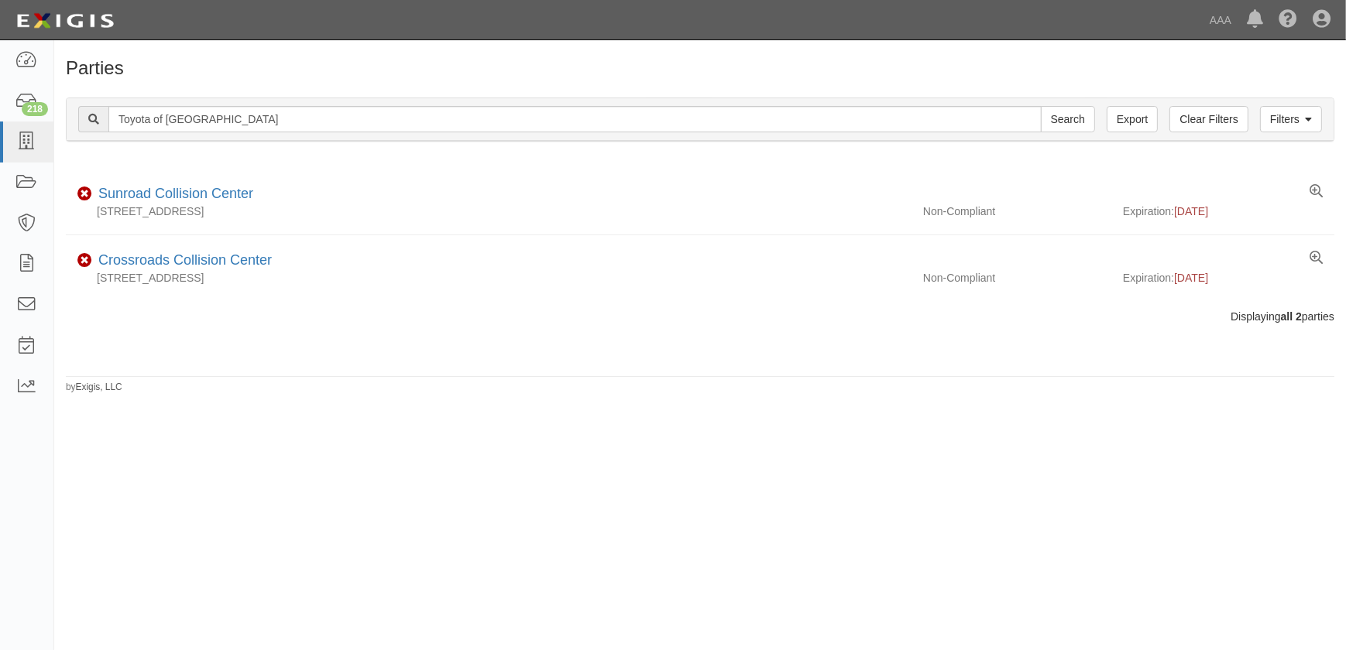
click at [248, 465] on div "Parties Add Party Filters Clear Filters Export Toyota of North Hollywood Search…" at bounding box center [673, 338] width 1346 height 585
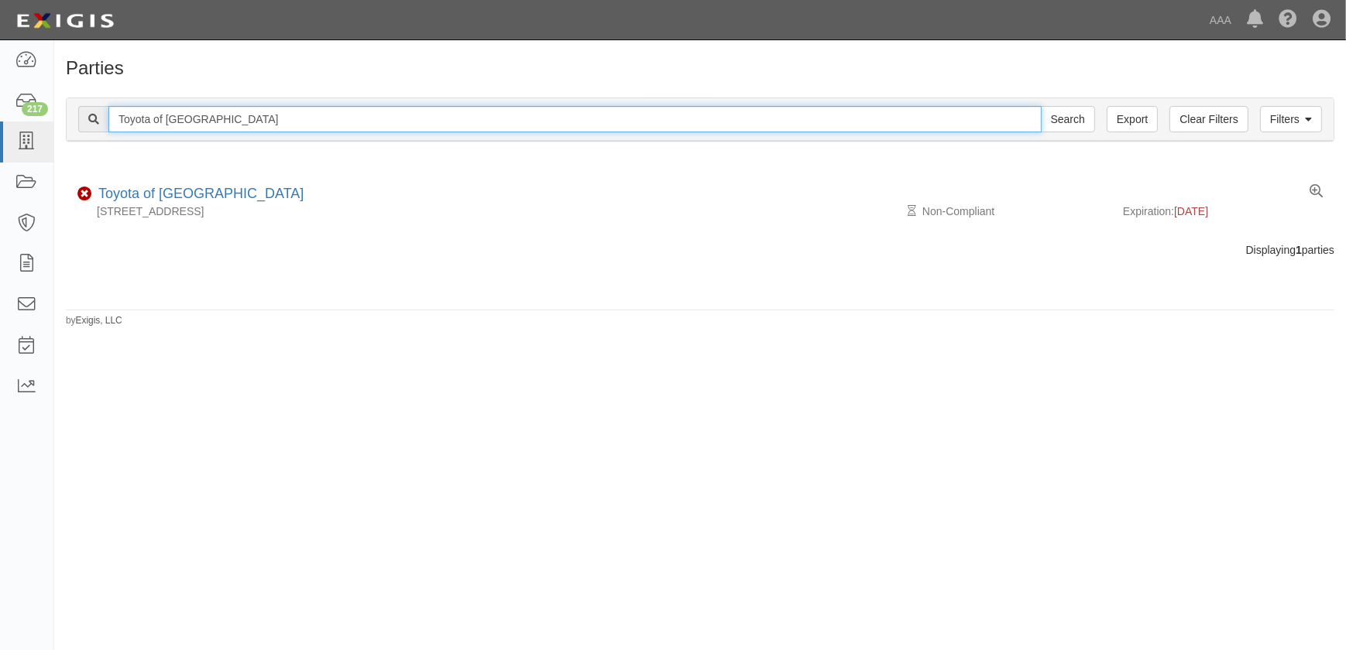
drag, startPoint x: 270, startPoint y: 112, endPoint x: 104, endPoint y: 131, distance: 167.6
click at [104, 131] on div "Toyota of North Hollywood Search" at bounding box center [586, 119] width 1017 height 26
paste input "ristar-For"
type input "Tristar-Ford"
click at [1041, 106] on input "Search" at bounding box center [1068, 119] width 54 height 26
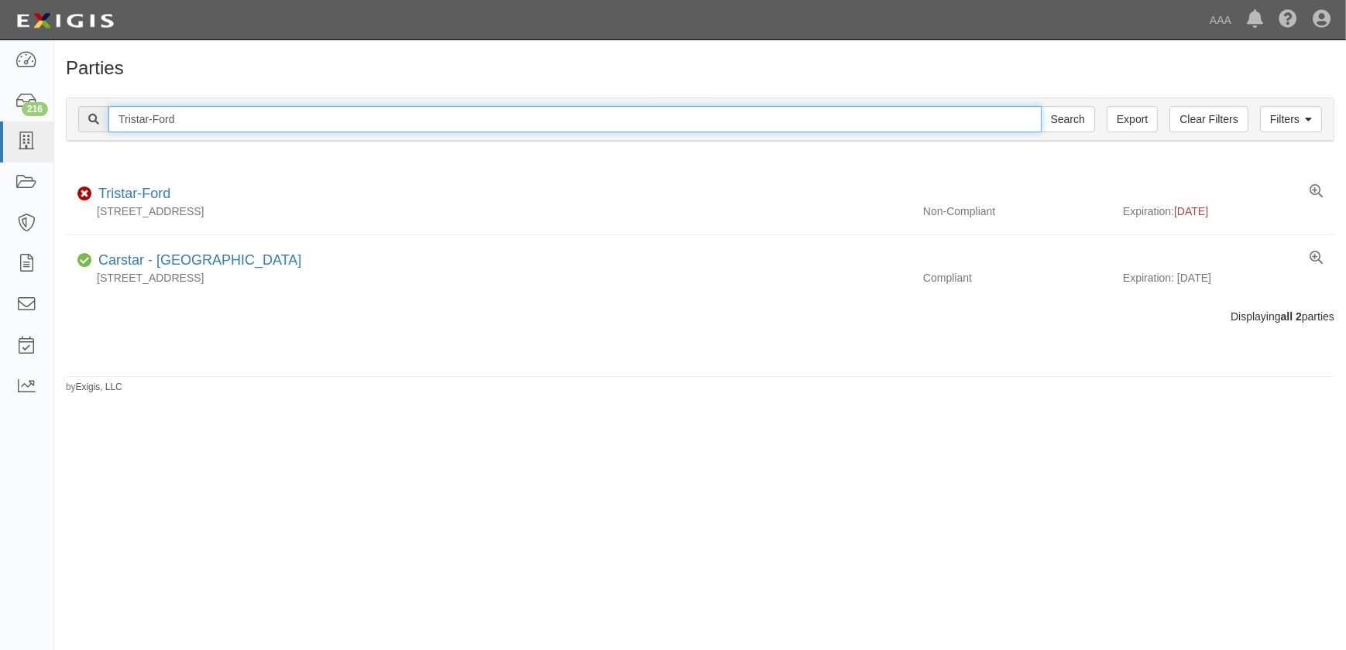
drag, startPoint x: 254, startPoint y: 118, endPoint x: 60, endPoint y: 108, distance: 193.9
click at [70, 108] on div "Filters Clear Filters Export Tristar-Ford Search Filters" at bounding box center [700, 119] width 1267 height 43
paste input "Vive Collision of Thomaston"
type input "Vive Collision of Thomaston"
click at [1041, 106] on input "Search" at bounding box center [1068, 119] width 54 height 26
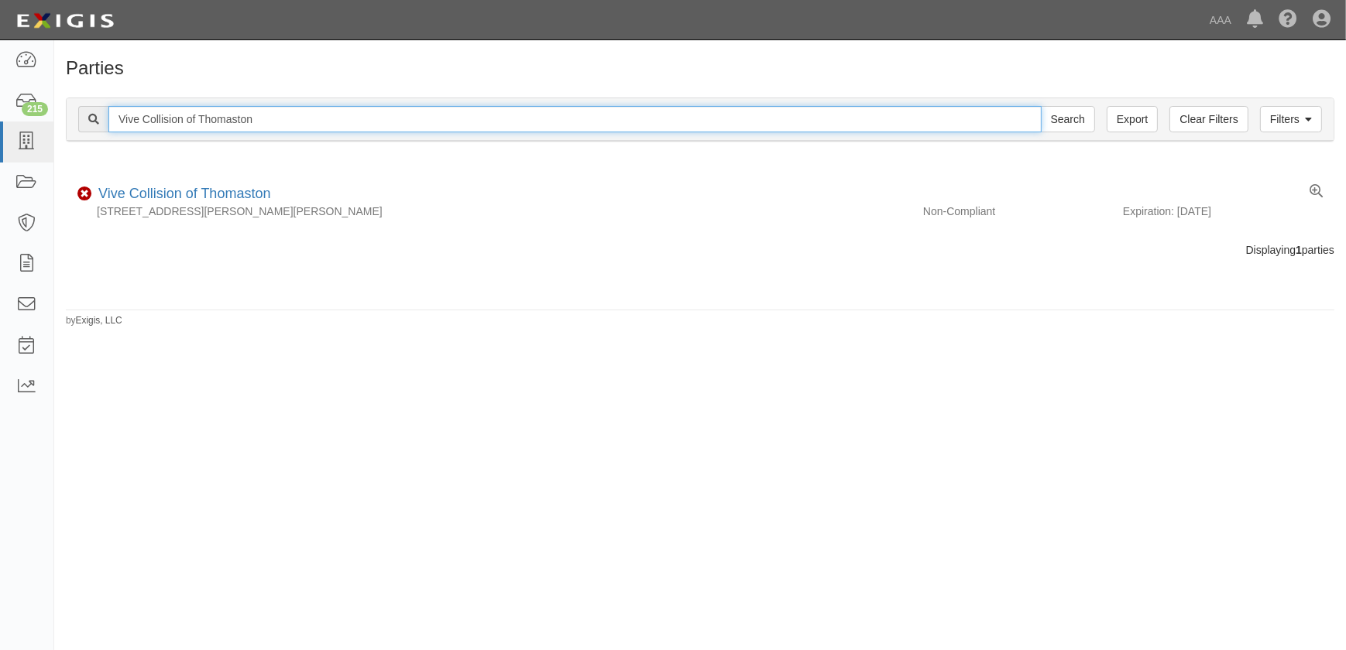
drag, startPoint x: 264, startPoint y: 116, endPoint x: 0, endPoint y: 121, distance: 264.1
click at [0, 122] on html "Toggle navigation Dashboard 215 Inbox Parties Agreements Coverages Documents Me…" at bounding box center [673, 316] width 1346 height 632
paste input "World Wide Car Service"
type input "World Wide Car Service"
click at [1041, 106] on input "Search" at bounding box center [1068, 119] width 54 height 26
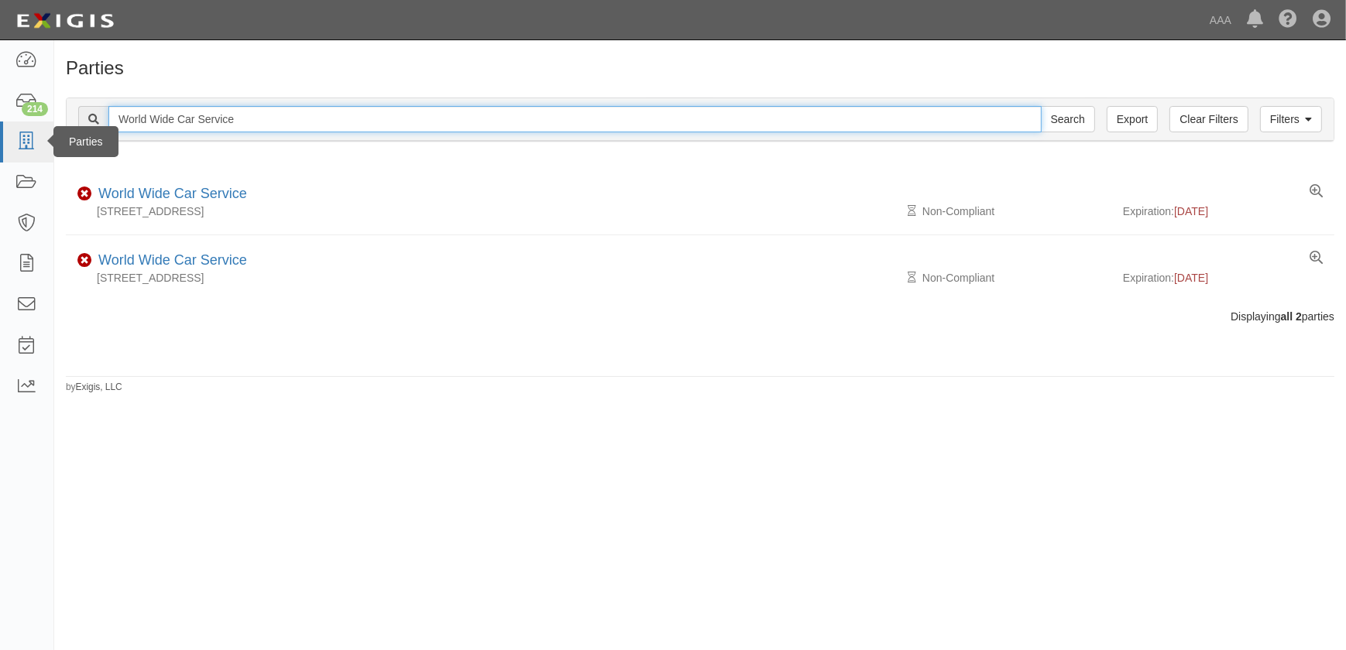
drag, startPoint x: 265, startPoint y: 122, endPoint x: 9, endPoint y: 126, distance: 255.6
click at [9, 127] on body "Toggle navigation Dashboard 214 Inbox Parties Agreements Coverages Documents Me…" at bounding box center [673, 316] width 1346 height 632
paste input "[PERSON_NAME] Auto Body"
type input "[PERSON_NAME] Auto Body"
click at [1041, 106] on input "Search" at bounding box center [1068, 119] width 54 height 26
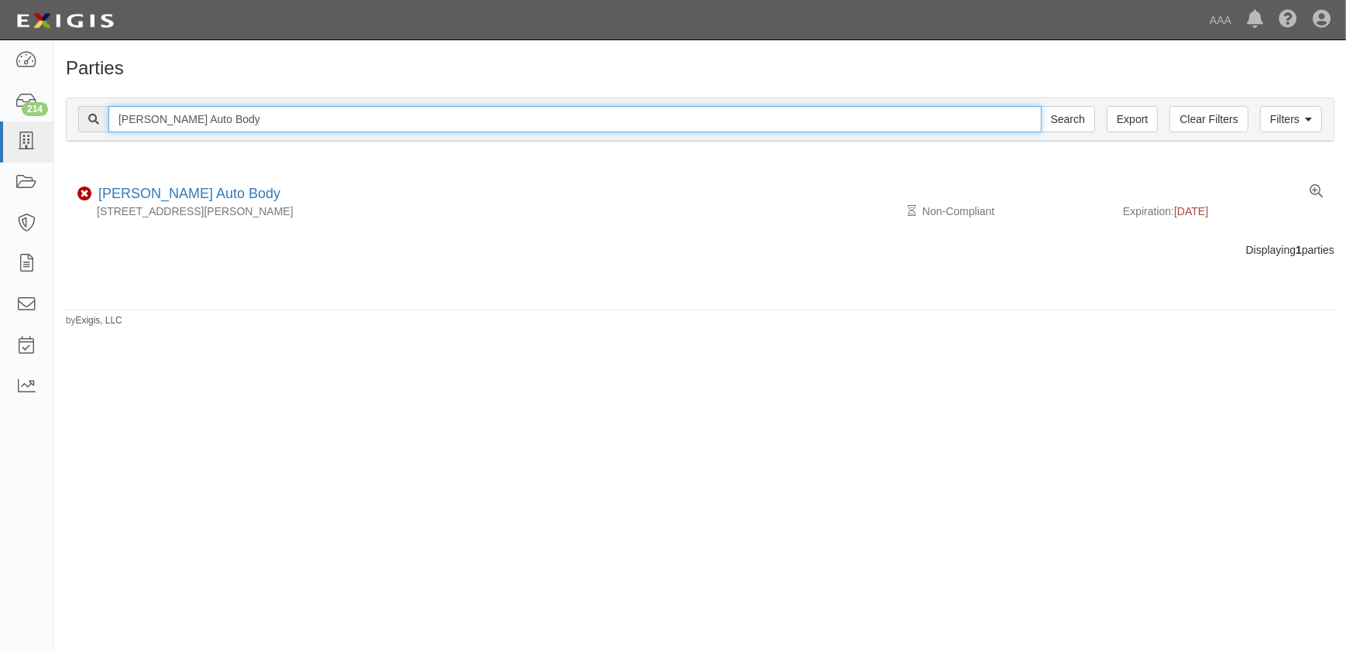
drag, startPoint x: 91, startPoint y: 119, endPoint x: 55, endPoint y: 119, distance: 35.6
click at [55, 119] on div "Filters Clear Filters Export Hadley Auto Body Search Filters Compliance Status …" at bounding box center [700, 121] width 1292 height 71
paste input "River Valley Collision"
type input "River Valley Collision"
click at [1041, 106] on input "Search" at bounding box center [1068, 119] width 54 height 26
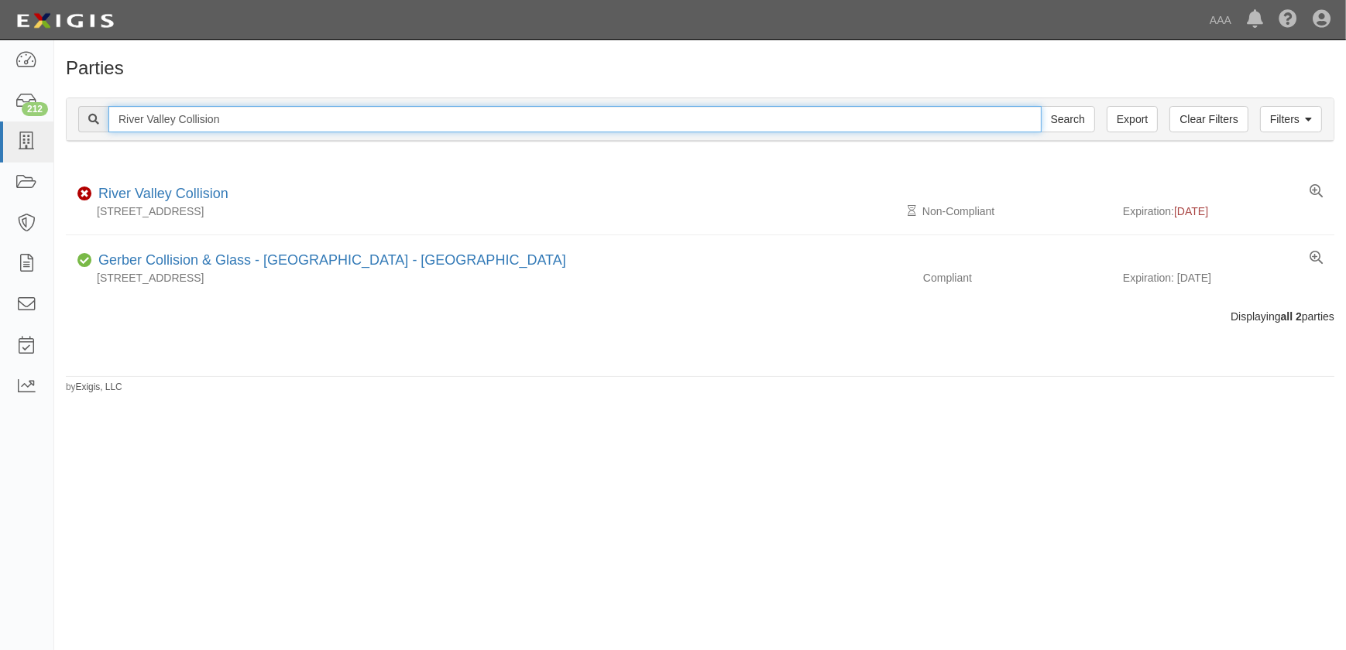
drag, startPoint x: 230, startPoint y: 115, endPoint x: 76, endPoint y: 122, distance: 154.3
click at [82, 123] on div "River Valley Collision Search" at bounding box center [586, 119] width 1017 height 26
paste input "Xtreme Body & Paint"
type input "Xtreme Body & Paint"
click at [1041, 106] on input "Search" at bounding box center [1068, 119] width 54 height 26
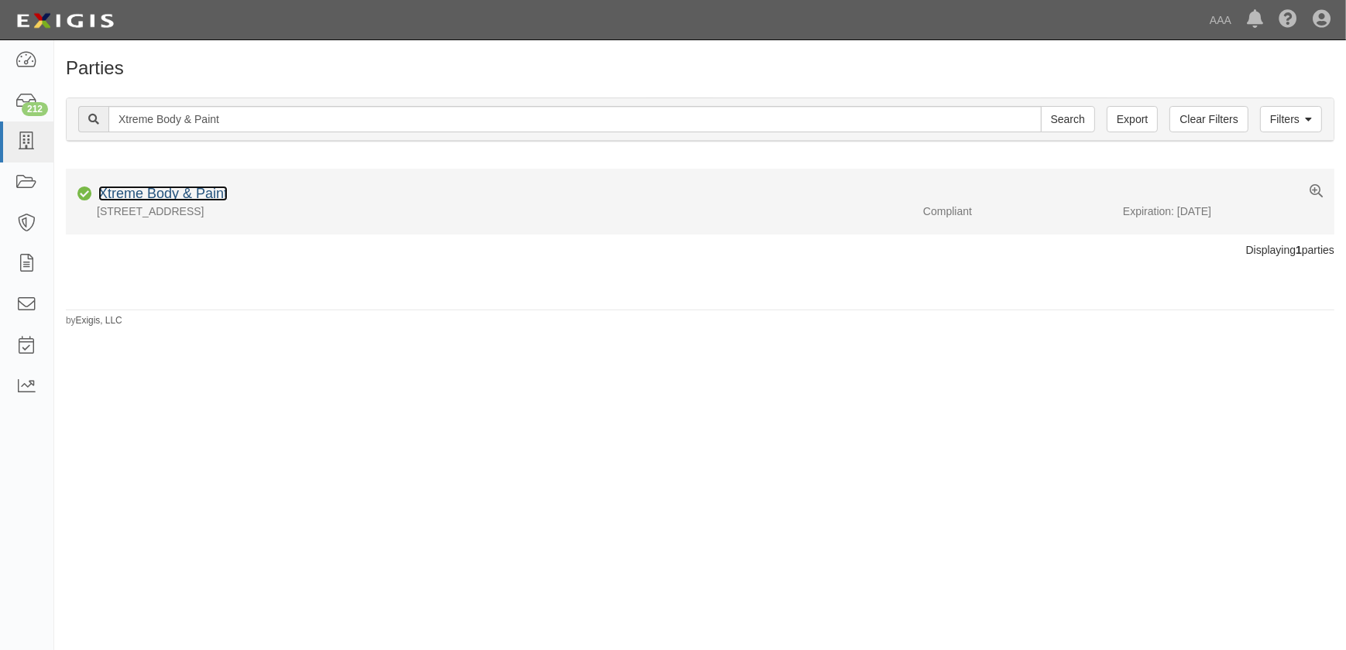
click at [208, 197] on link "Xtreme Body & Paint" at bounding box center [162, 193] width 129 height 15
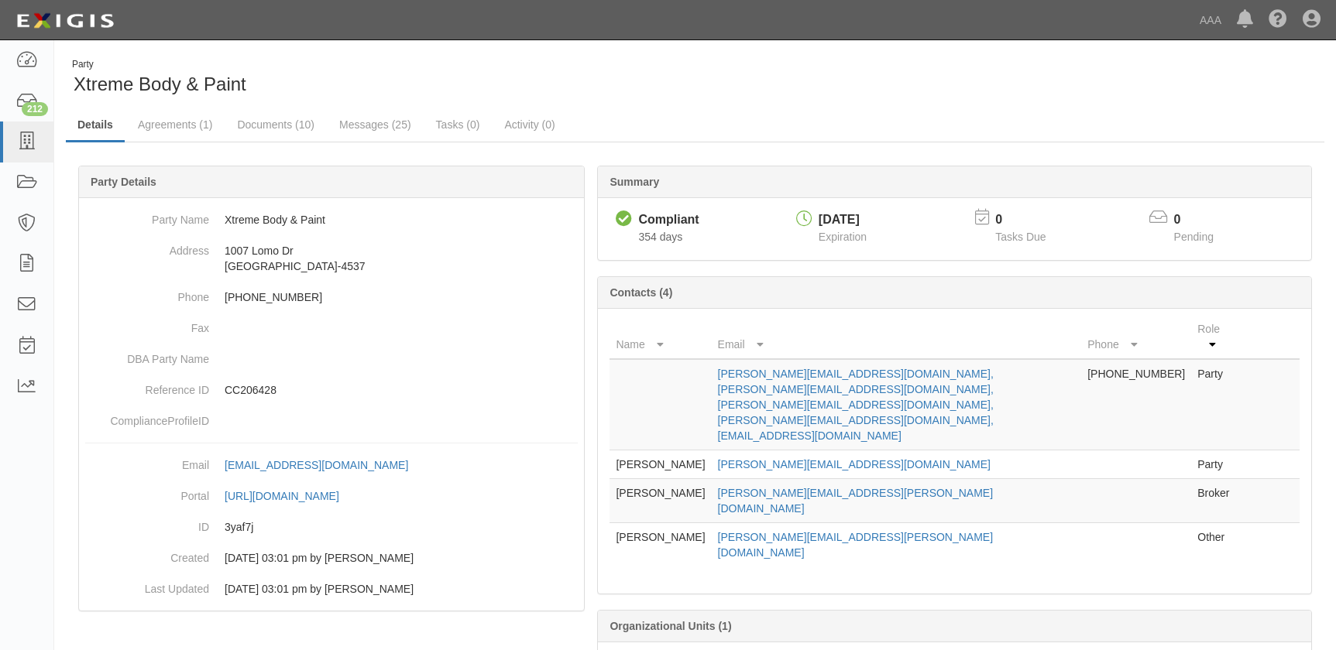
click at [354, 119] on link "Messages (25)" at bounding box center [375, 124] width 95 height 31
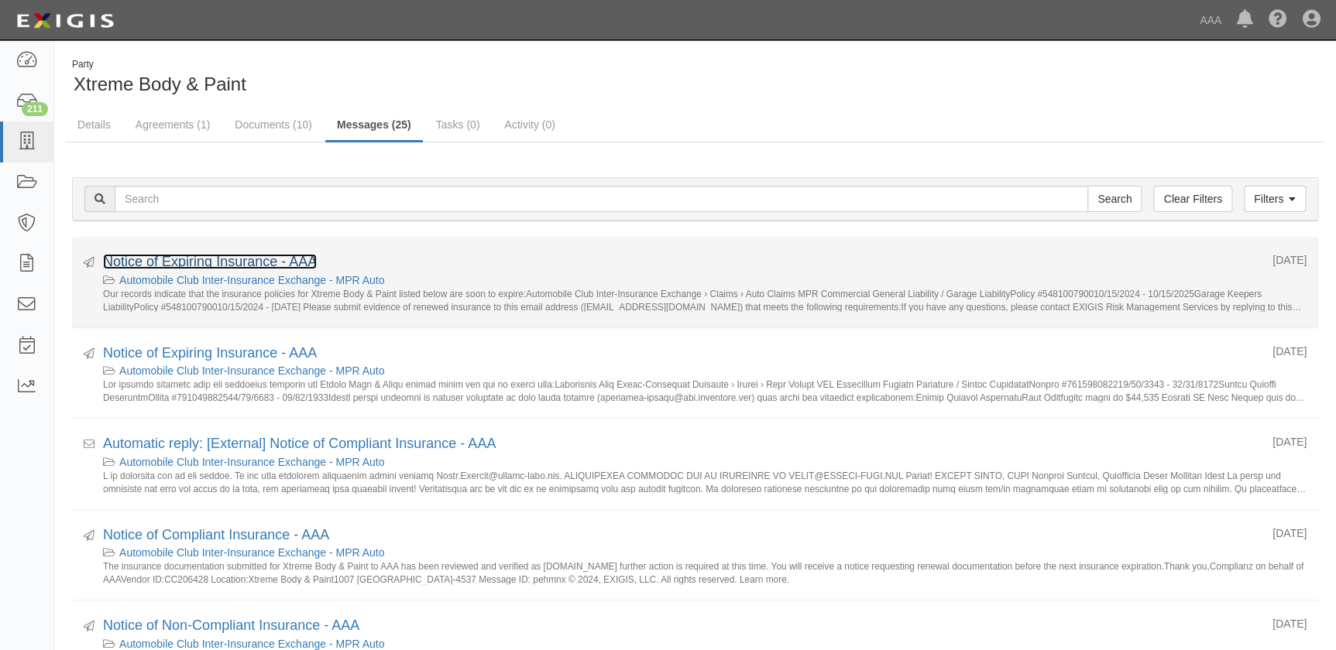
click at [228, 263] on link "Notice of Expiring Insurance - AAA" at bounding box center [210, 261] width 214 height 15
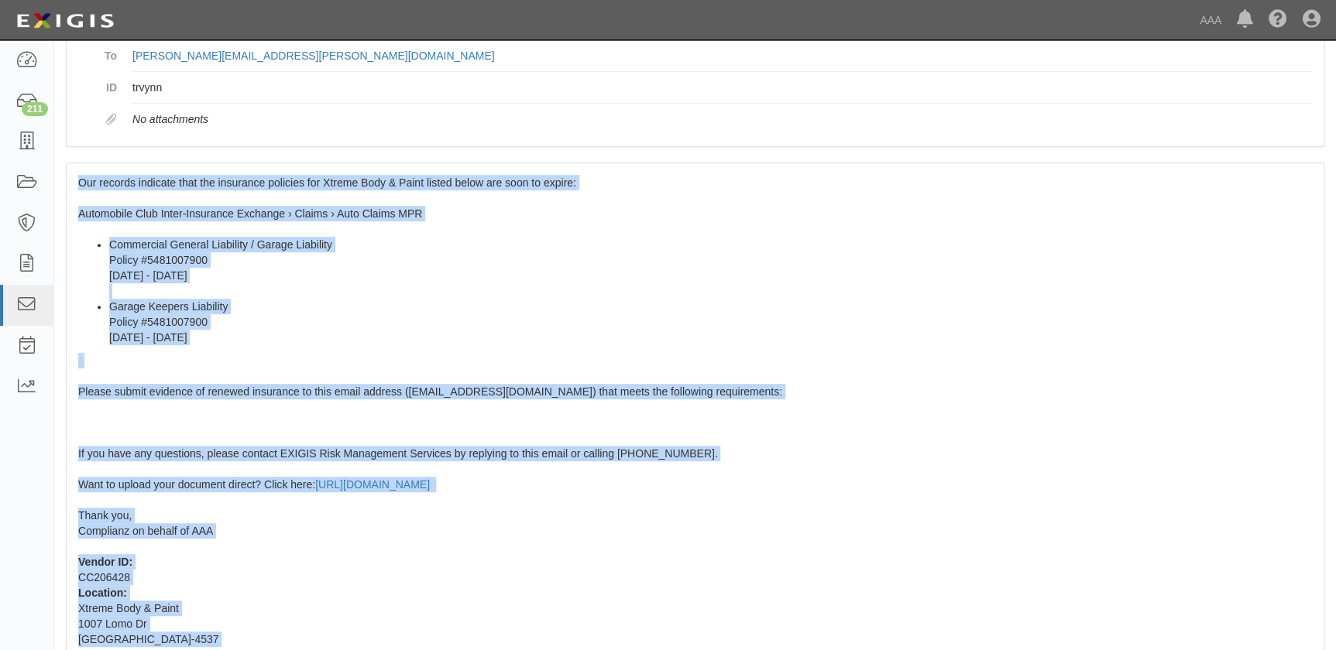
scroll to position [236, 0]
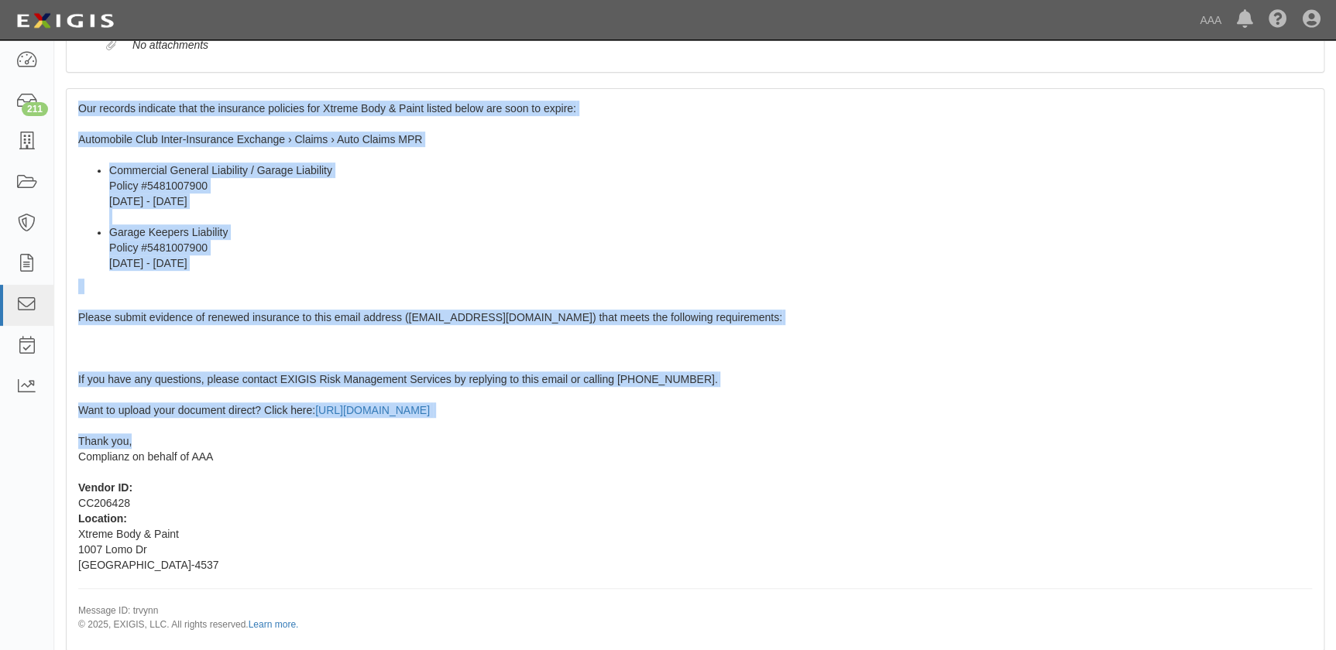
drag, startPoint x: 77, startPoint y: 343, endPoint x: 190, endPoint y: 436, distance: 145.7
click at [190, 436] on div "Our records indicate that the insurance policies for Xtreme Body & Paint listed…" at bounding box center [695, 369] width 1257 height 561
copy span "Our records indicate that the insurance policies for Xtreme Body & Paint listed…"
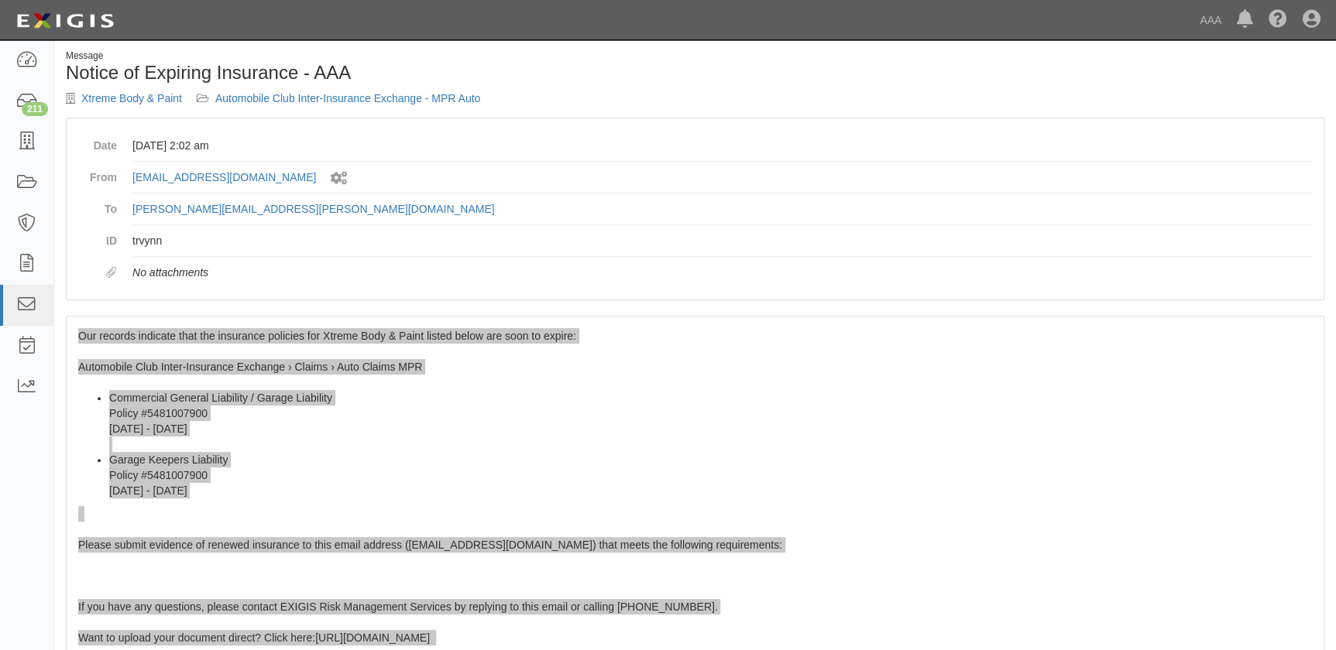
scroll to position [0, 0]
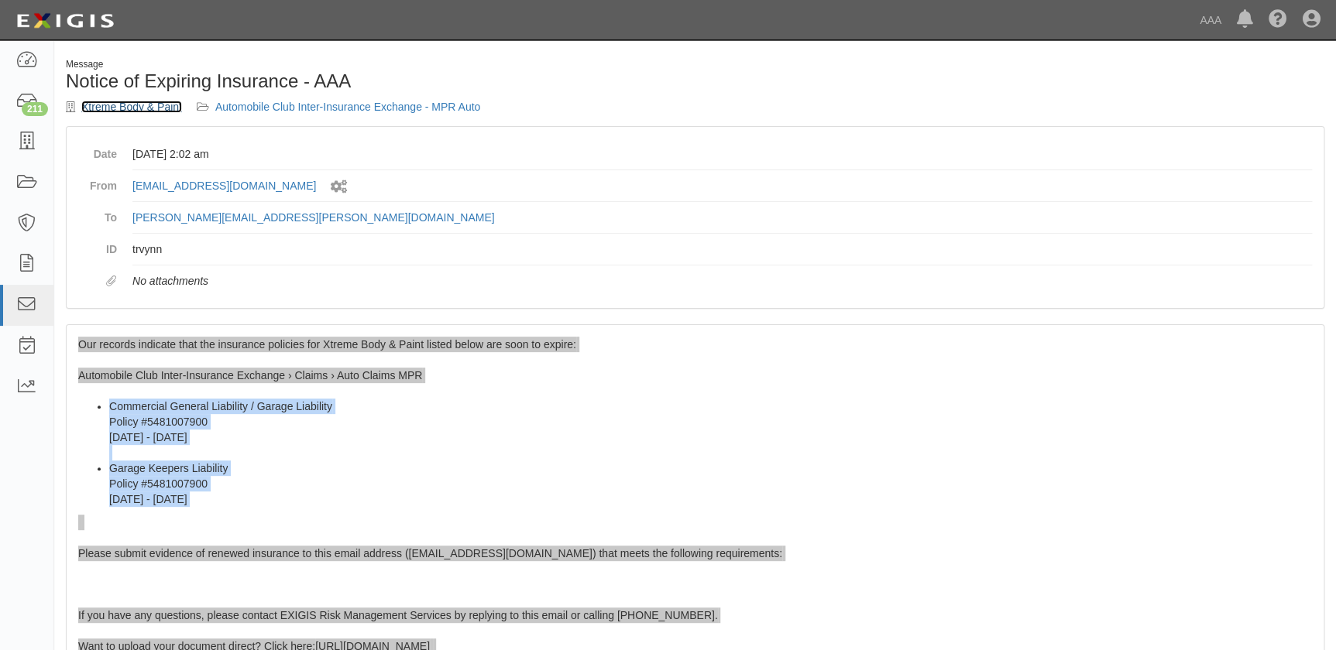
click at [163, 109] on link "Xtreme Body & Paint" at bounding box center [131, 107] width 101 height 12
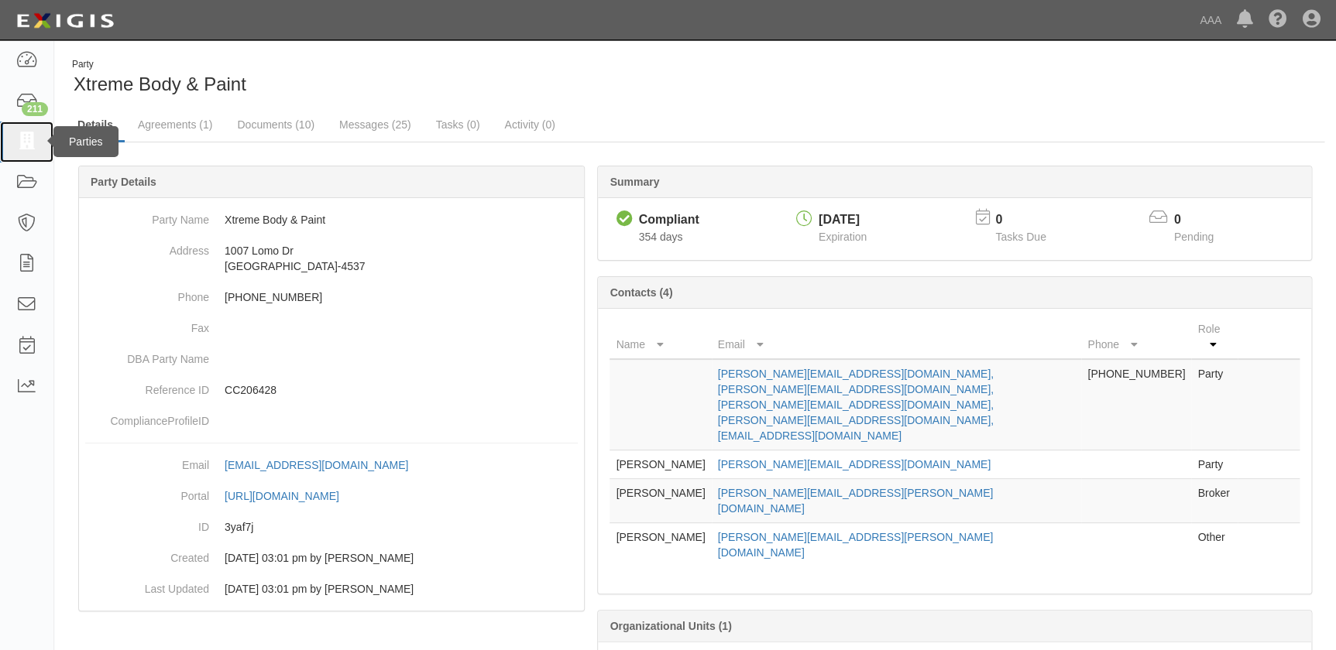
click at [22, 147] on icon at bounding box center [26, 142] width 22 height 18
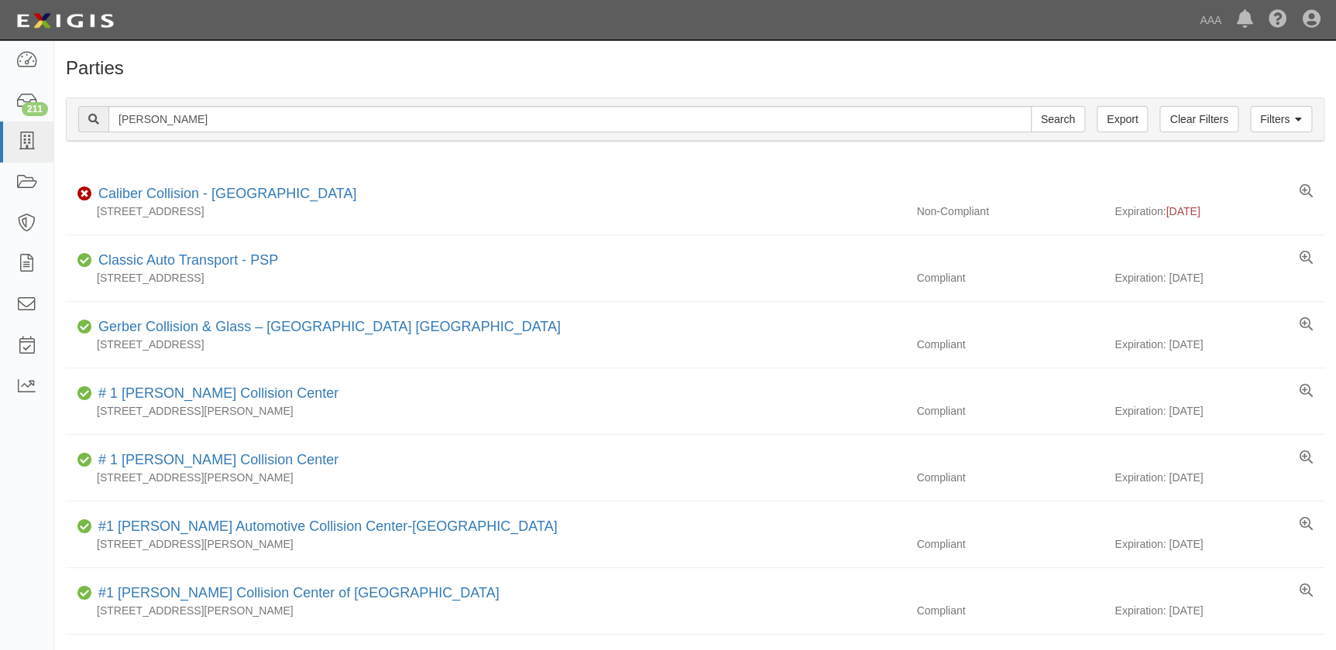
type input "[PERSON_NAME]"
click at [1031, 106] on input "Search" at bounding box center [1058, 119] width 54 height 26
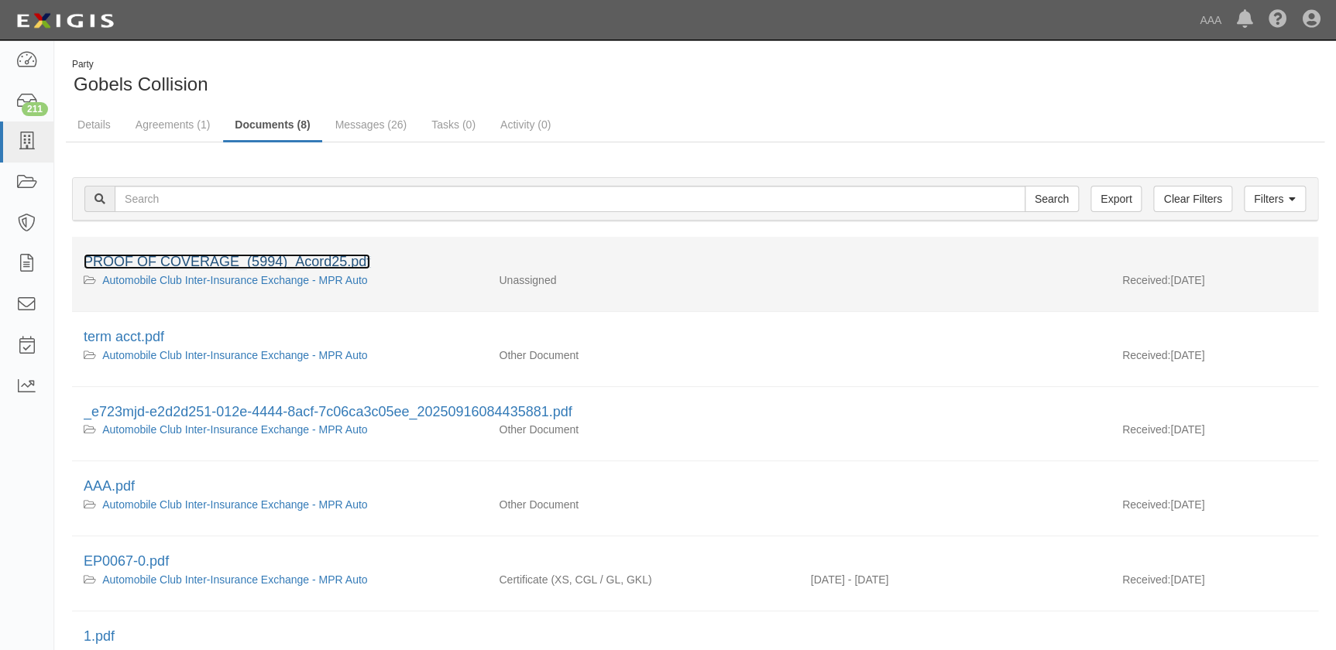
drag, startPoint x: 0, startPoint y: 0, endPoint x: 194, endPoint y: 257, distance: 322.3
click at [194, 257] on link "PROOF OF COVERAGE_(5994)_Acord25.pdf" at bounding box center [227, 261] width 287 height 15
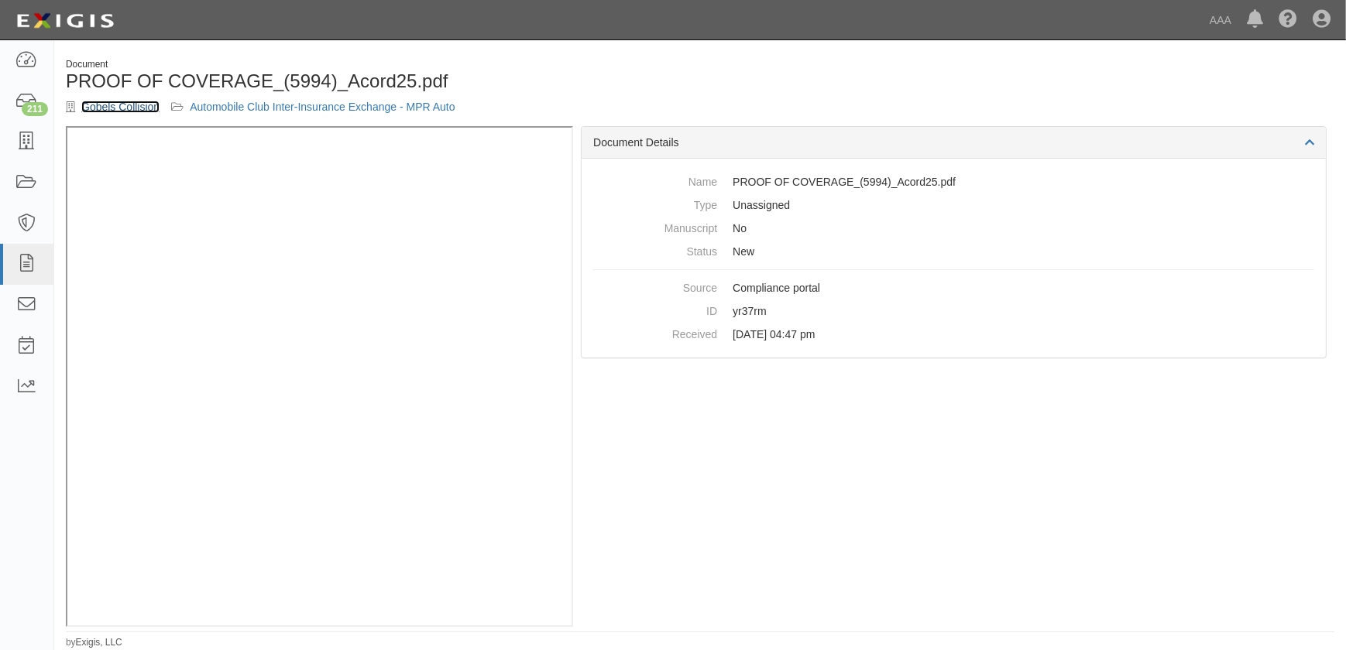
click at [147, 111] on link "Gobels Collision" at bounding box center [120, 107] width 78 height 12
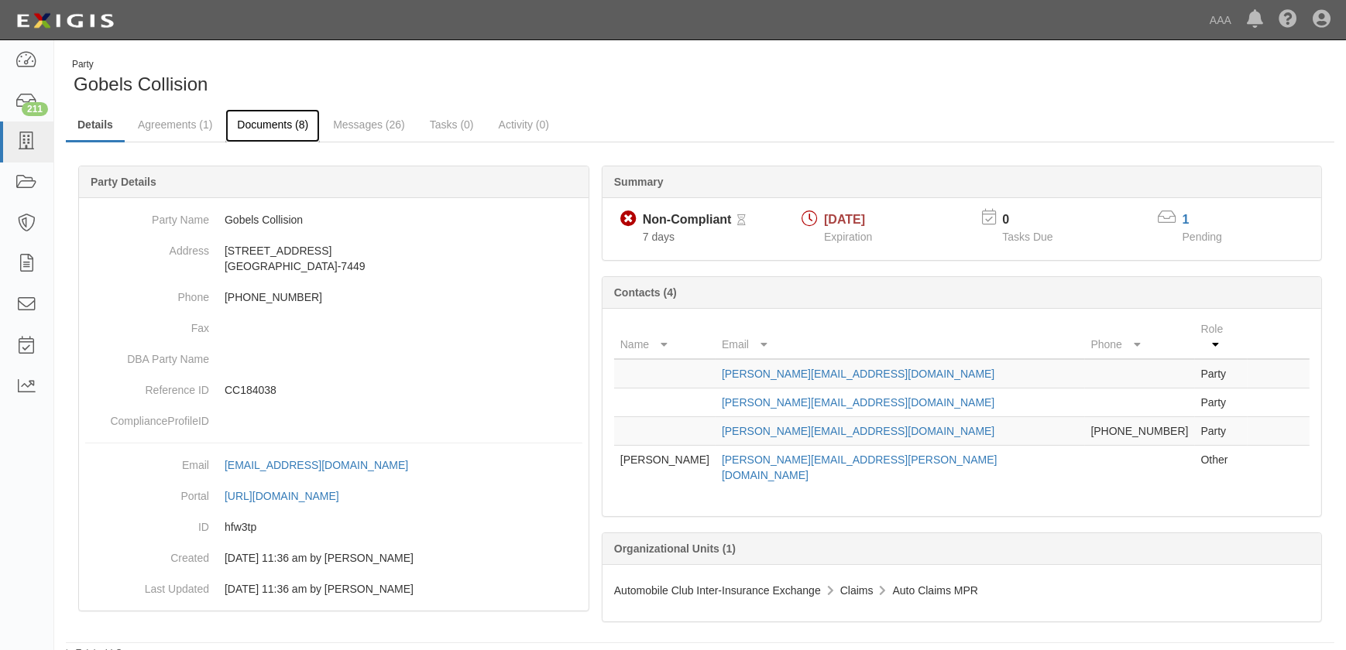
click at [244, 128] on link "Documents (8)" at bounding box center [272, 125] width 94 height 33
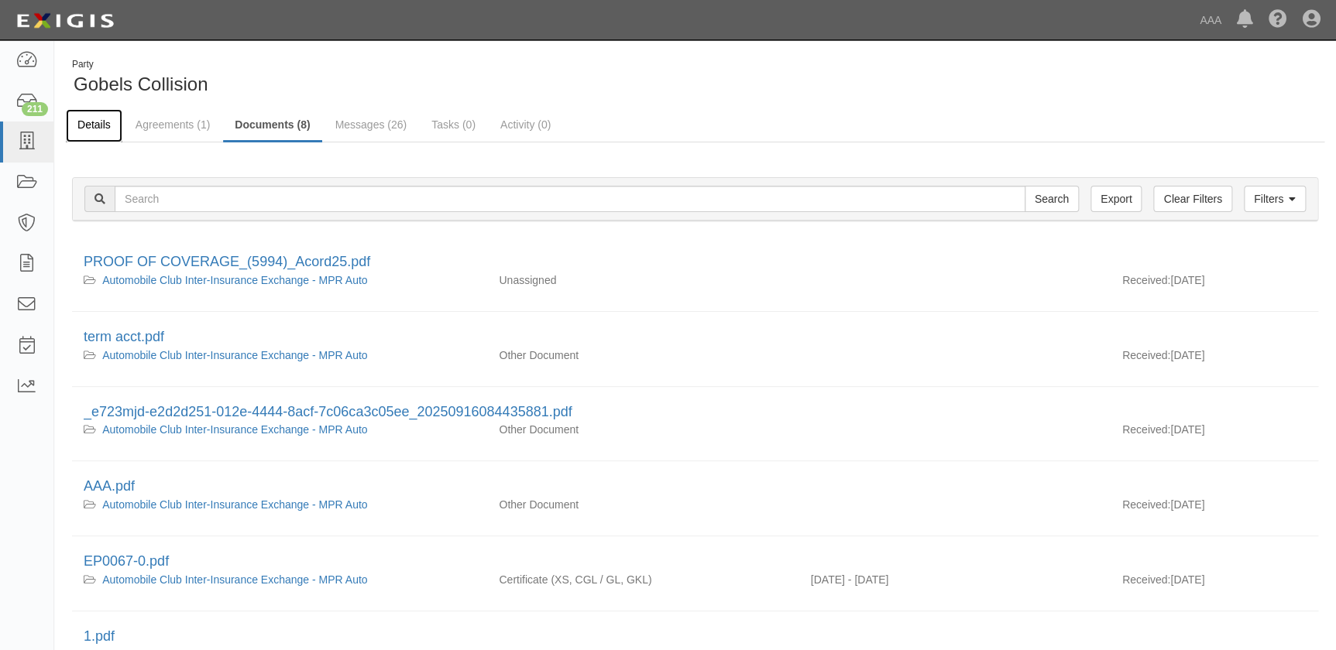
click at [94, 127] on link "Details" at bounding box center [94, 125] width 57 height 33
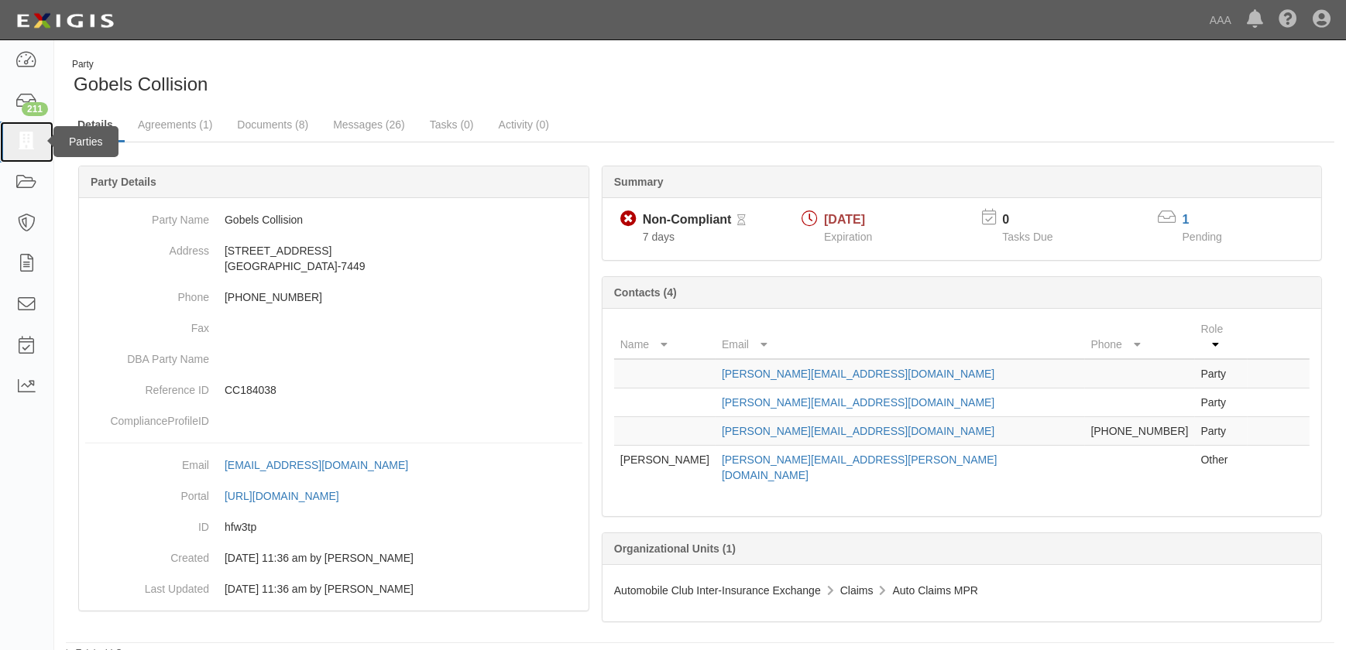
click at [30, 146] on icon at bounding box center [26, 142] width 22 height 18
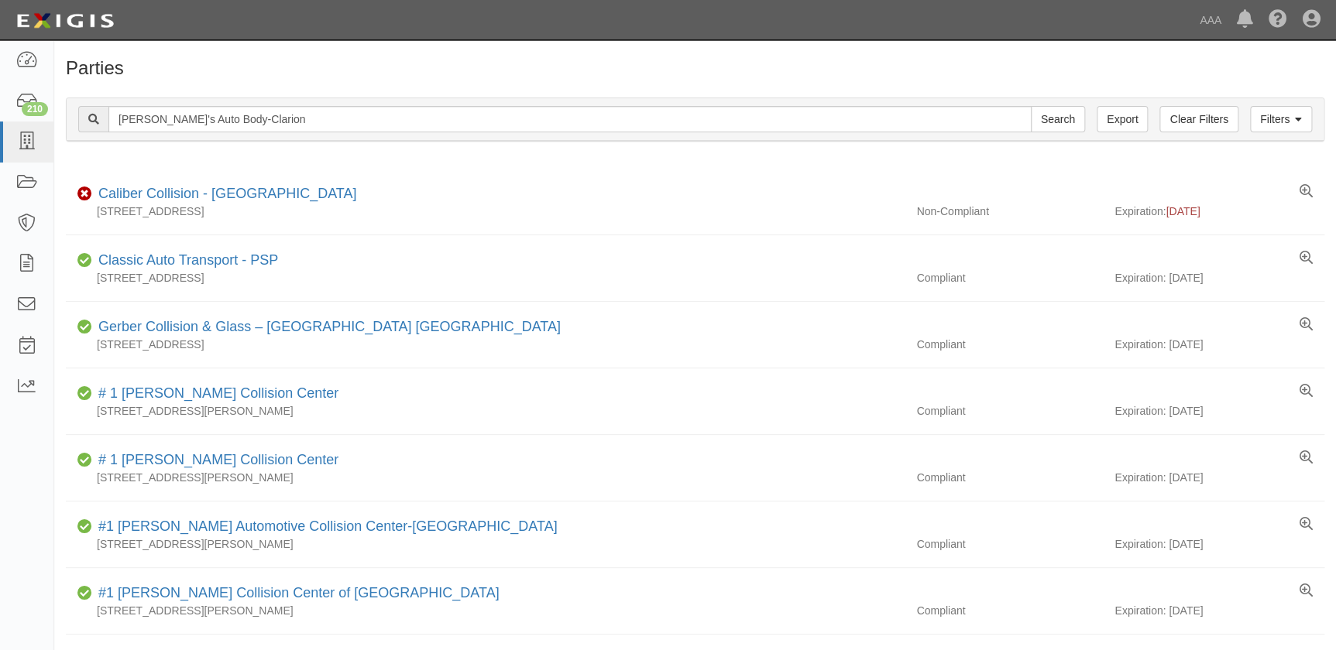
type input "[PERSON_NAME]'s Auto Body-Clarion"
click at [1031, 106] on input "Search" at bounding box center [1058, 119] width 54 height 26
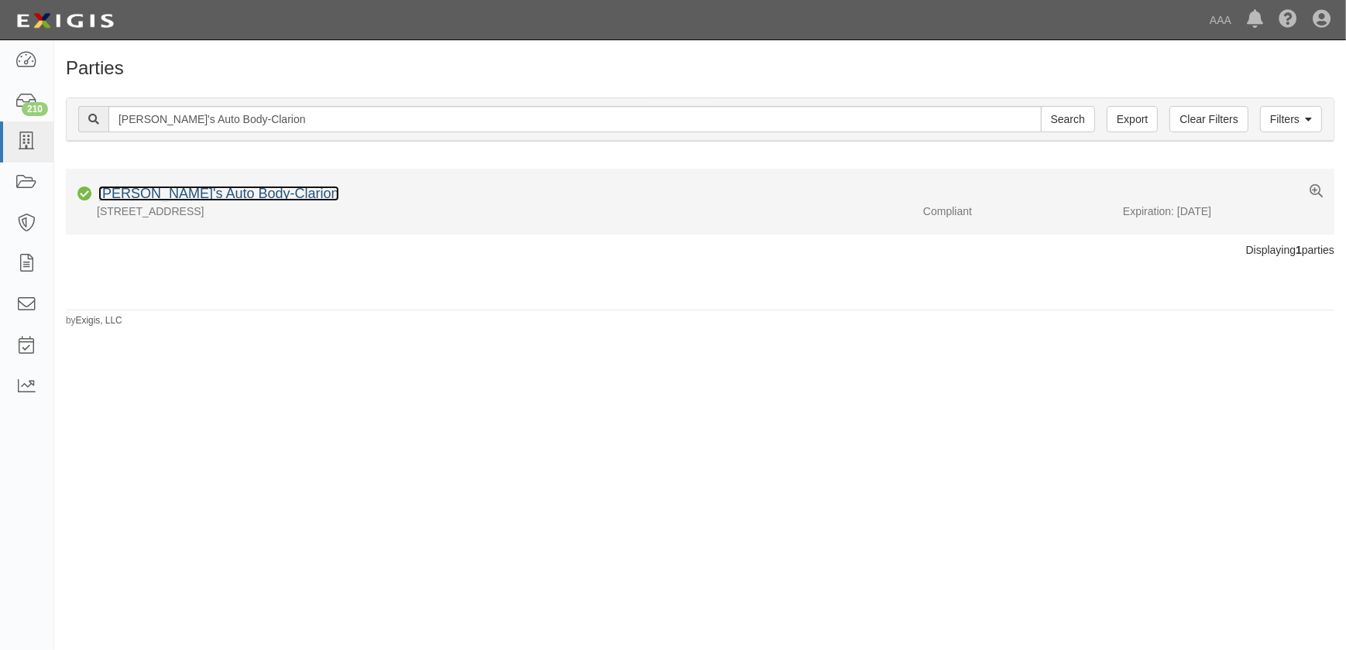
click at [211, 197] on link "[PERSON_NAME]'s Auto Body-Clarion" at bounding box center [218, 193] width 241 height 15
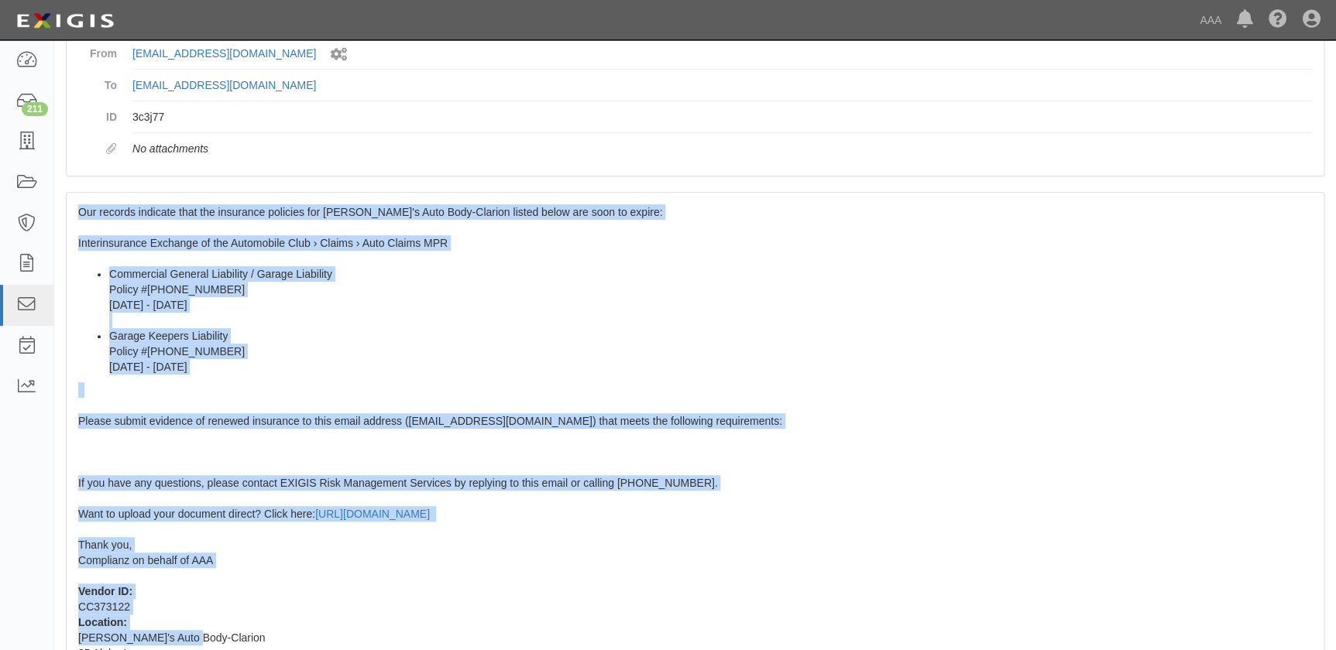
scroll to position [274, 0]
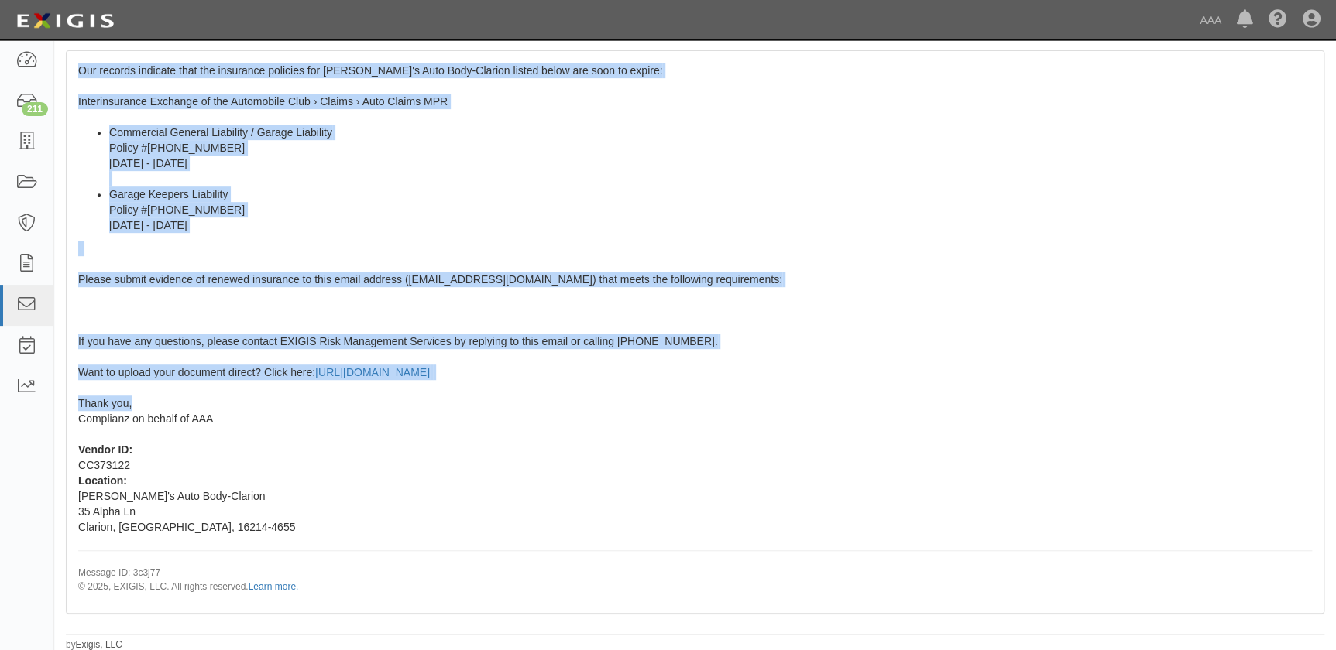
drag, startPoint x: 77, startPoint y: 345, endPoint x: 184, endPoint y: 403, distance: 121.3
click at [184, 403] on div "Our records indicate that the insurance policies for Nick's Auto Body-Clarion l…" at bounding box center [695, 331] width 1257 height 561
copy span "Our records indicate that the insurance policies for Nick's Auto Body-Clarion l…"
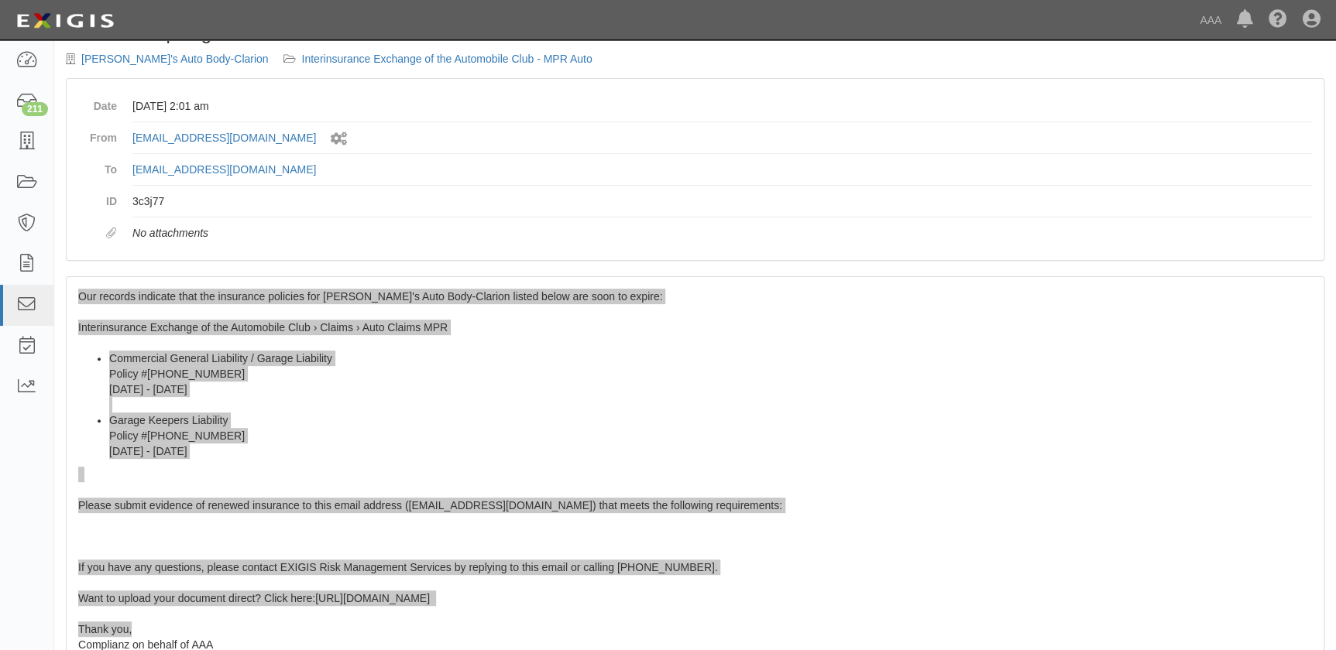
scroll to position [0, 0]
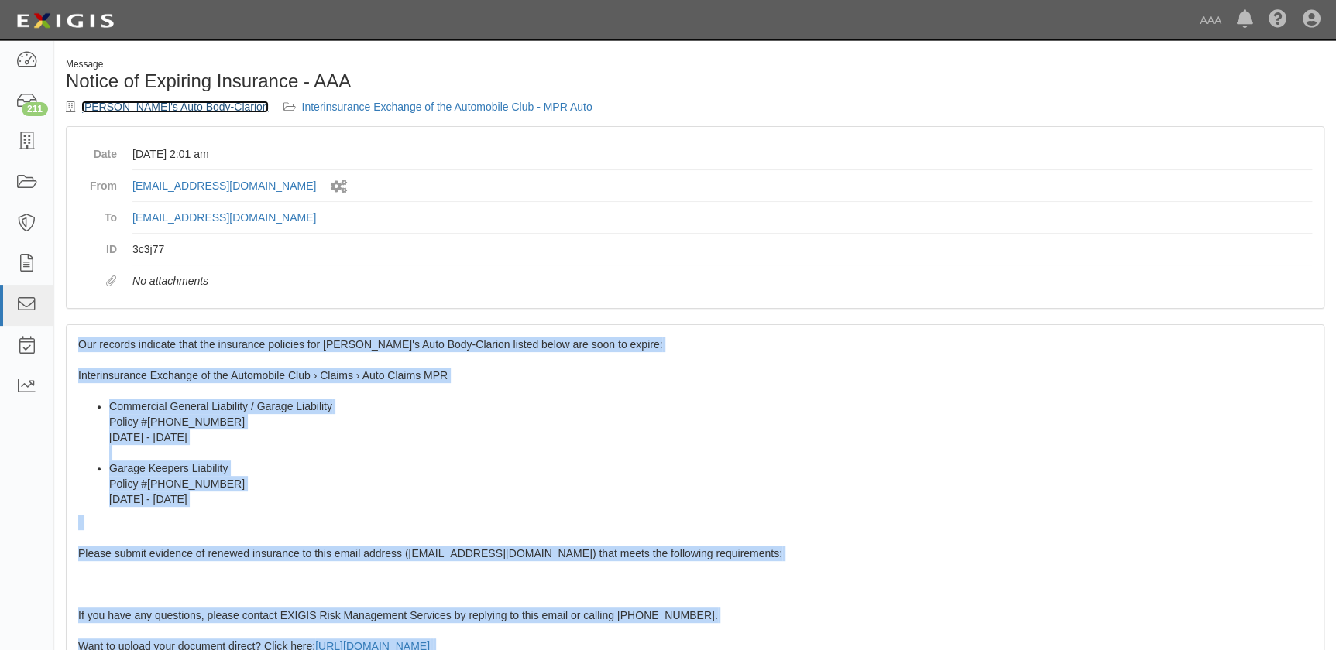
click at [147, 103] on link "Nick's Auto Body-Clarion" at bounding box center [174, 107] width 187 height 12
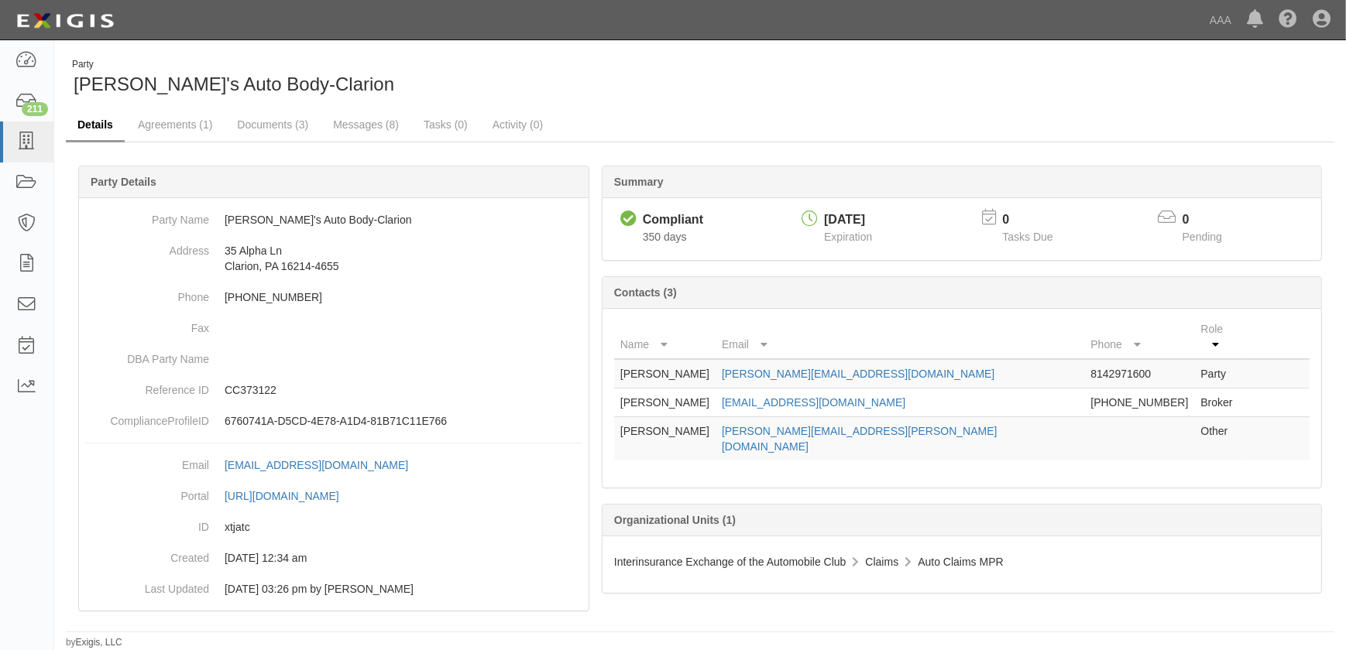
click at [95, 124] on link "Details" at bounding box center [95, 125] width 59 height 33
click at [26, 142] on icon at bounding box center [26, 142] width 22 height 18
